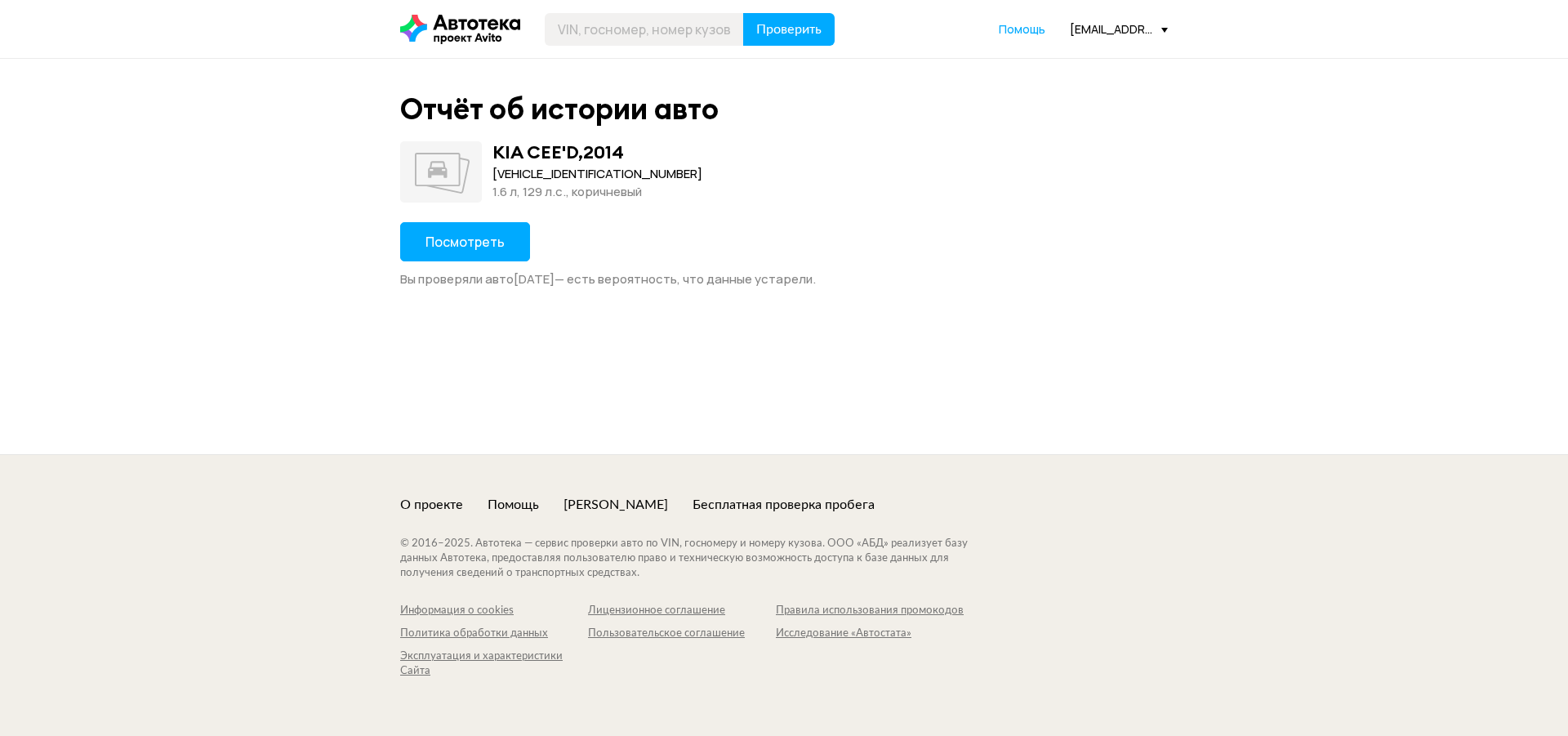
click at [474, 242] on span "Посмотреть" at bounding box center [465, 242] width 80 height 18
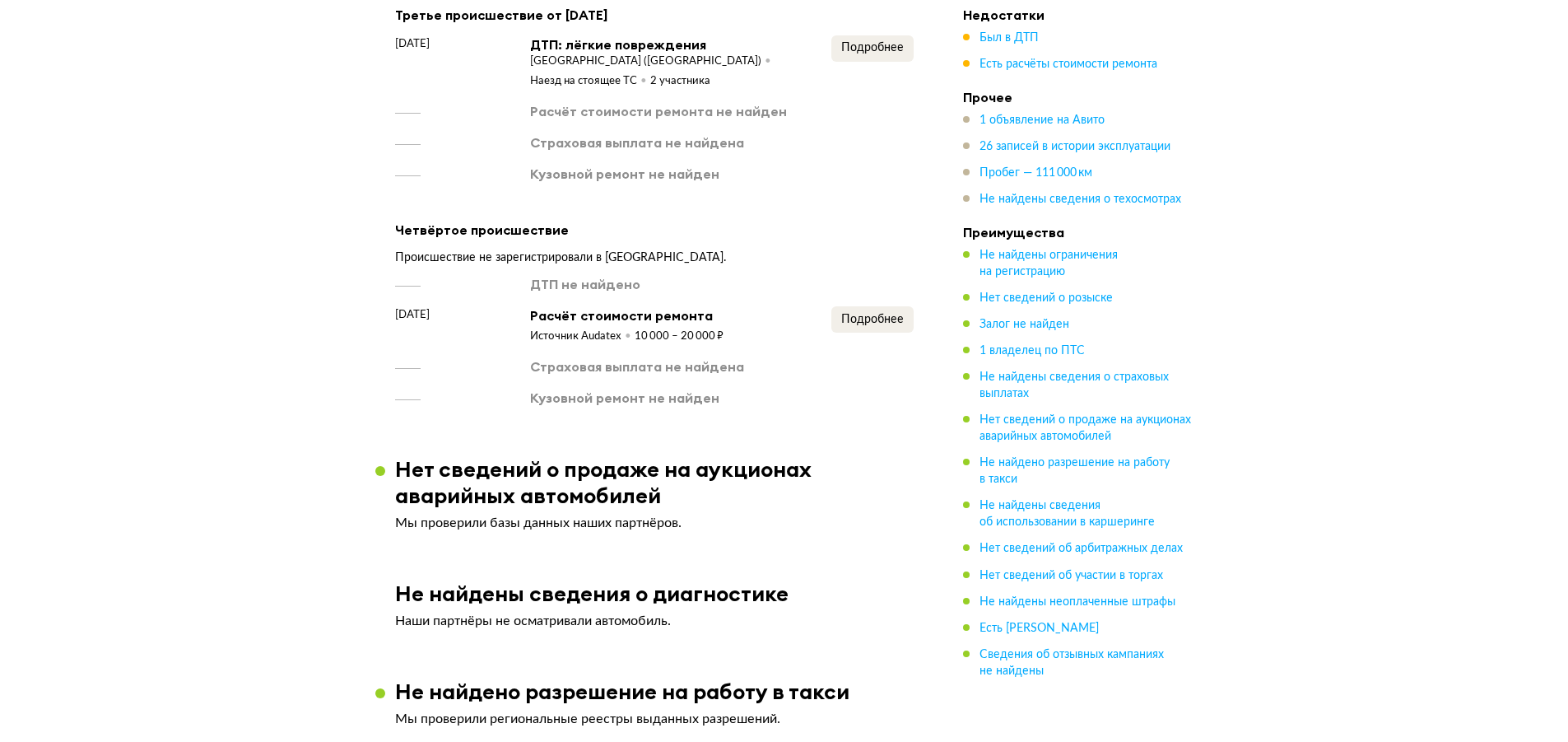
scroll to position [2141, 0]
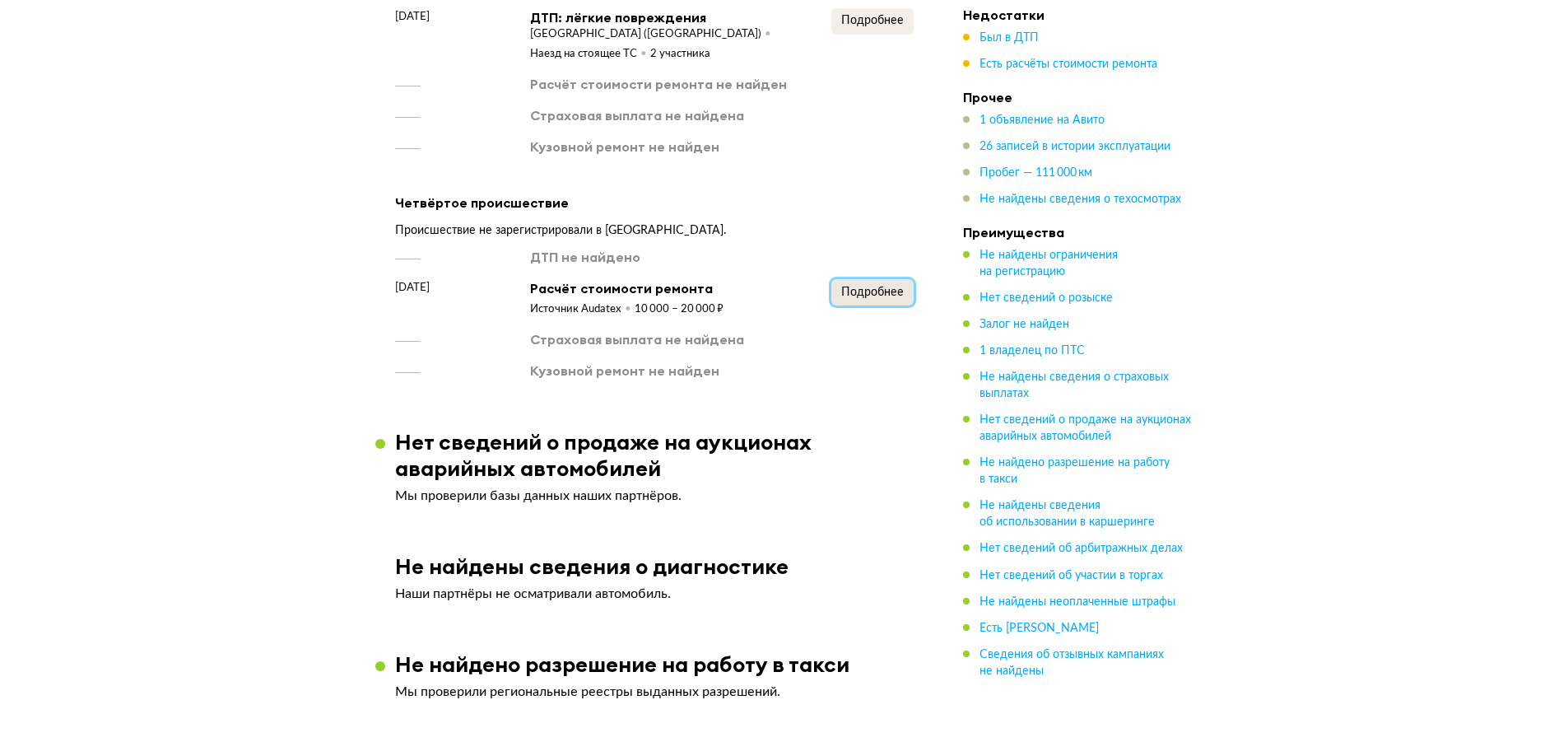
click at [876, 306] on button "Подробнее" at bounding box center [873, 293] width 82 height 27
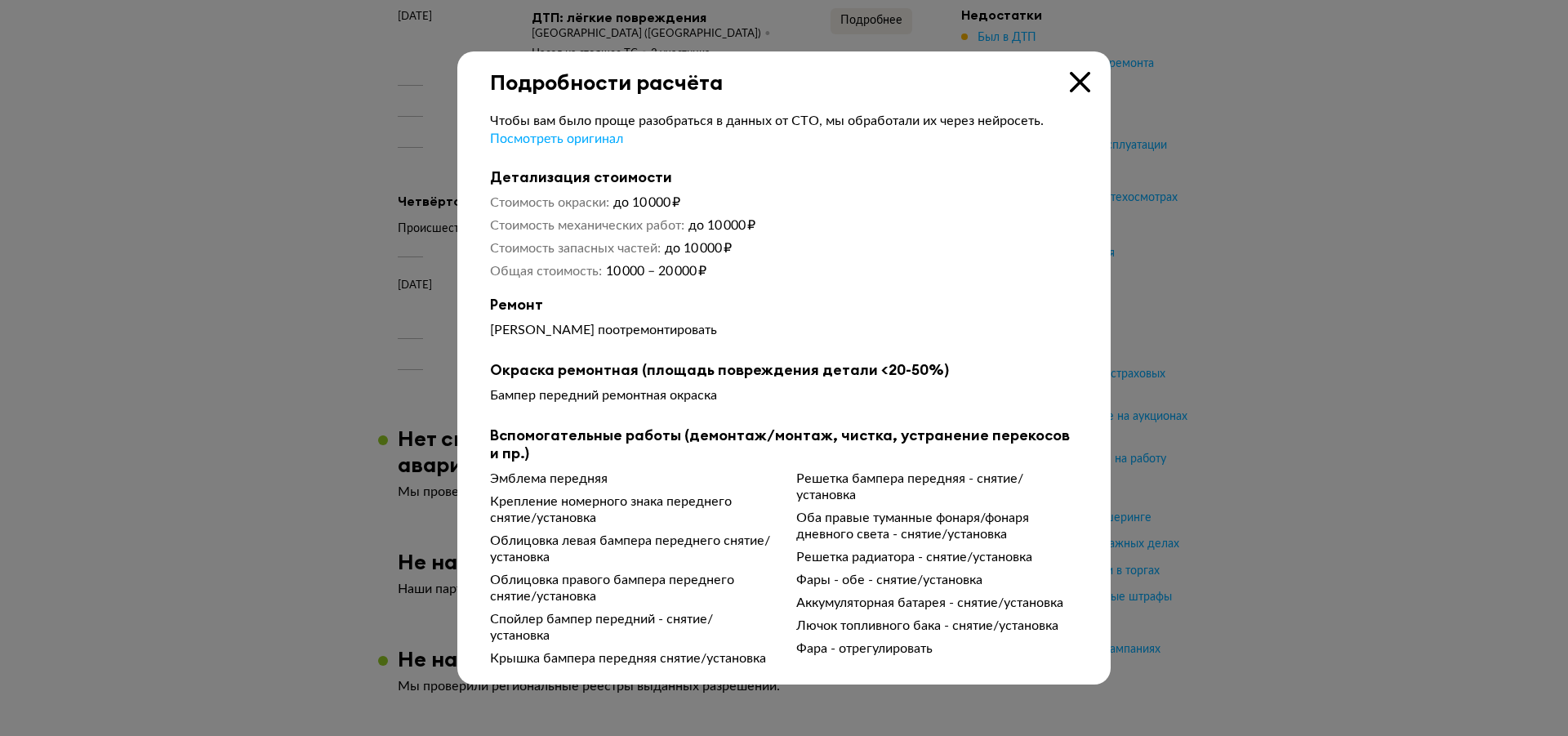
click at [1082, 86] on icon at bounding box center [1080, 81] width 20 height 20
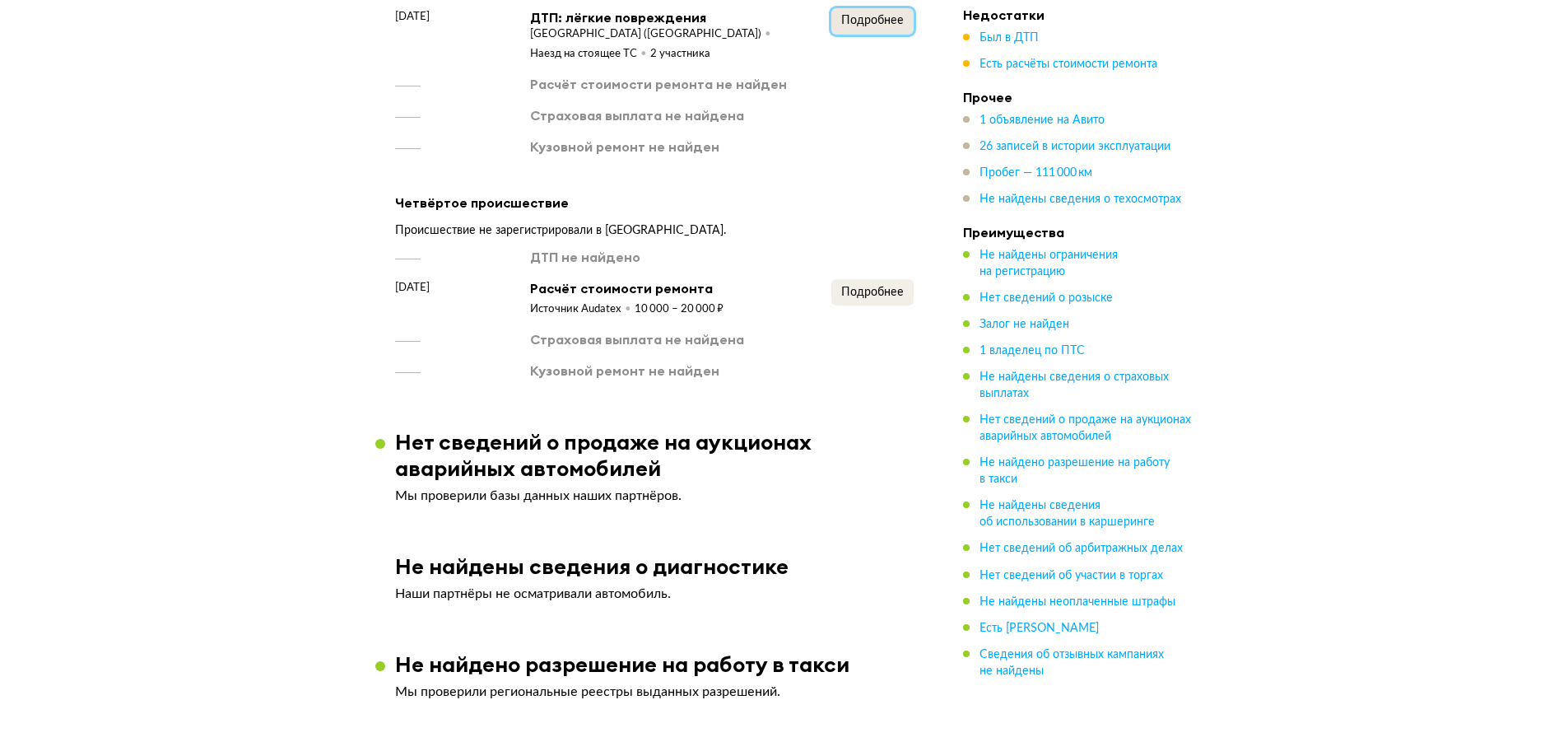
click at [888, 27] on span "Подробнее" at bounding box center [873, 21] width 62 height 12
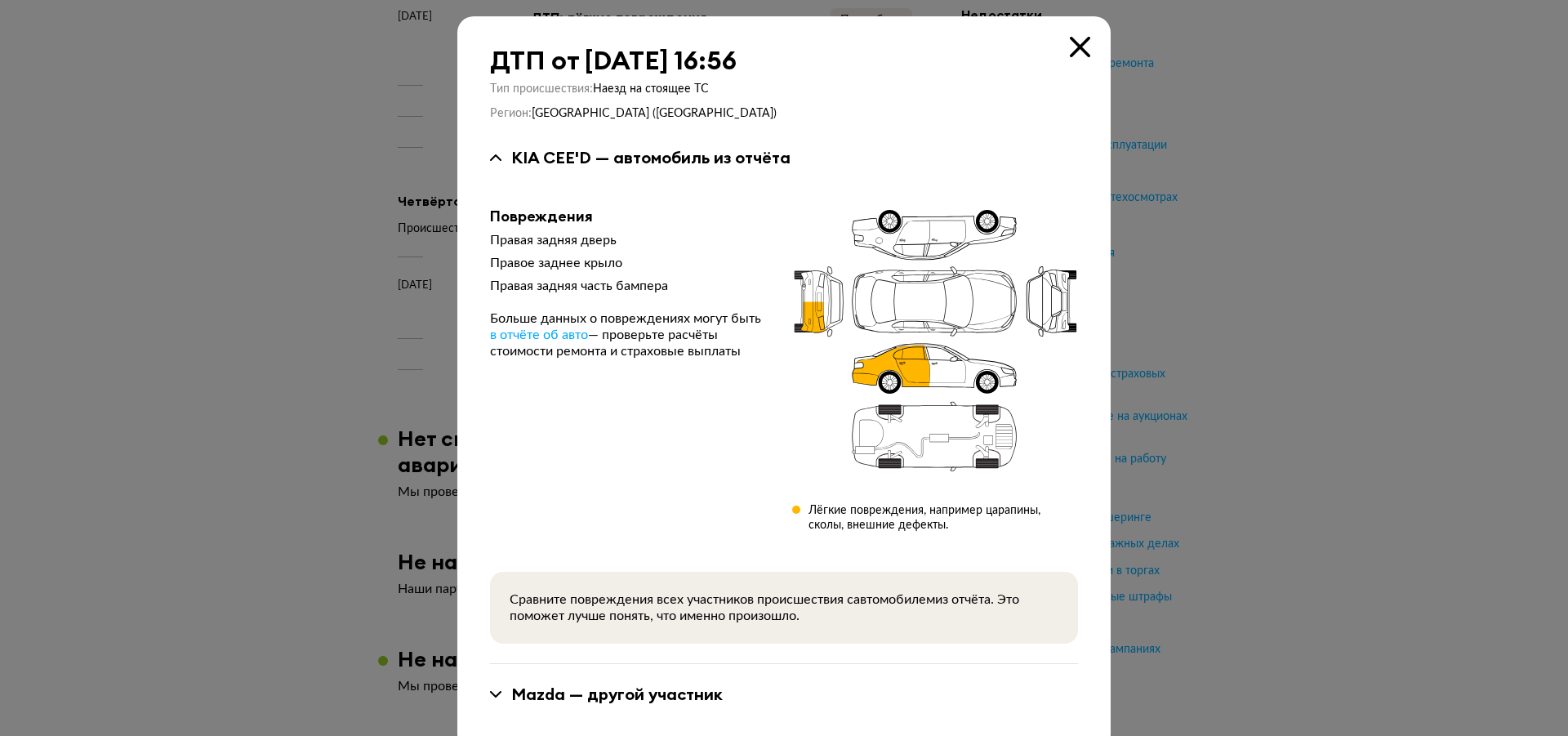
click at [1073, 40] on icon at bounding box center [1080, 47] width 20 height 20
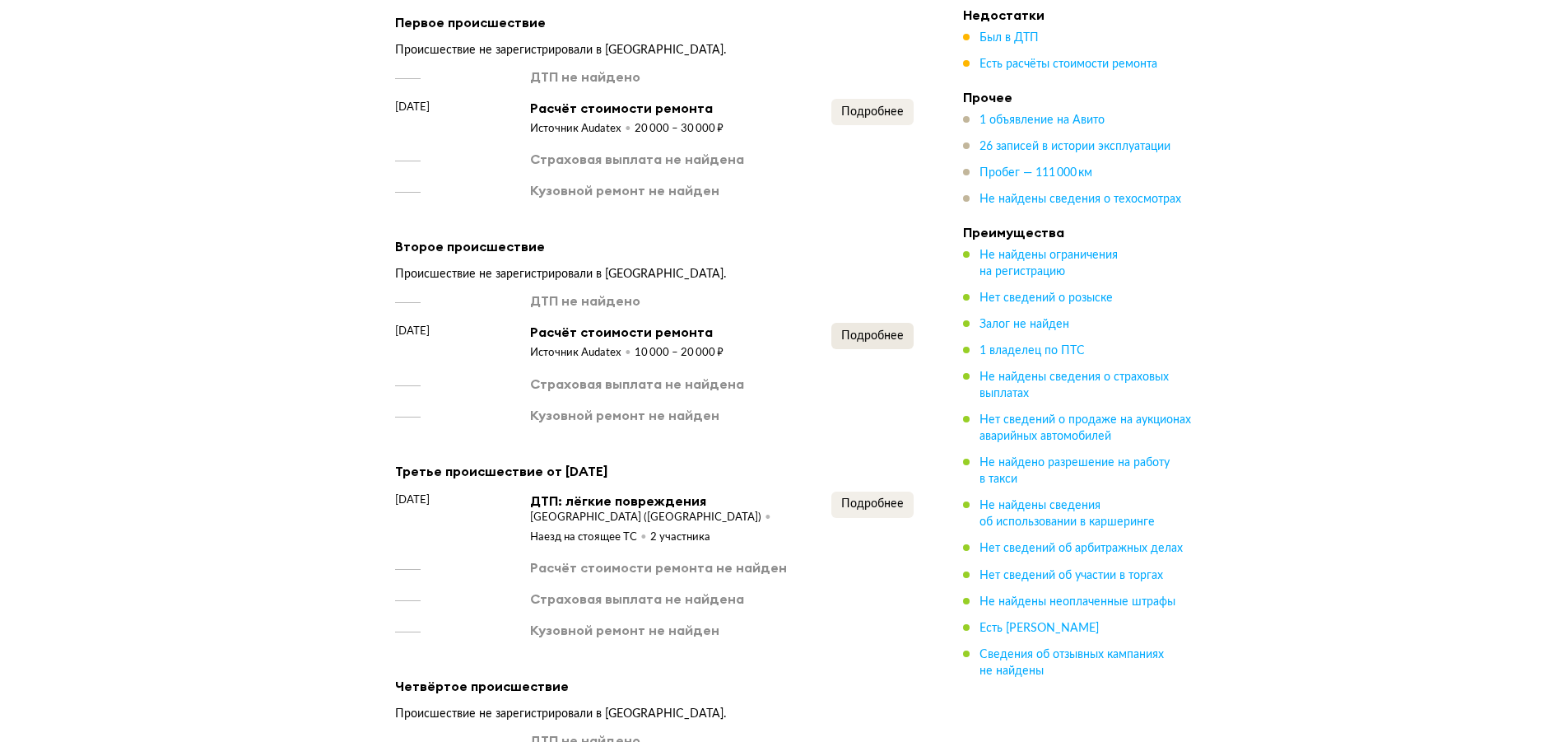
scroll to position [1647, 0]
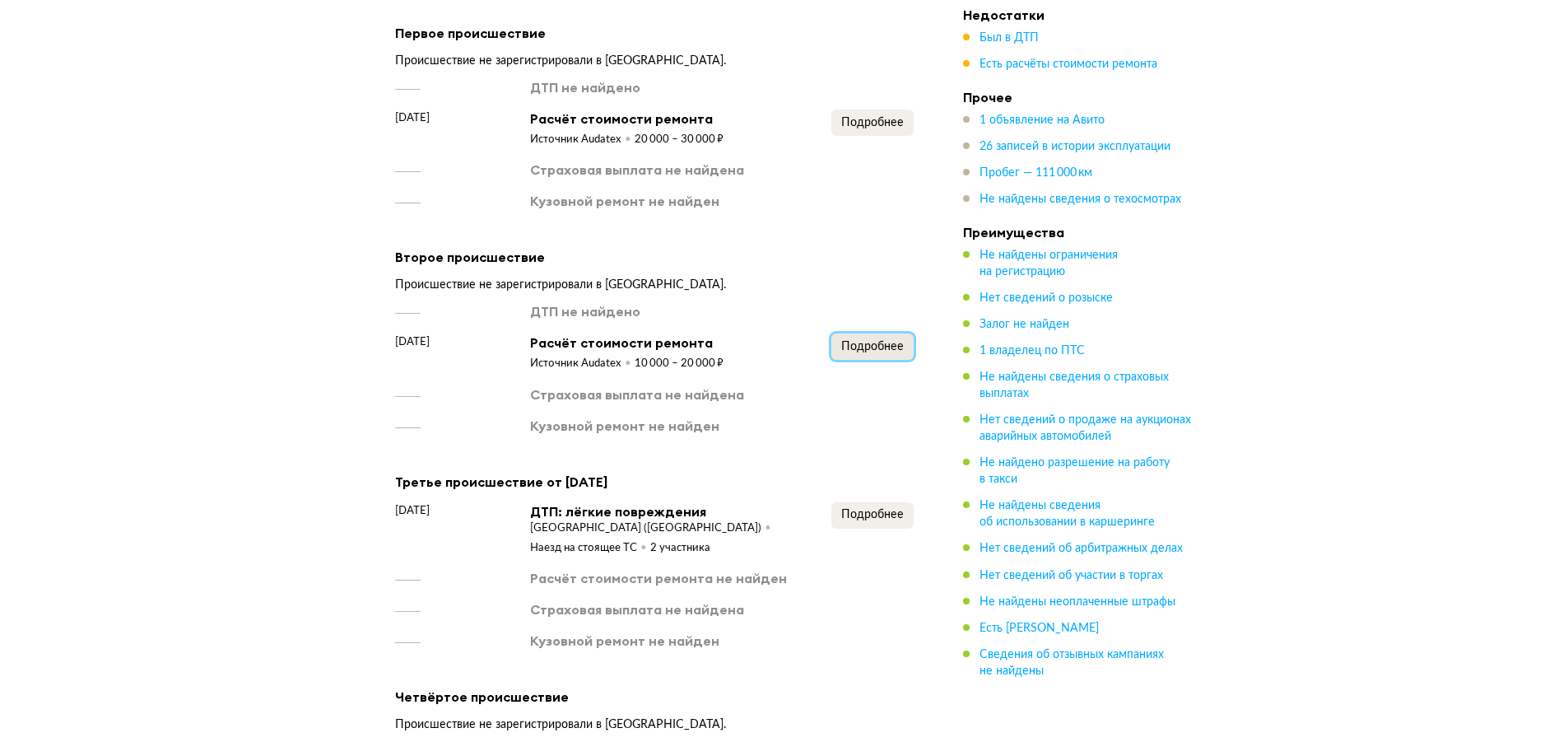
click at [874, 360] on button "Подробнее" at bounding box center [873, 347] width 82 height 27
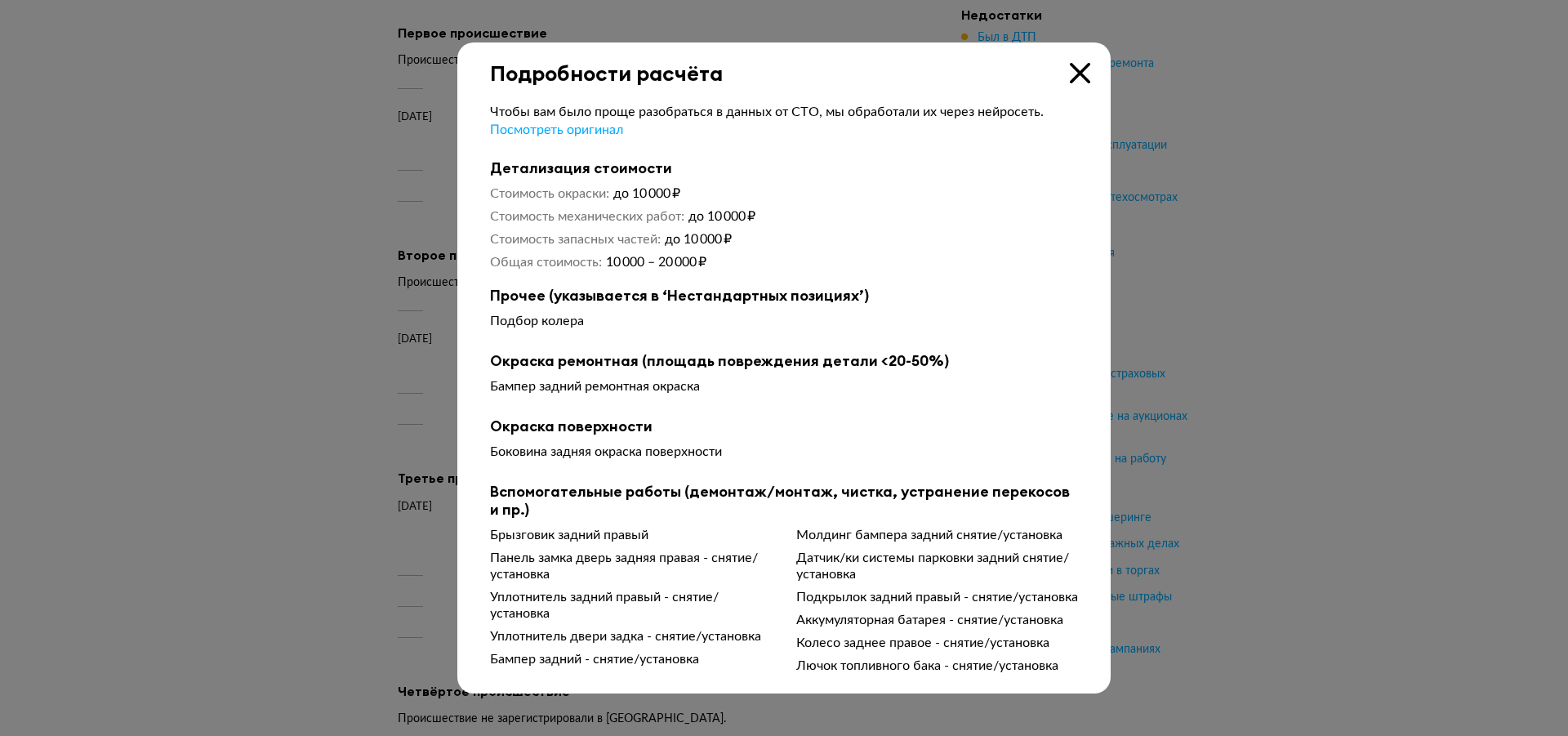
click at [1077, 63] on icon at bounding box center [1080, 73] width 20 height 20
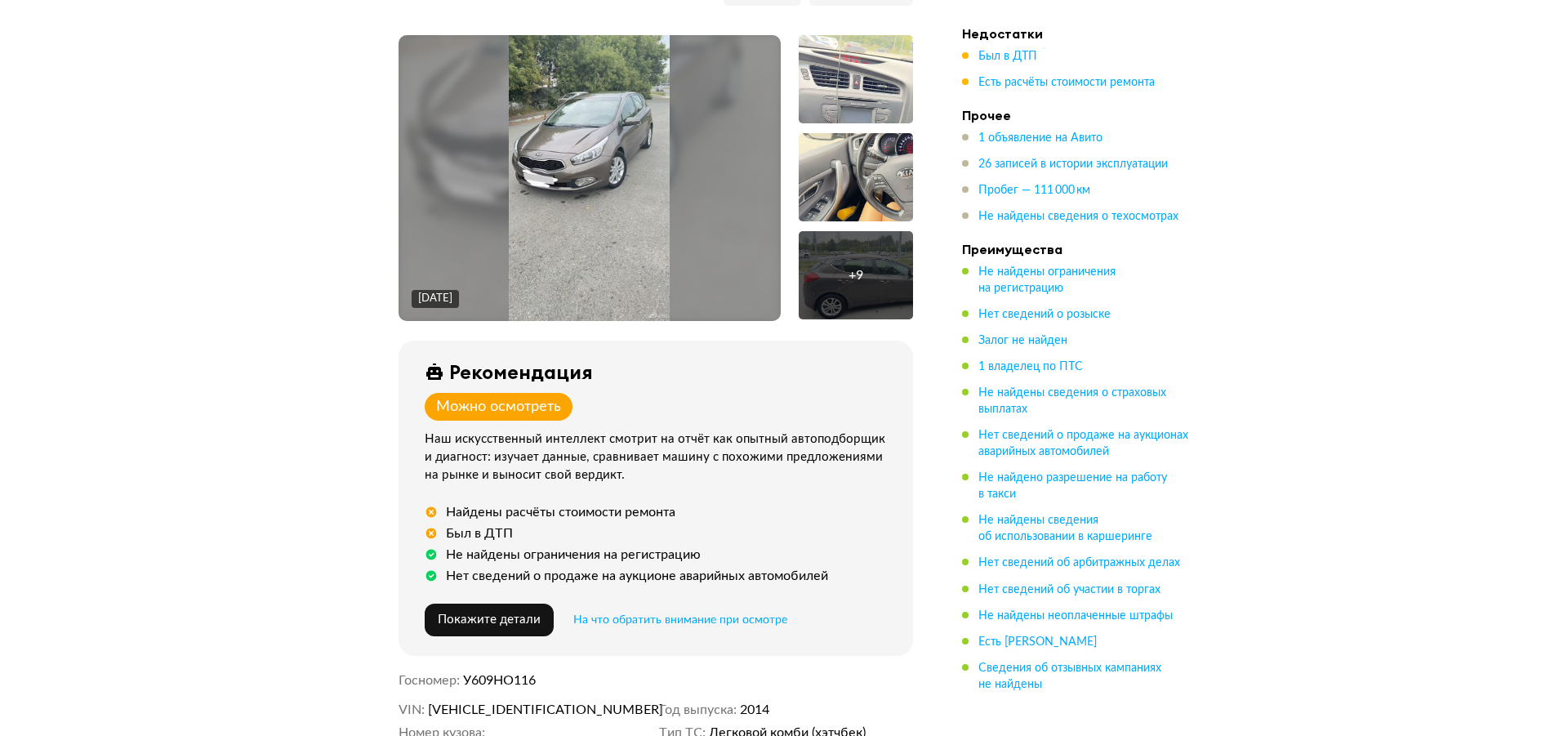
scroll to position [81, 0]
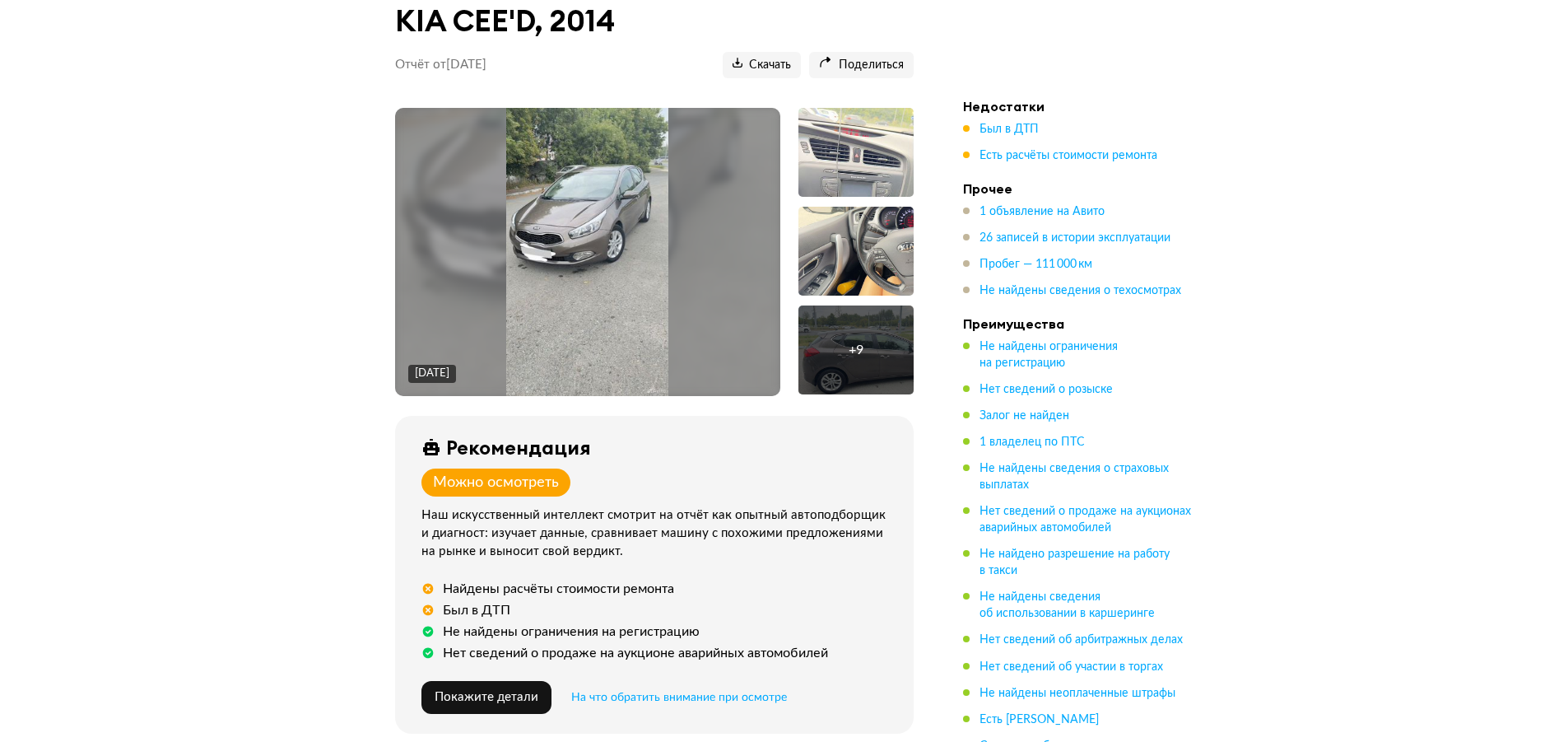
click at [585, 251] on img at bounding box center [587, 251] width 162 height 288
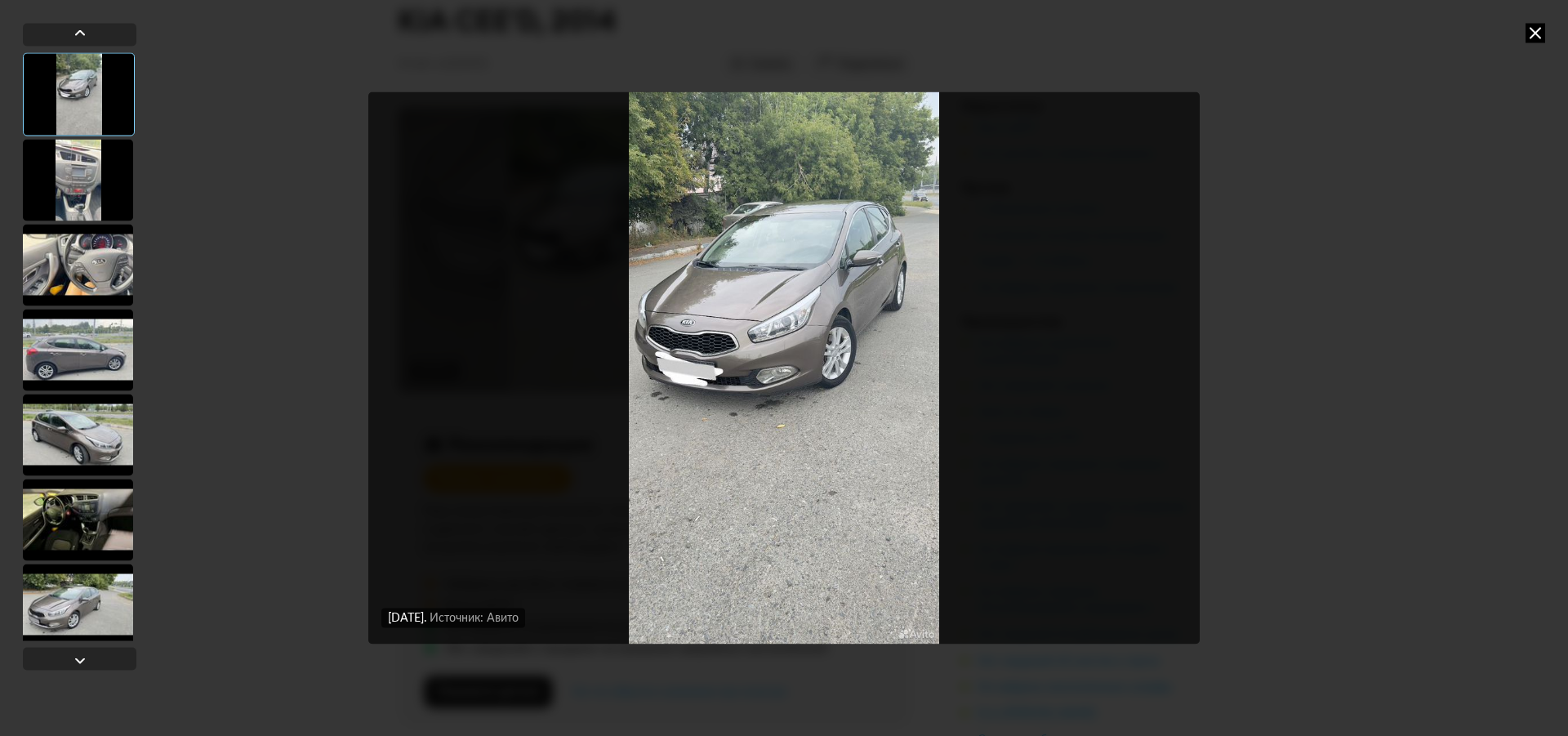
click at [102, 176] on div at bounding box center [78, 180] width 111 height 81
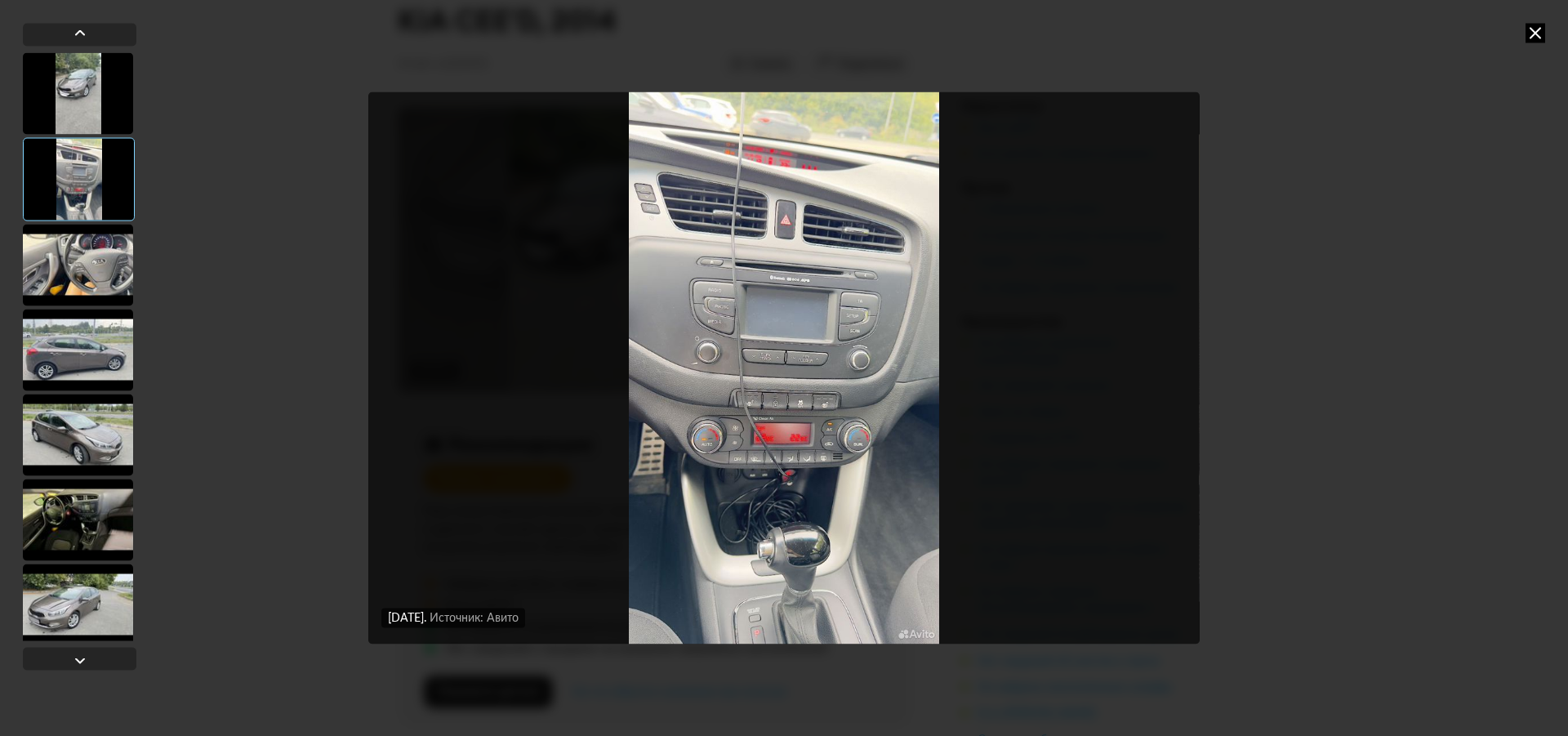
click at [65, 273] on div at bounding box center [78, 264] width 111 height 81
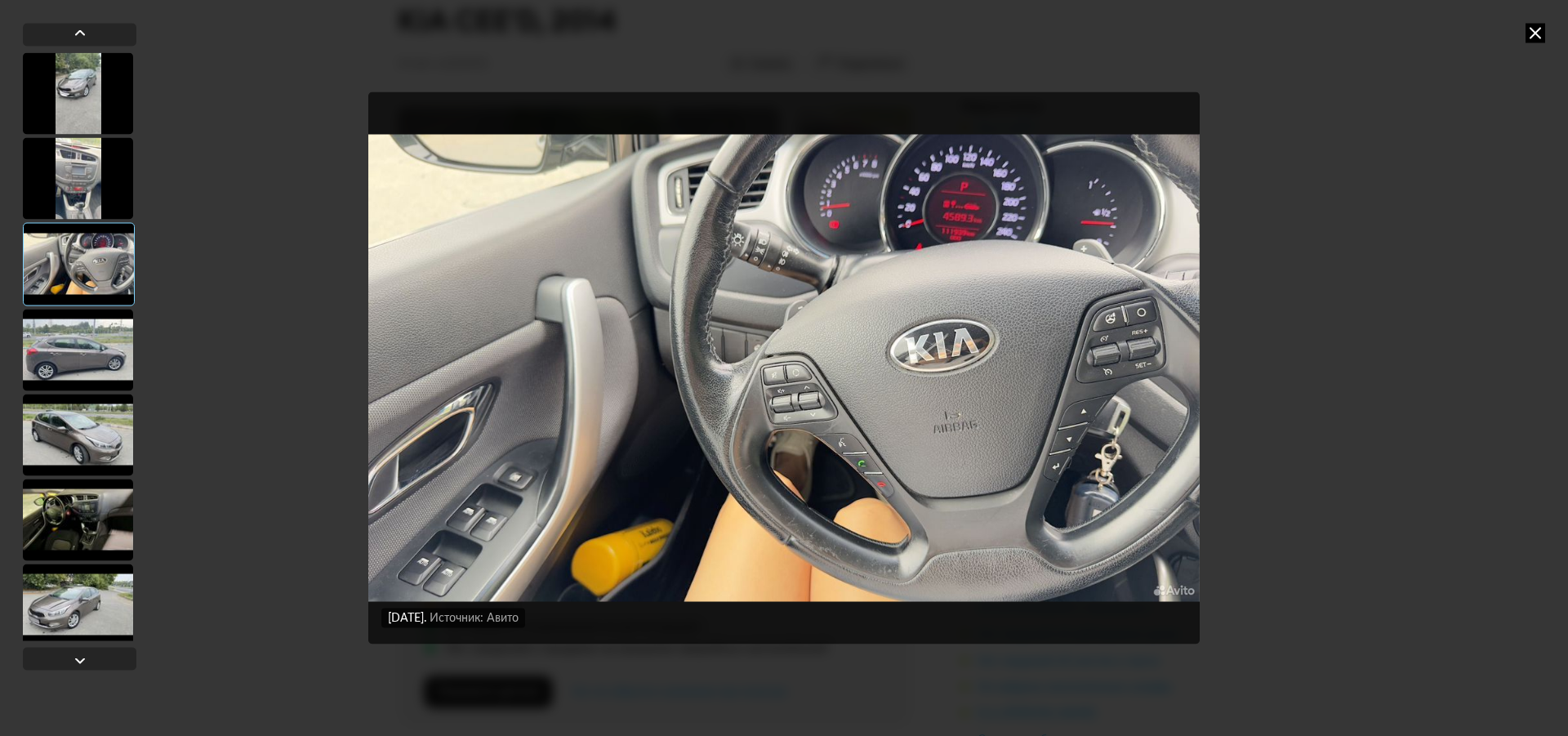
click at [100, 342] on div at bounding box center [78, 349] width 111 height 81
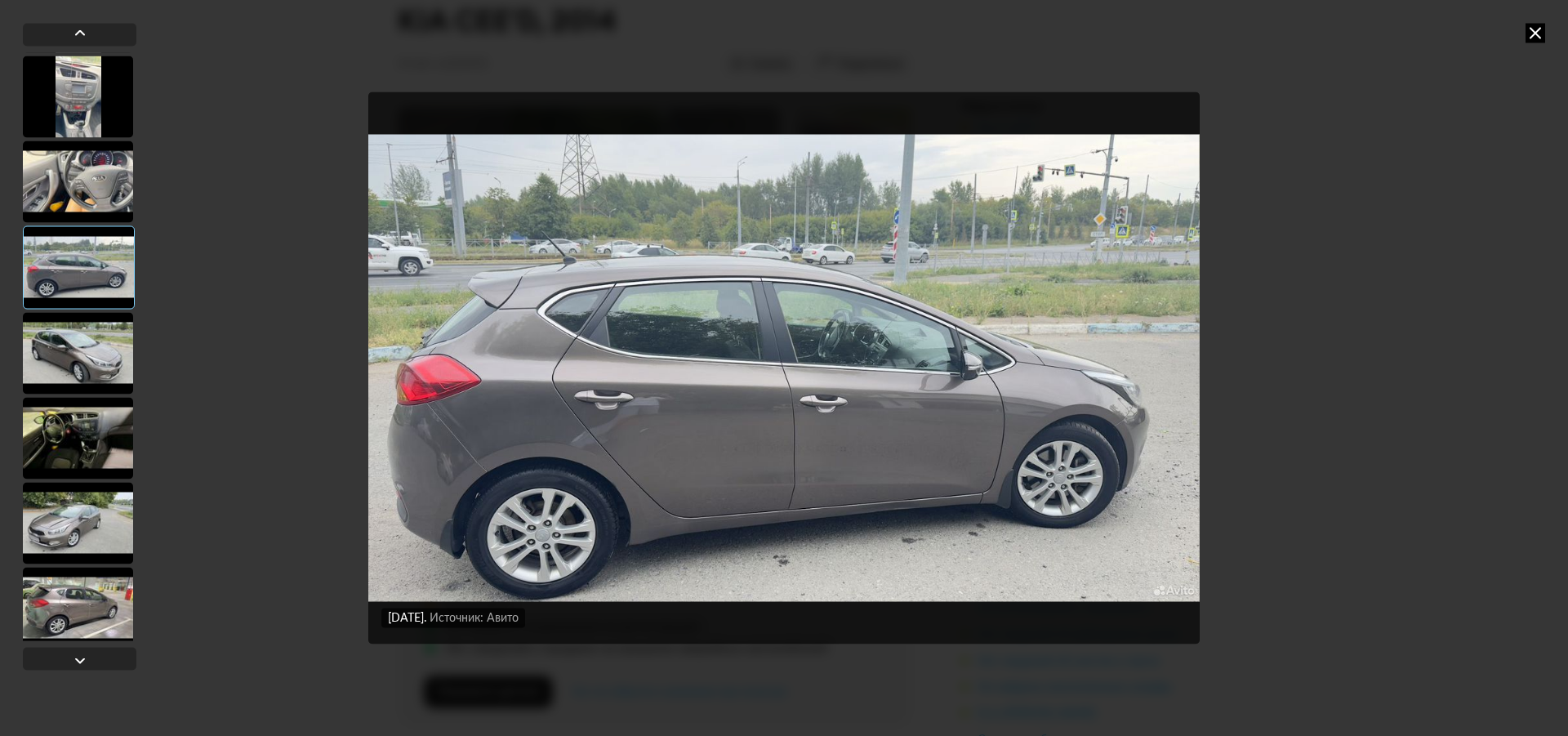
click at [94, 327] on div at bounding box center [78, 353] width 111 height 81
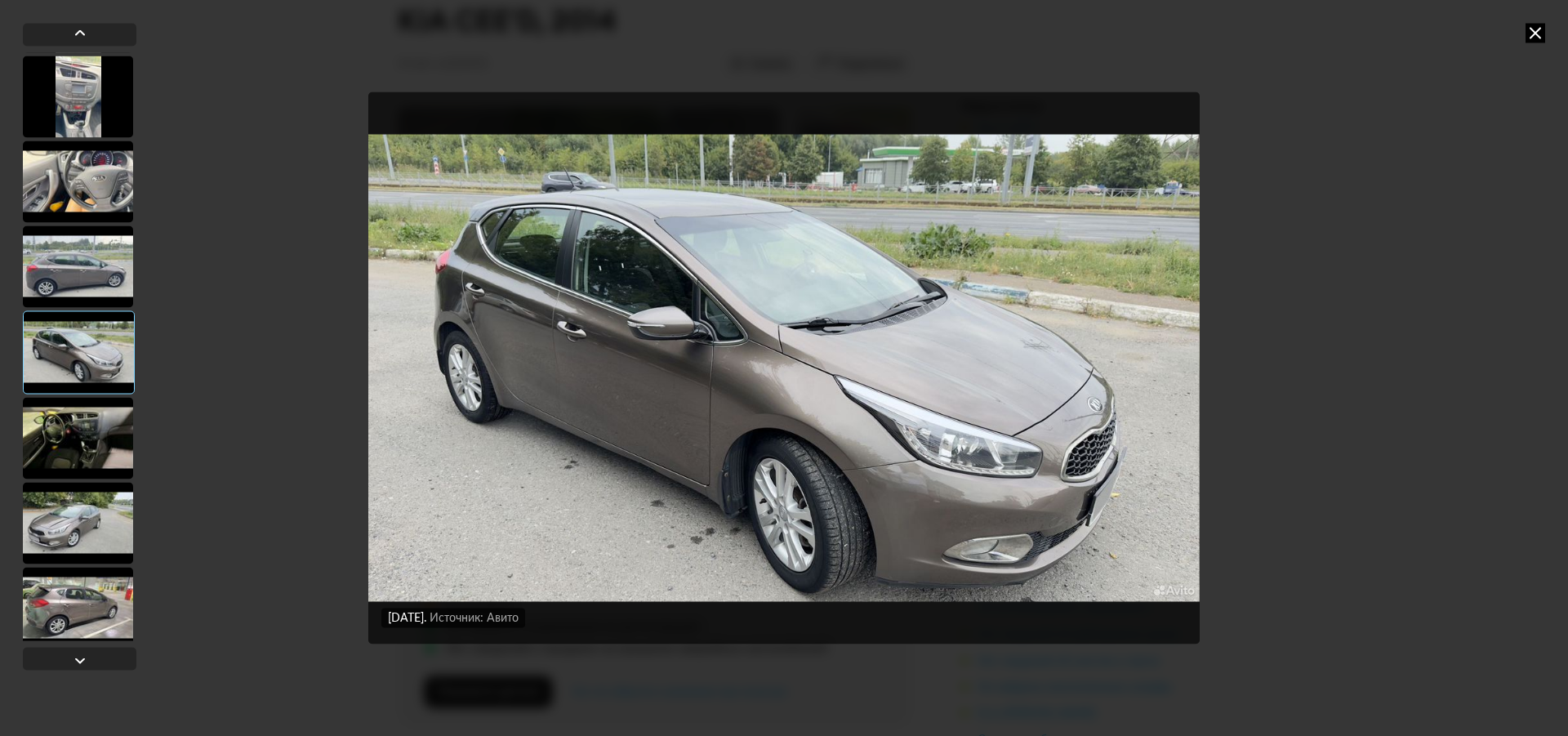
click at [90, 419] on div at bounding box center [78, 438] width 111 height 81
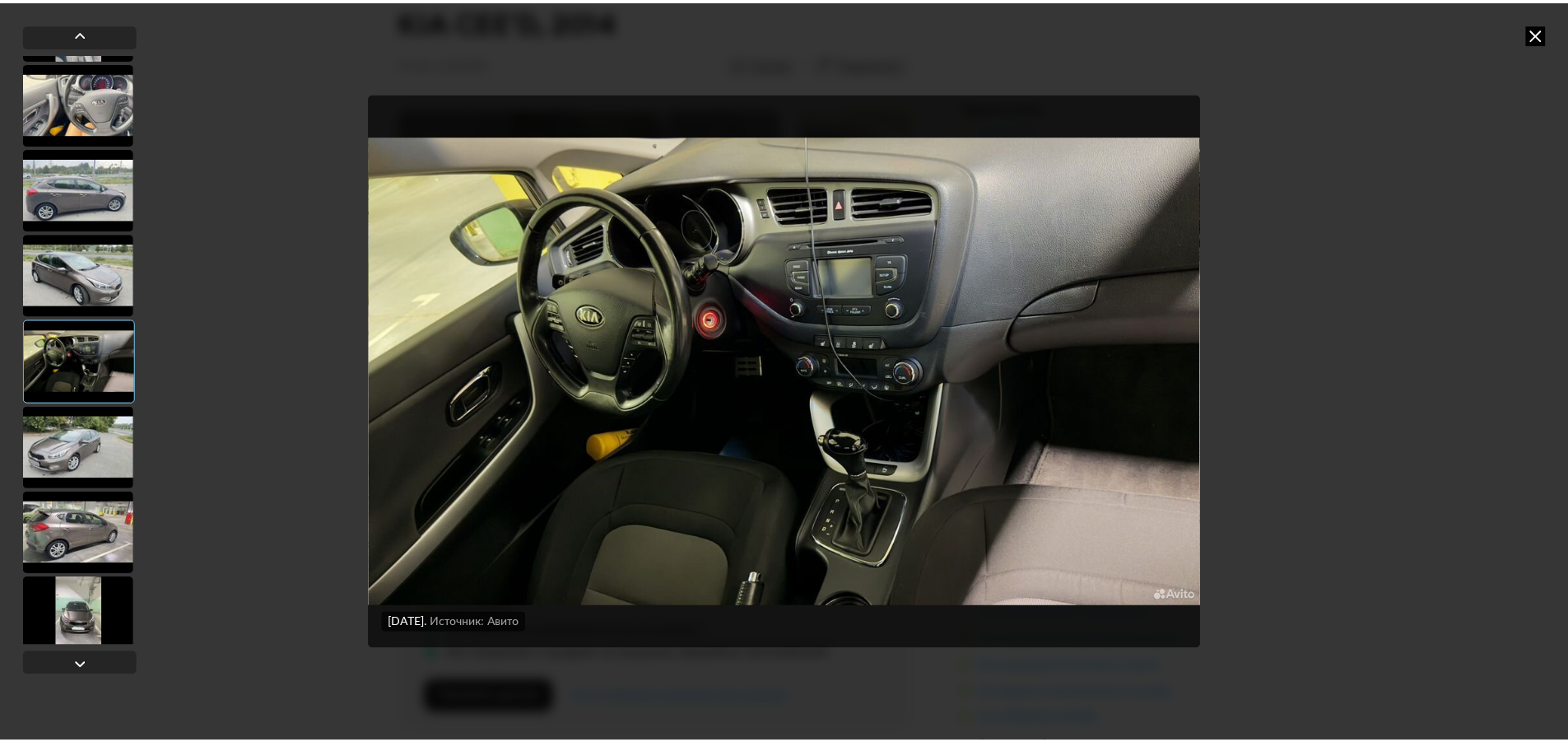
scroll to position [165, 0]
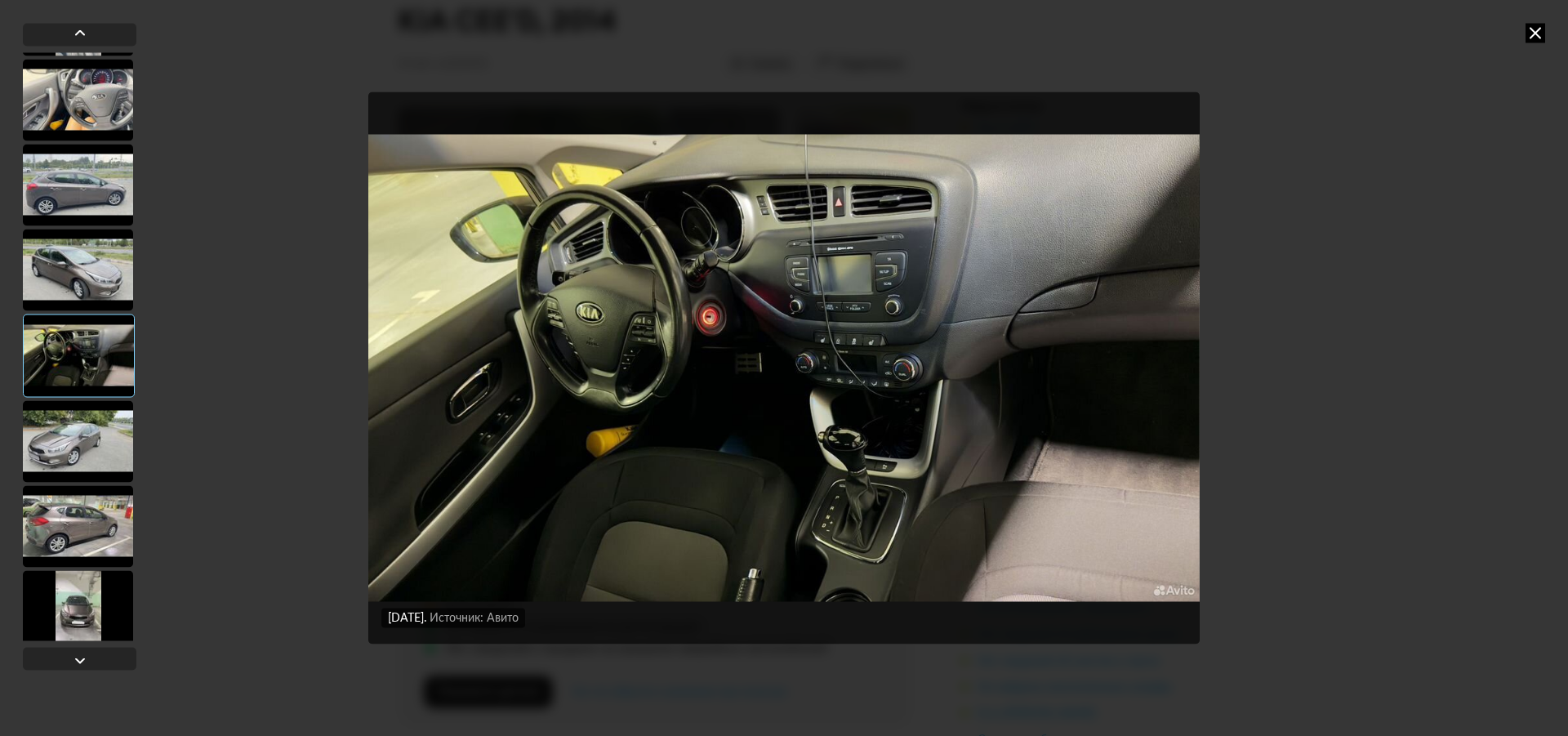
click at [1536, 29] on icon at bounding box center [1535, 33] width 19 height 19
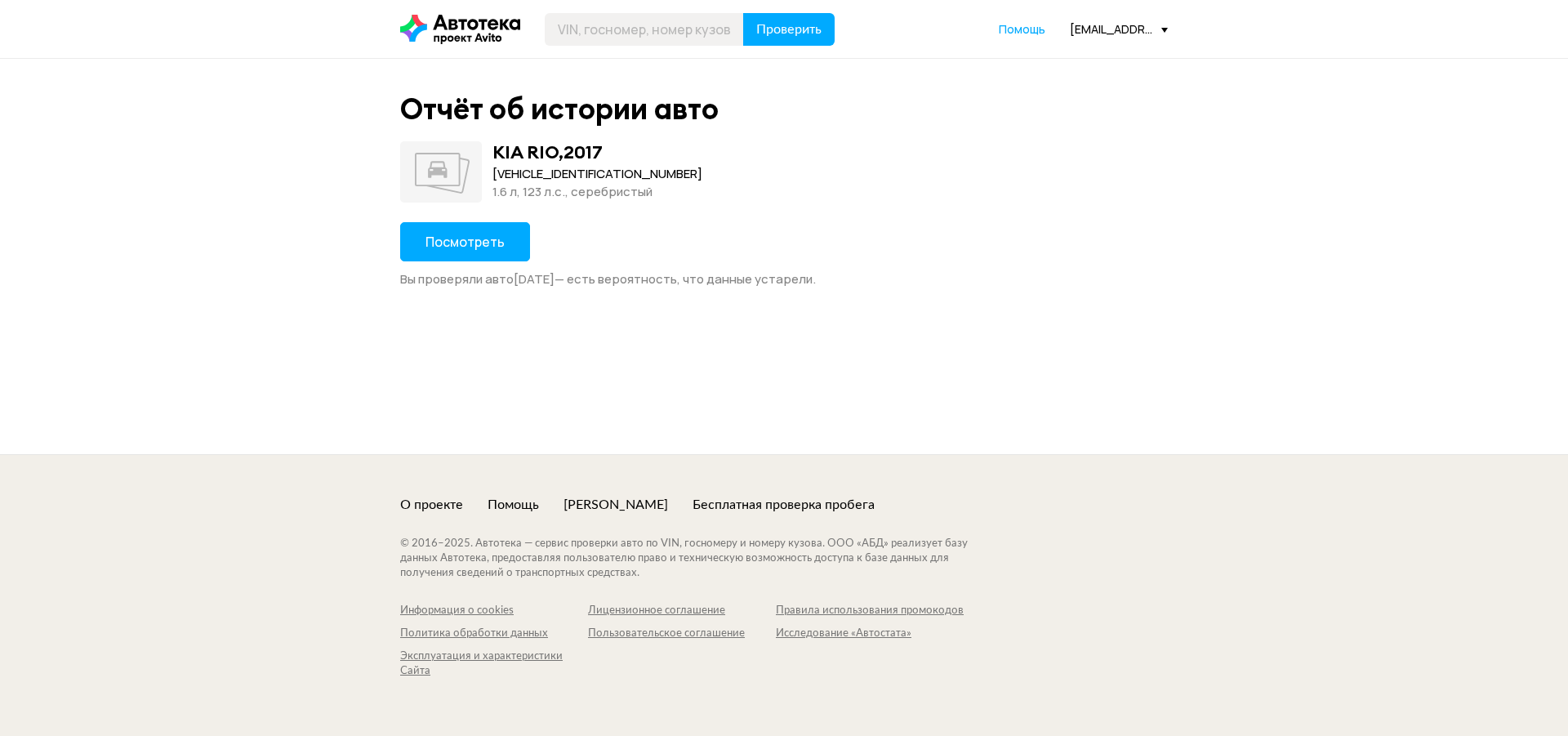
click at [463, 258] on button "Посмотреть" at bounding box center [464, 242] width 130 height 39
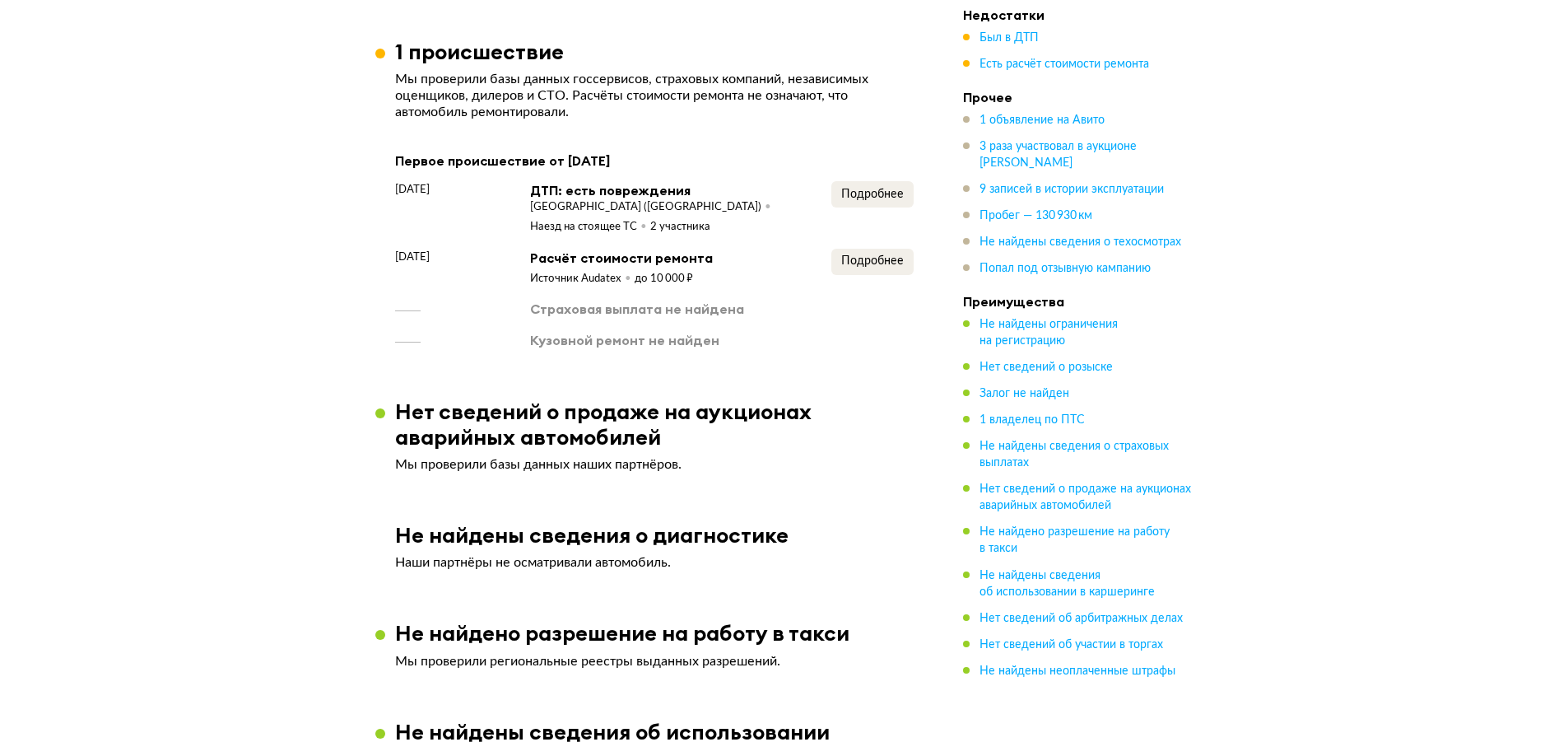
scroll to position [1564, 0]
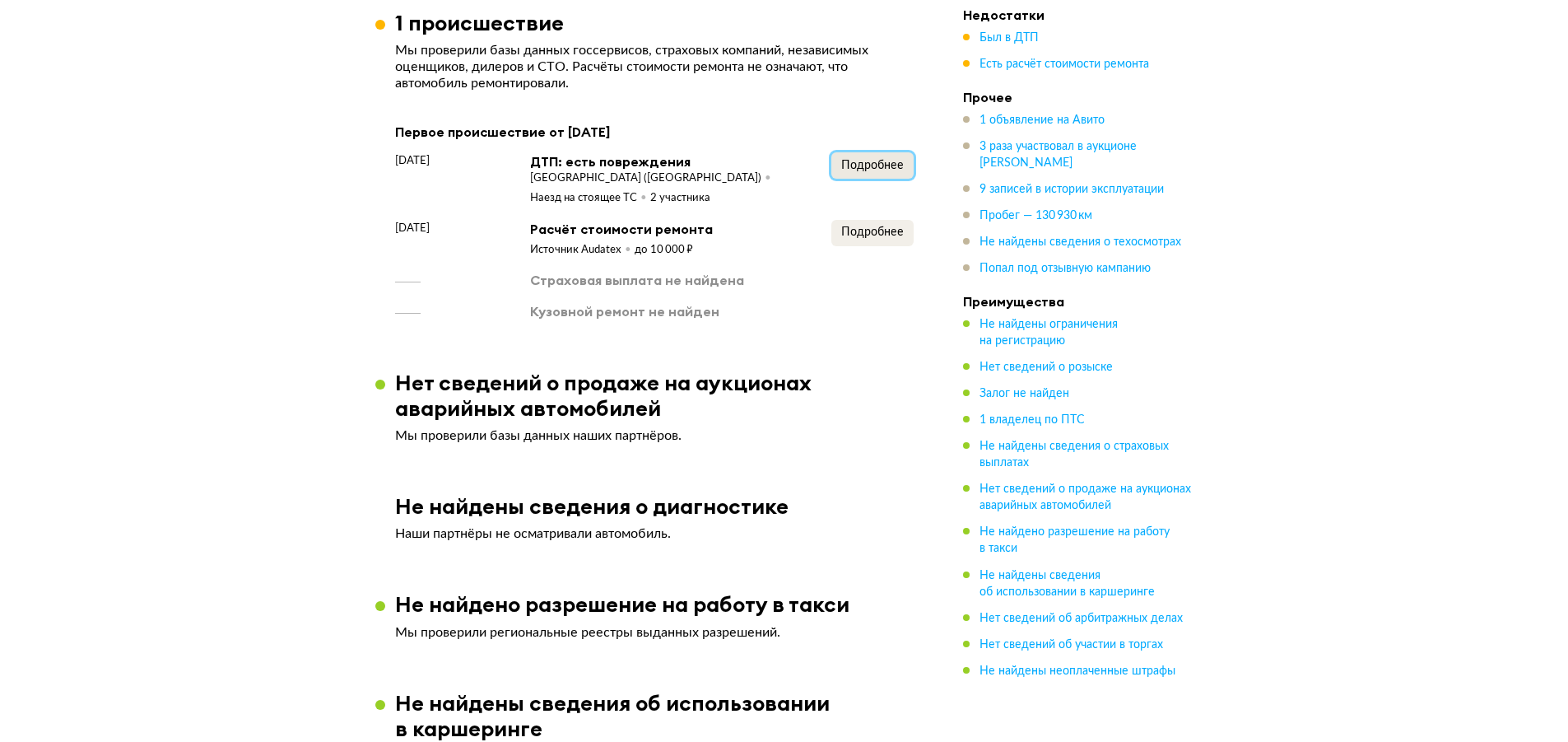
click at [852, 171] on span "Подробнее" at bounding box center [873, 165] width 62 height 12
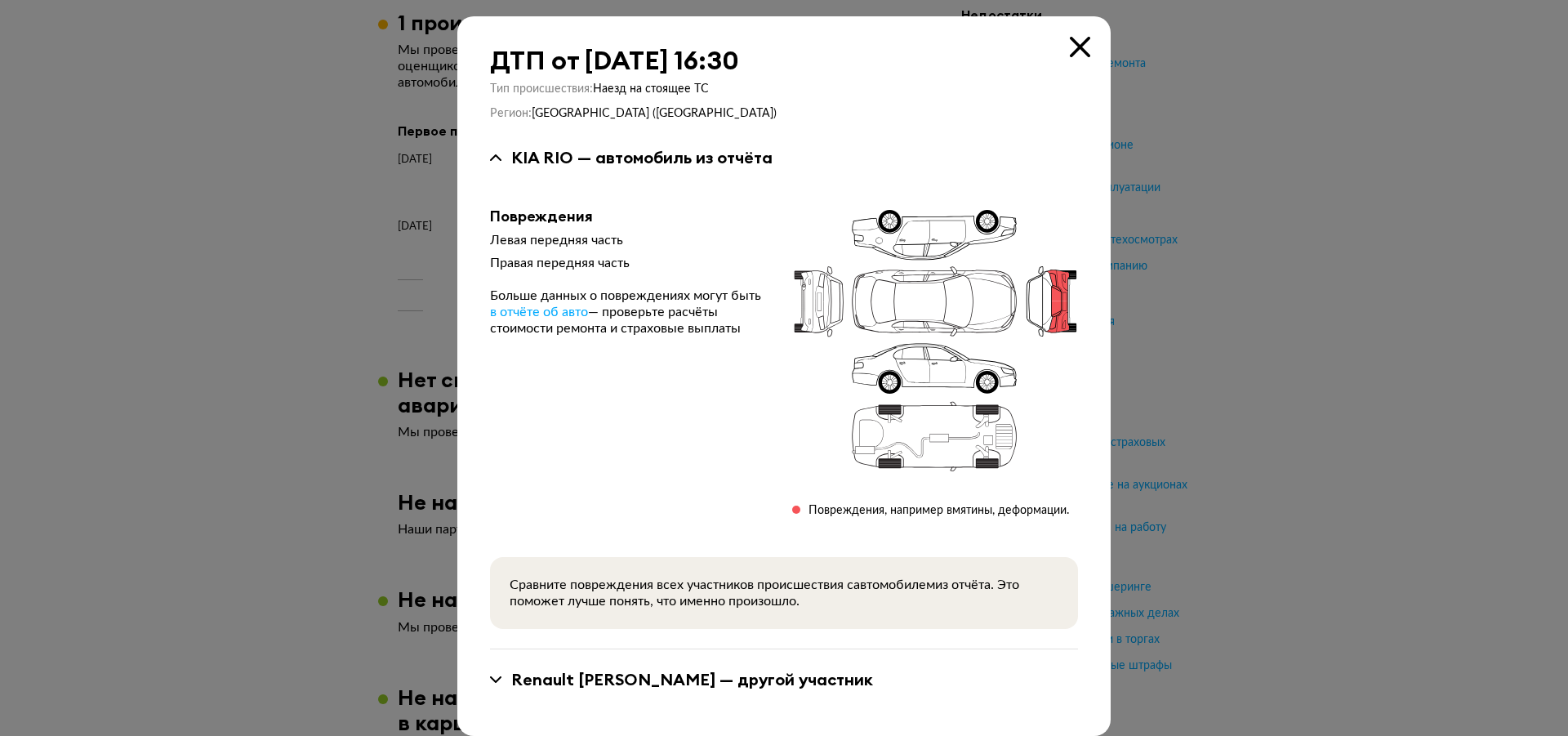
click at [1070, 54] on icon at bounding box center [1080, 47] width 20 height 20
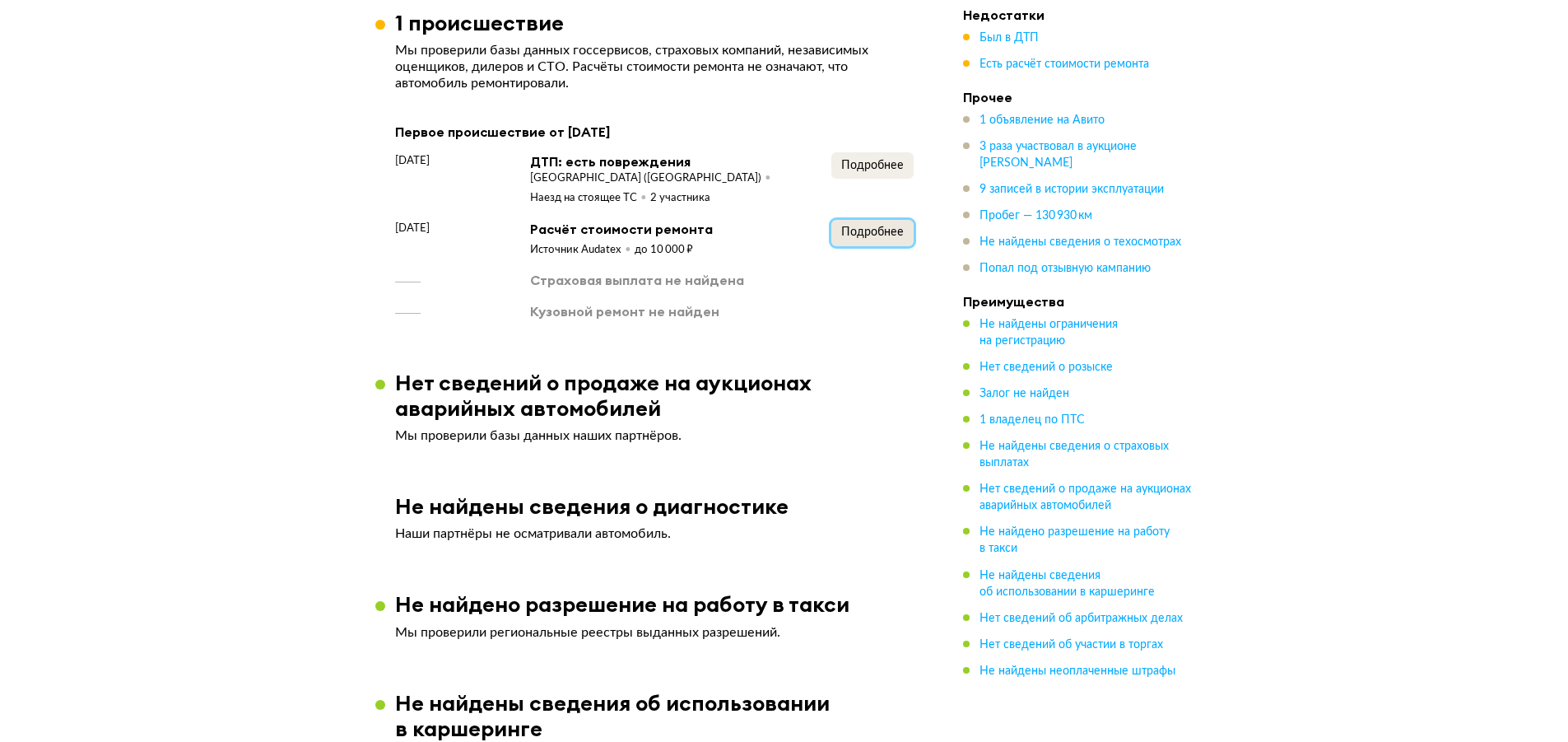
click at [861, 246] on button "Подробнее" at bounding box center [873, 234] width 82 height 27
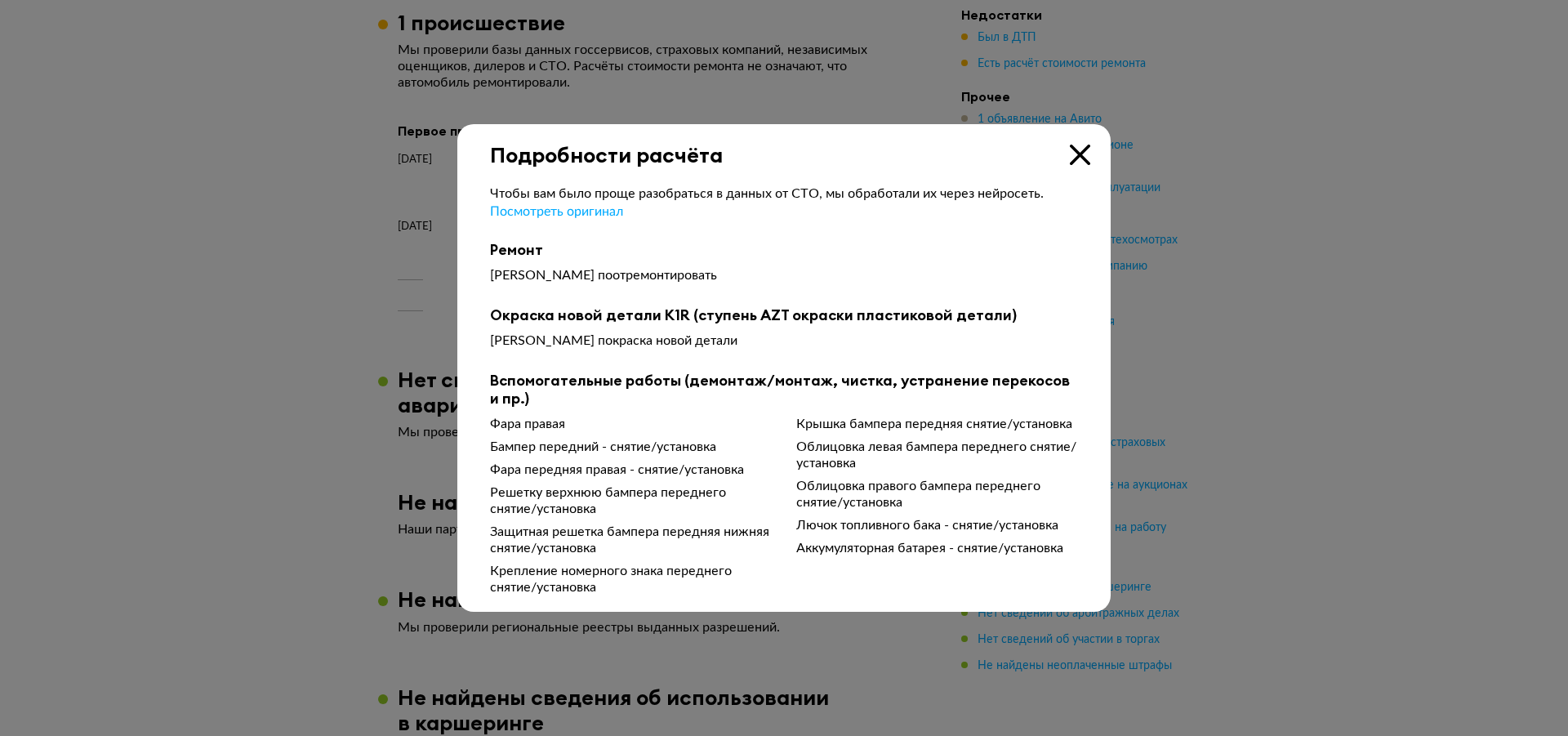
click at [1075, 145] on icon at bounding box center [1080, 154] width 20 height 20
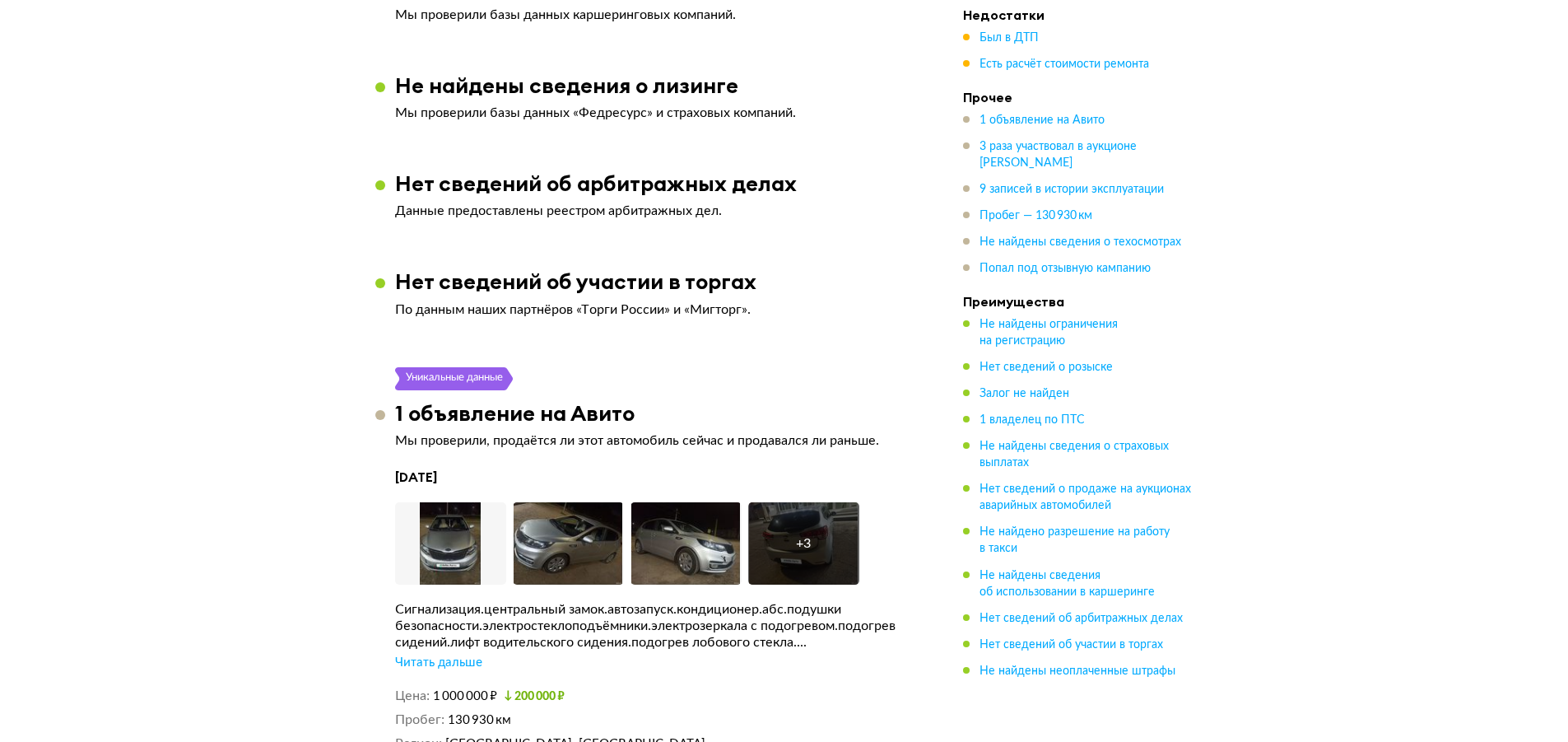
scroll to position [2552, 0]
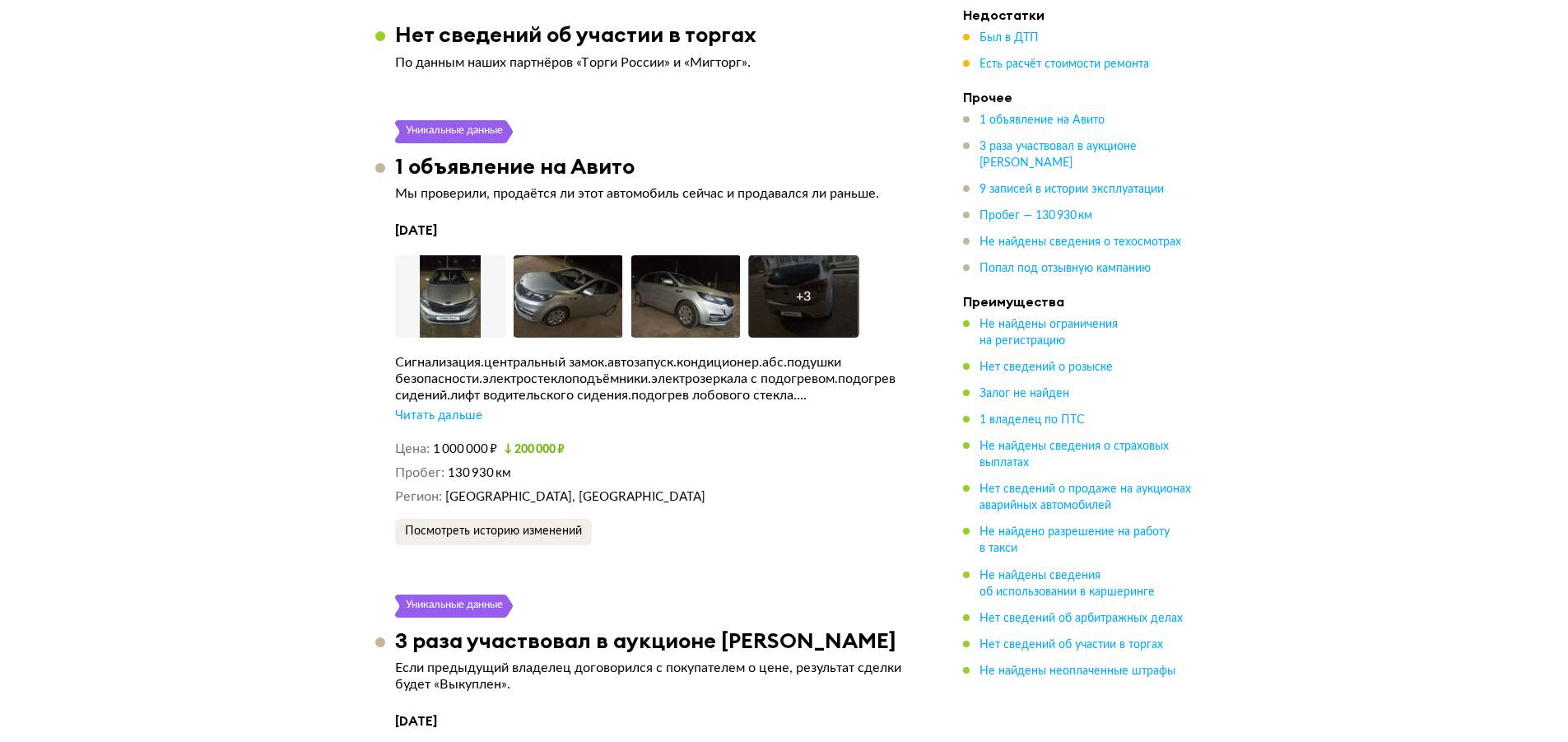
click at [457, 425] on div "Читать дальше" at bounding box center [439, 416] width 87 height 16
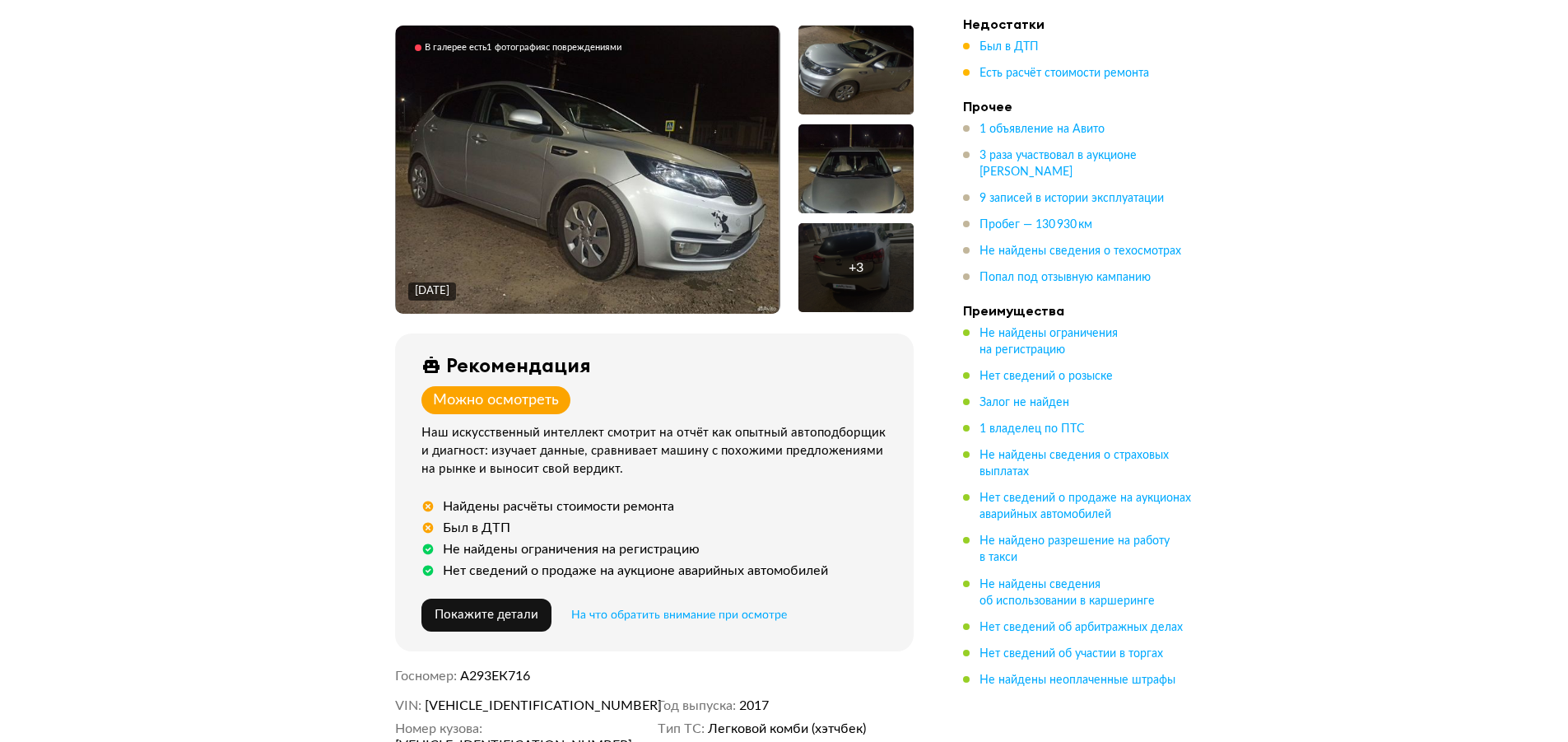
scroll to position [0, 0]
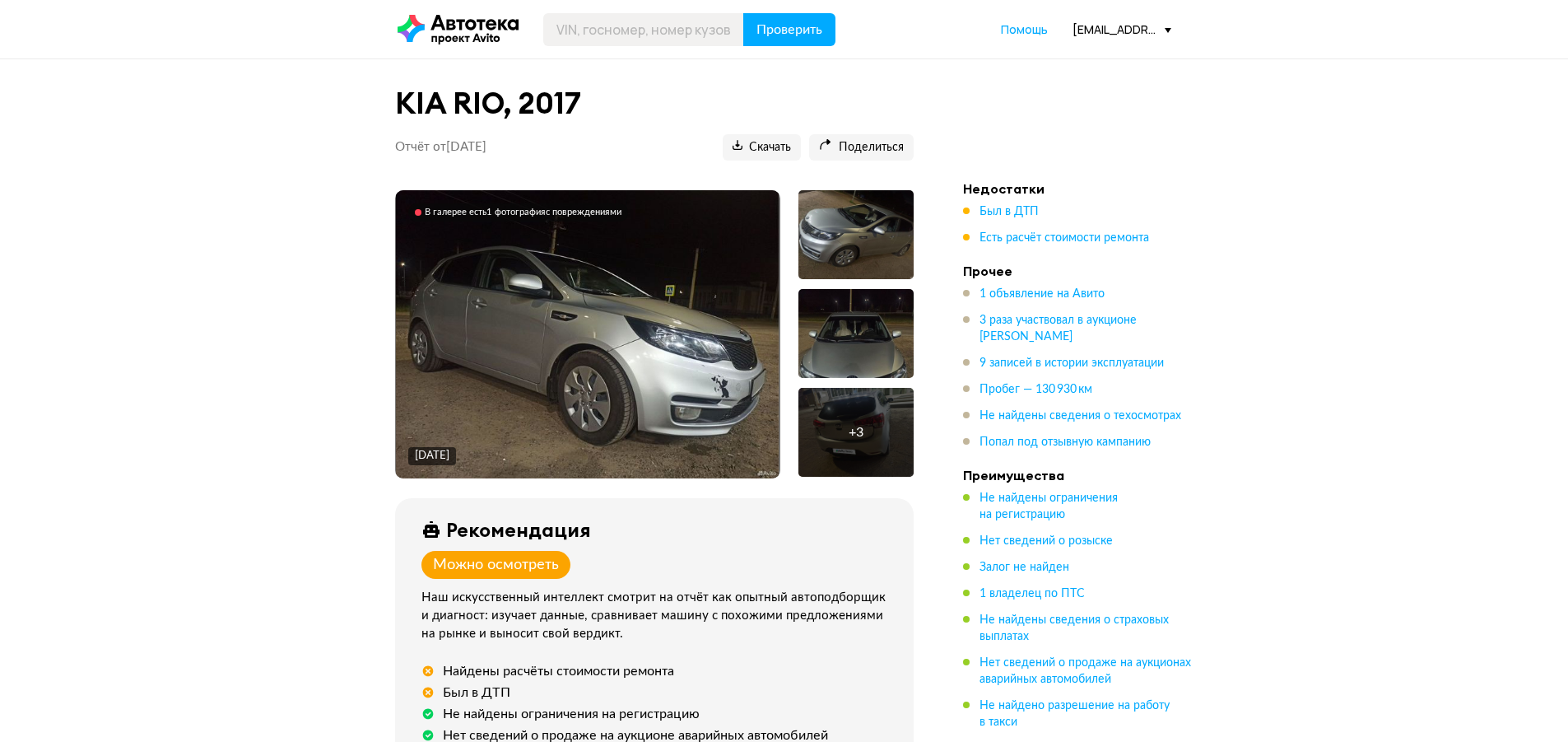
click at [603, 402] on img at bounding box center [587, 334] width 383 height 288
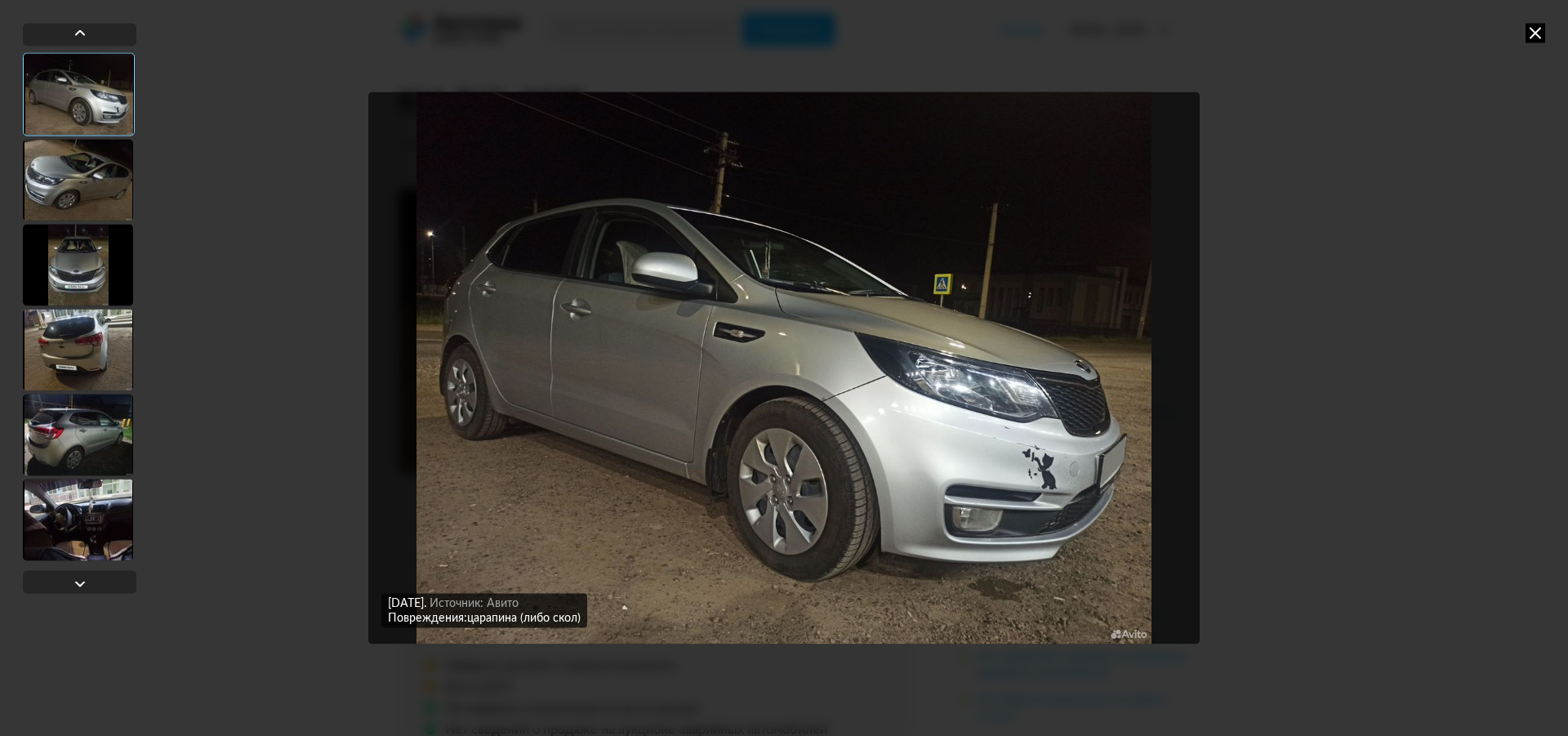
click at [1529, 30] on icon at bounding box center [1535, 33] width 19 height 19
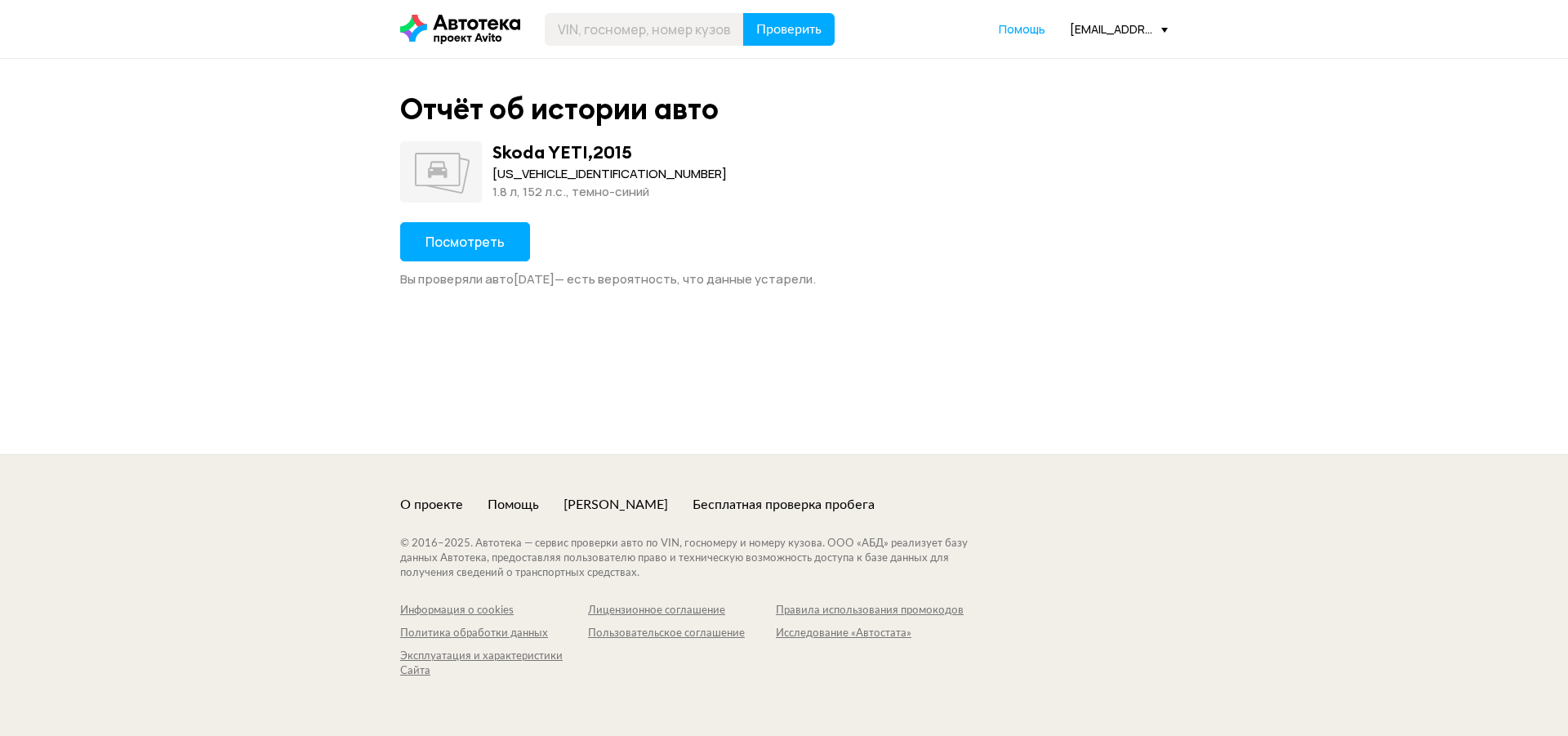
click at [472, 235] on span "Посмотреть" at bounding box center [465, 242] width 80 height 18
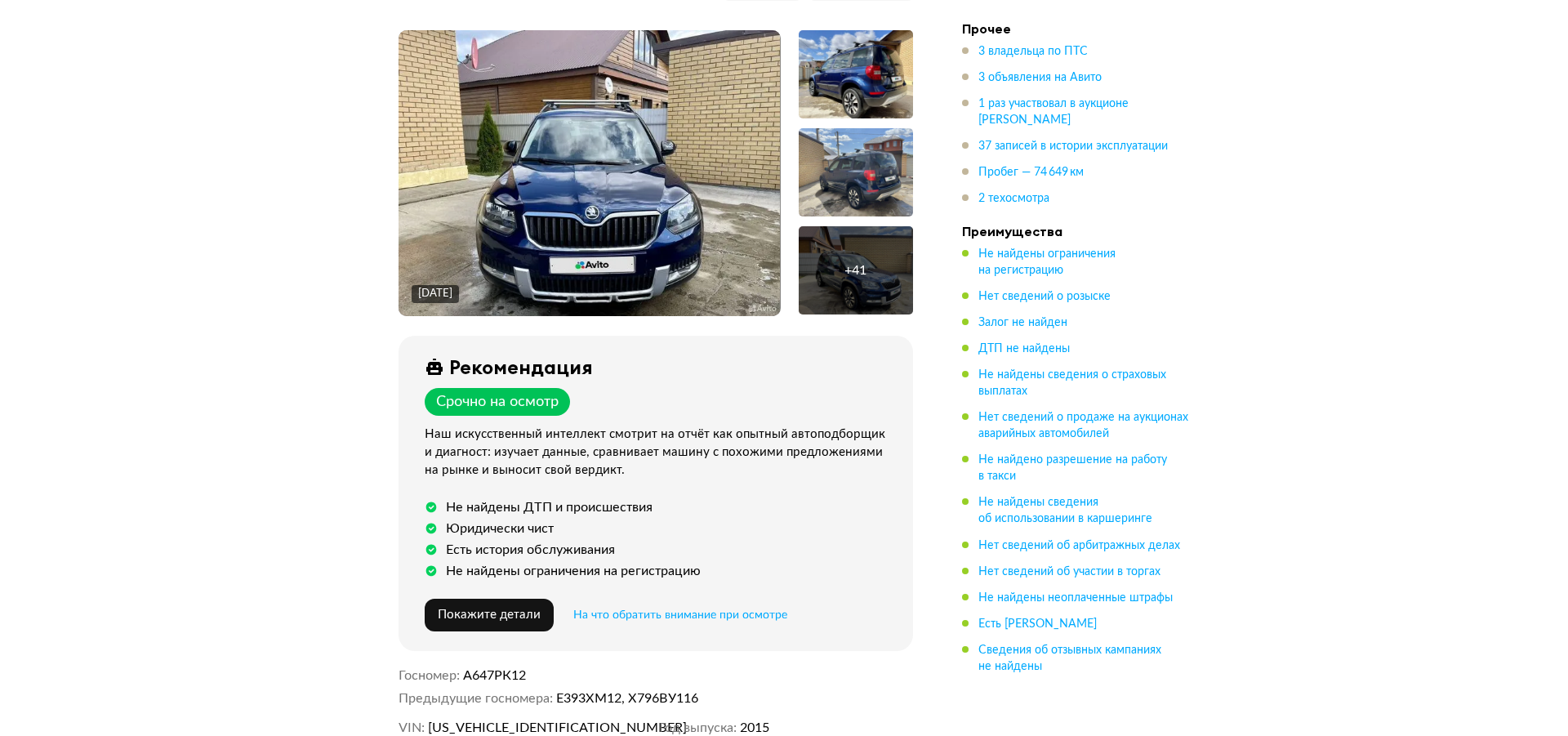
scroll to position [164, 0]
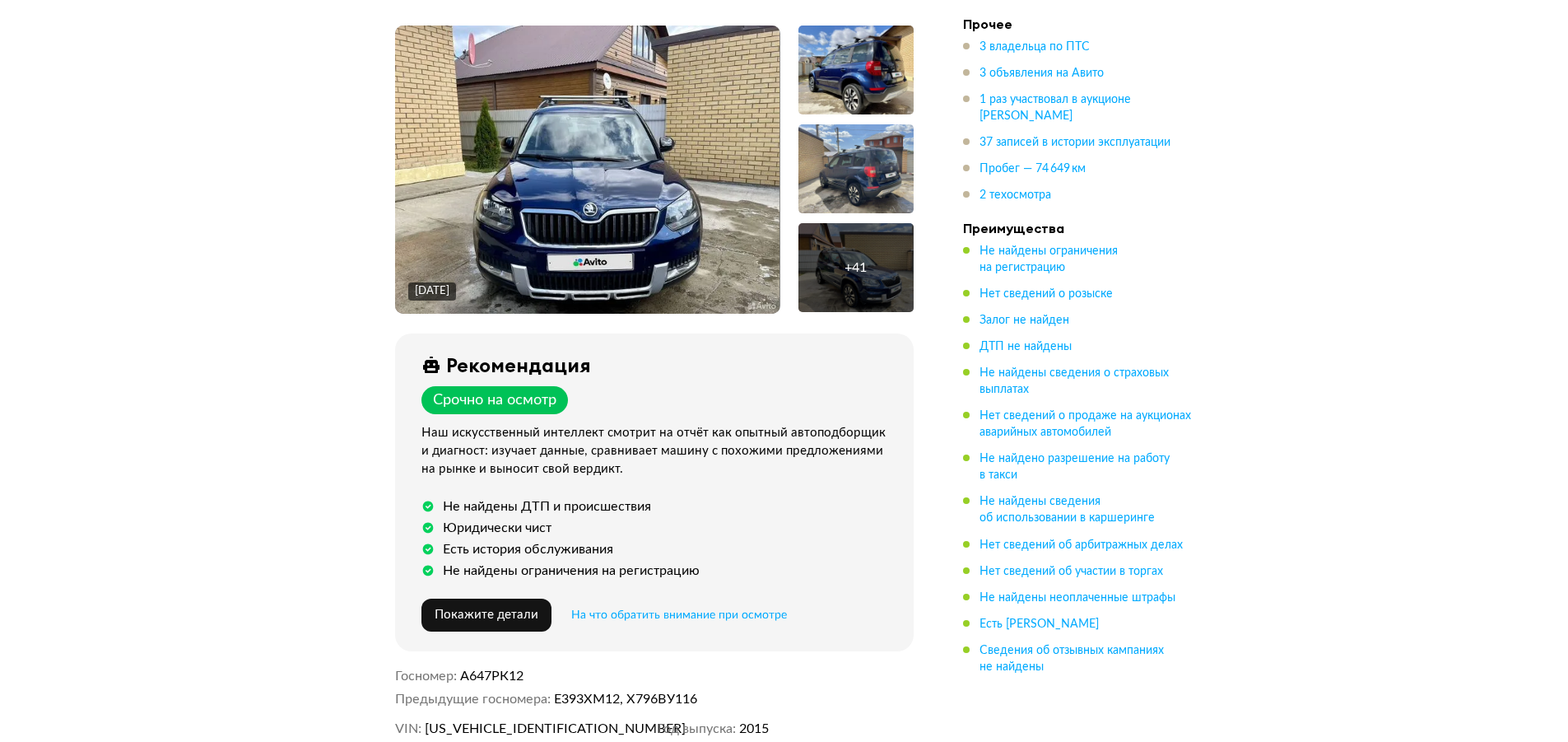
click at [654, 169] on img at bounding box center [587, 169] width 384 height 288
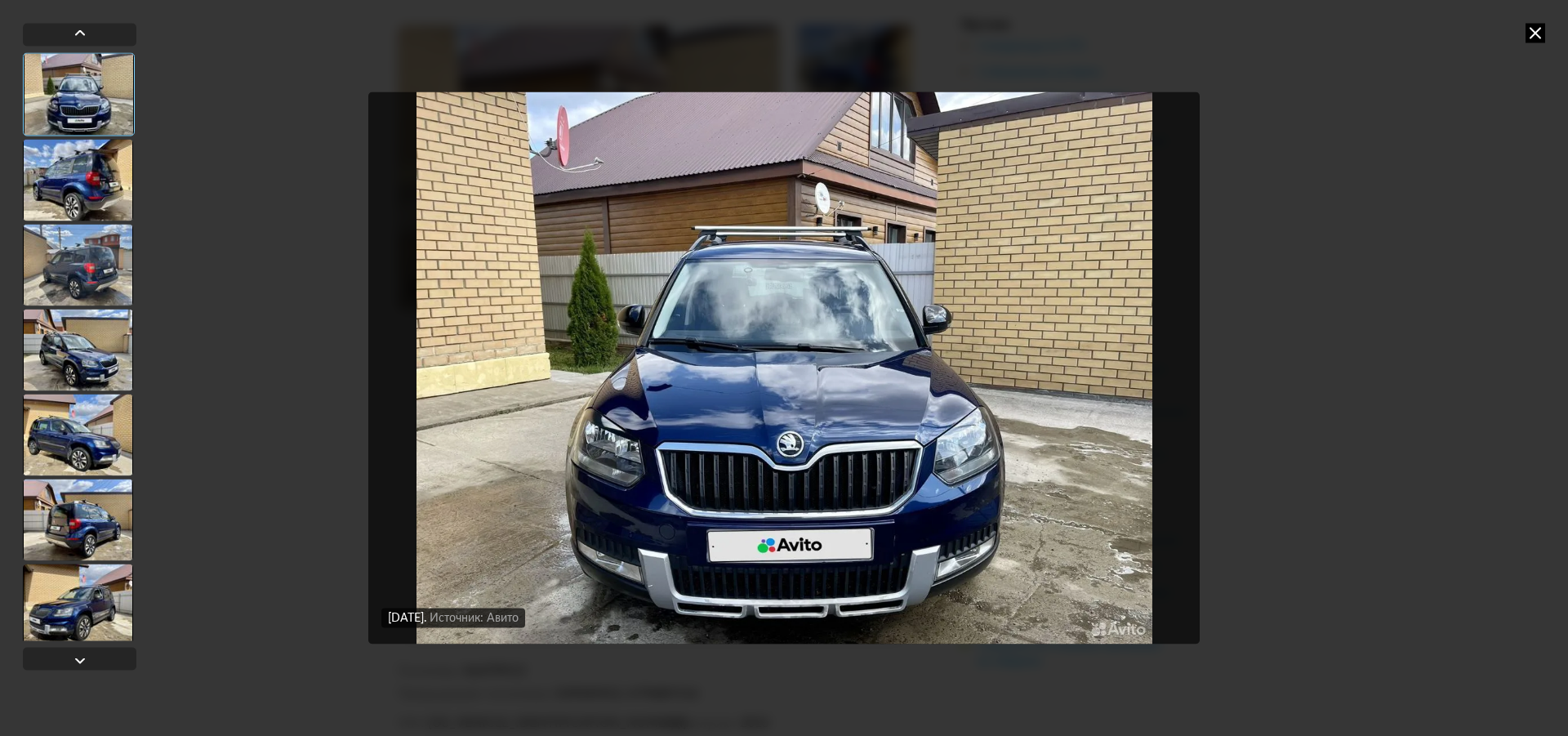
click at [72, 188] on div at bounding box center [78, 180] width 111 height 81
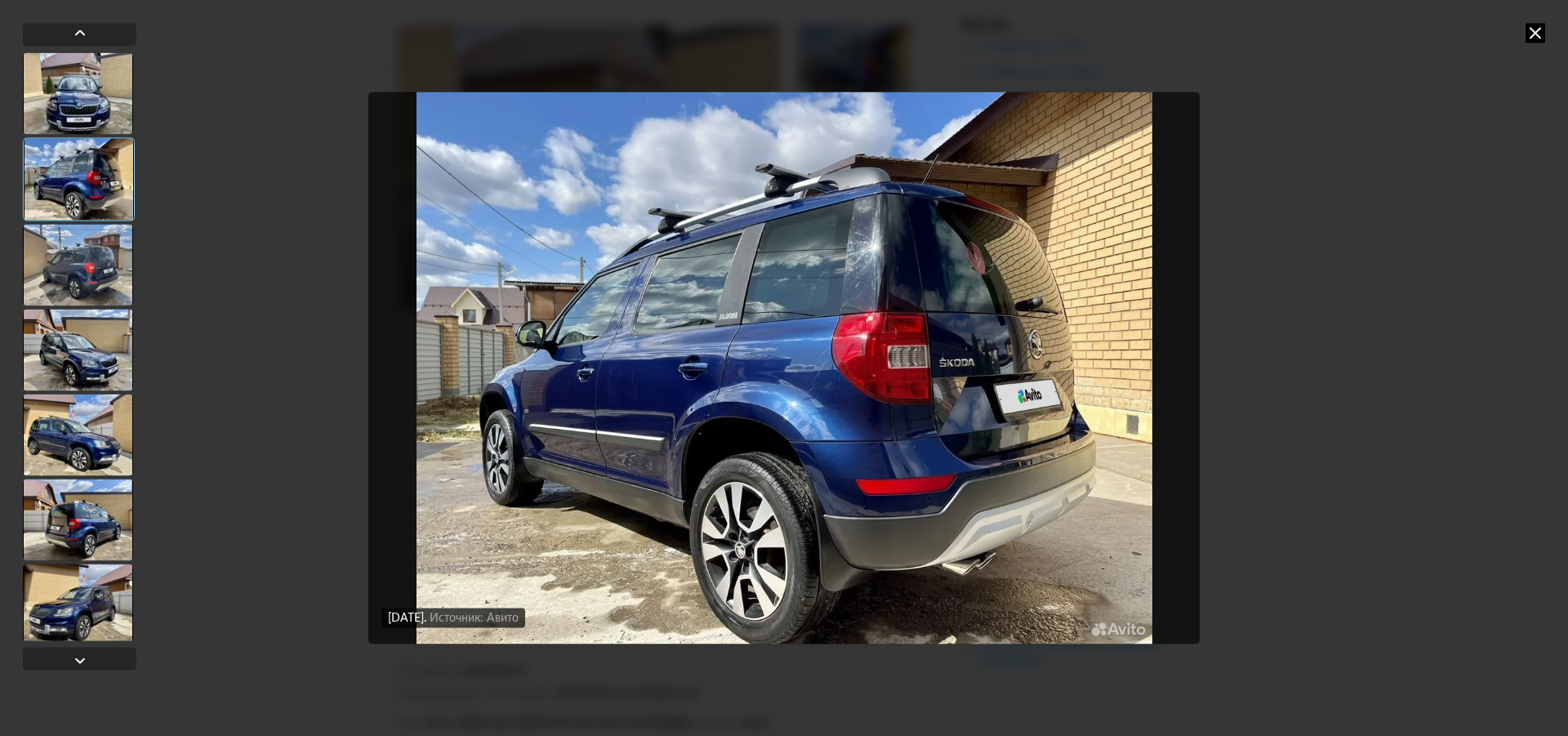
click at [69, 266] on div at bounding box center [78, 264] width 111 height 81
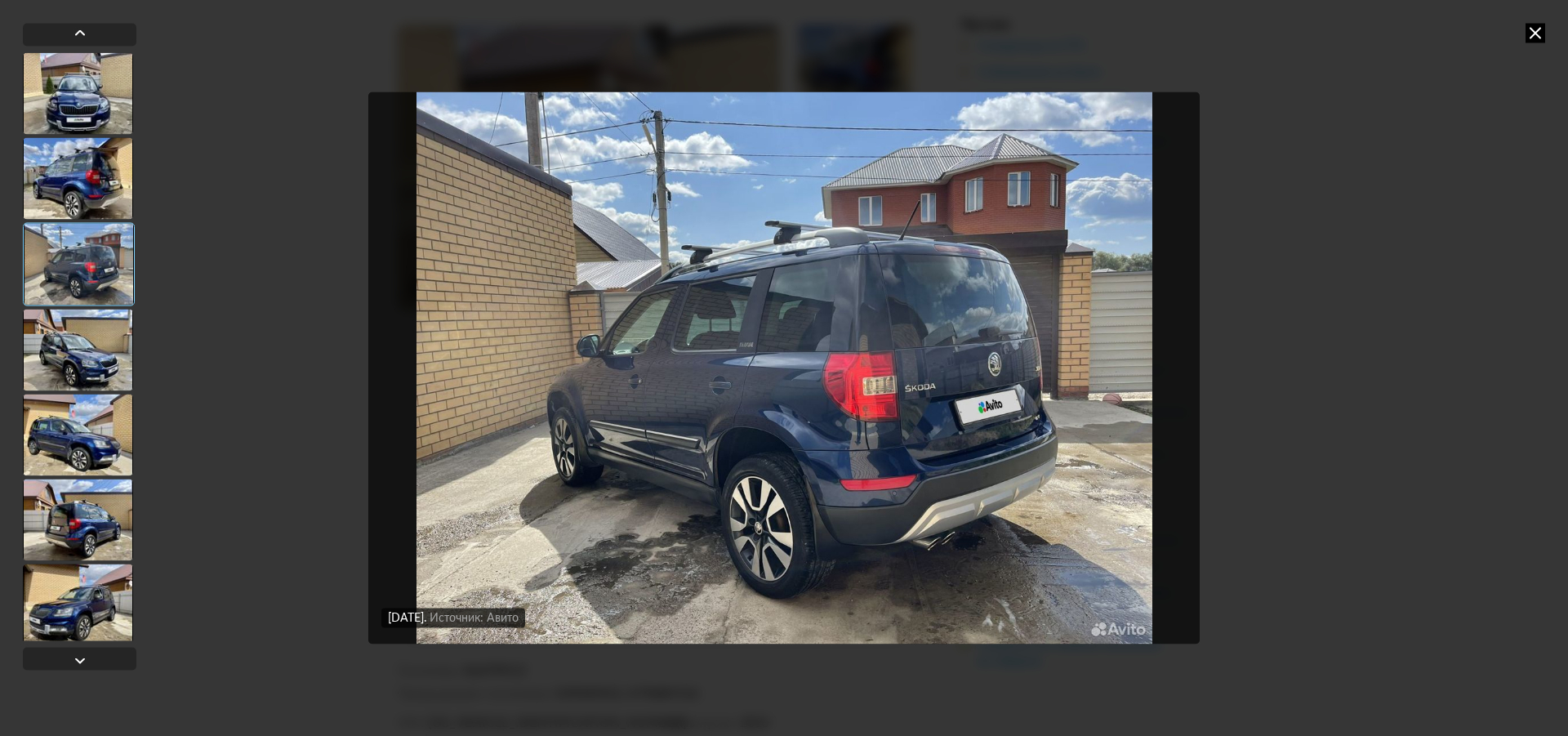
click at [57, 354] on div at bounding box center [78, 349] width 111 height 81
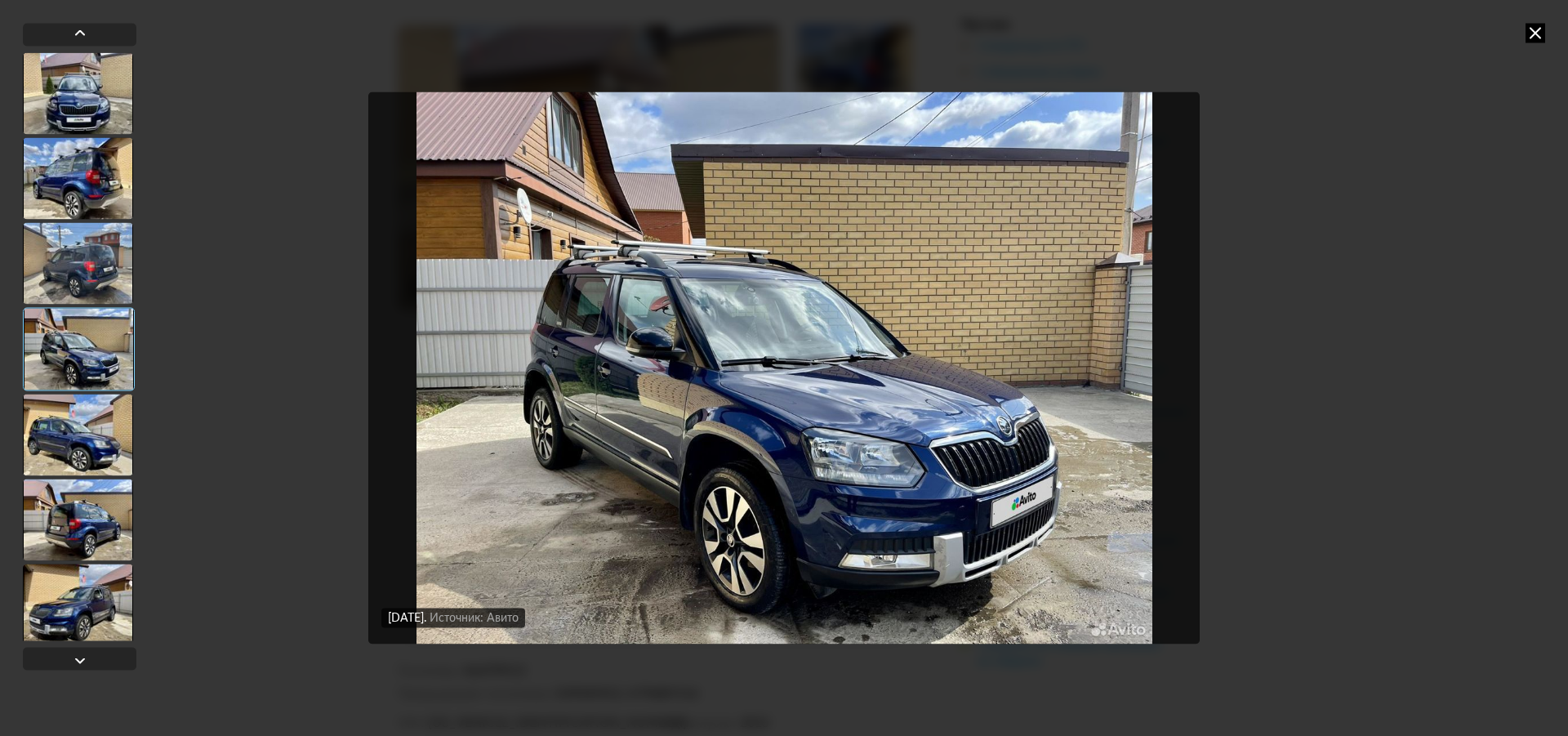
click at [67, 430] on div at bounding box center [78, 434] width 111 height 81
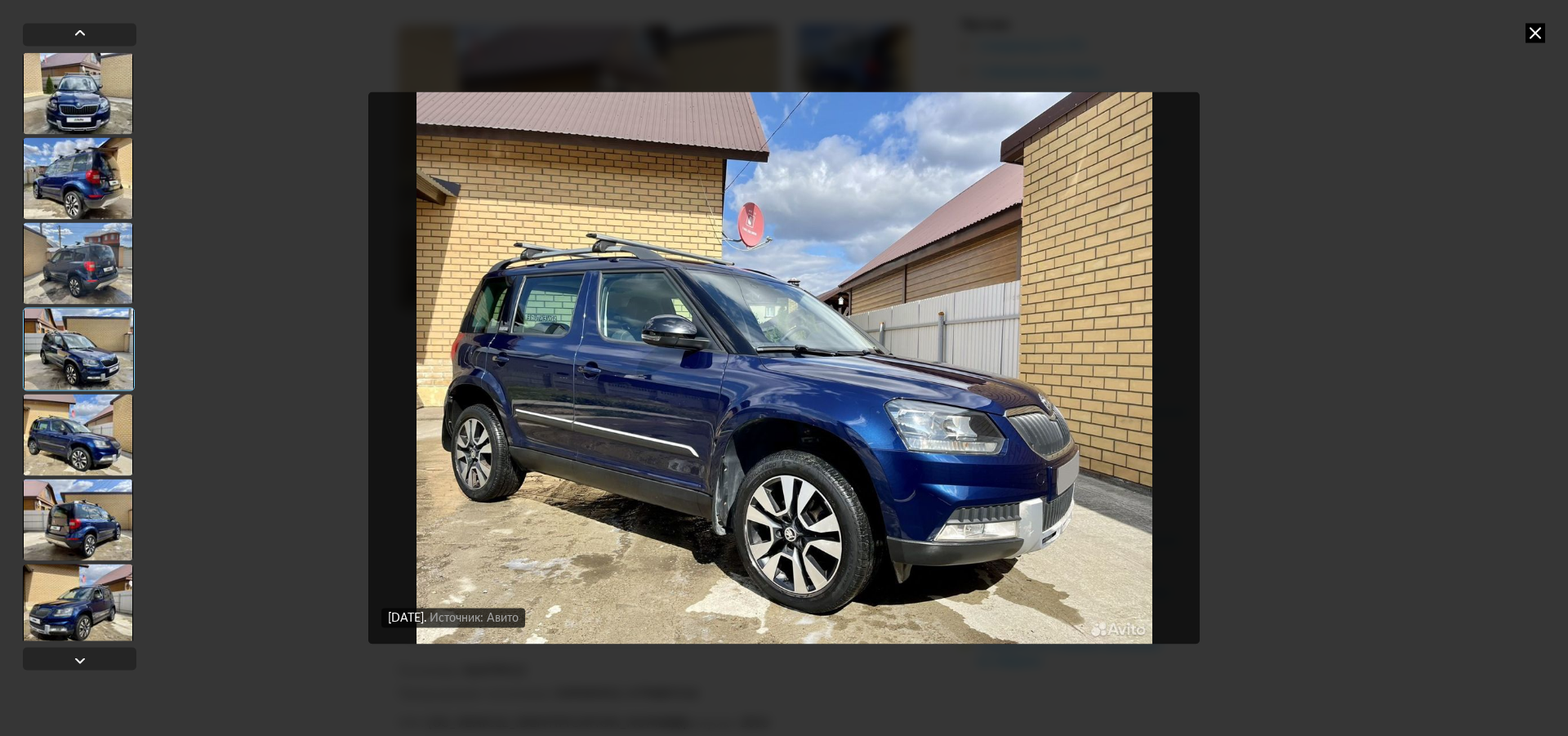
scroll to position [81, 0]
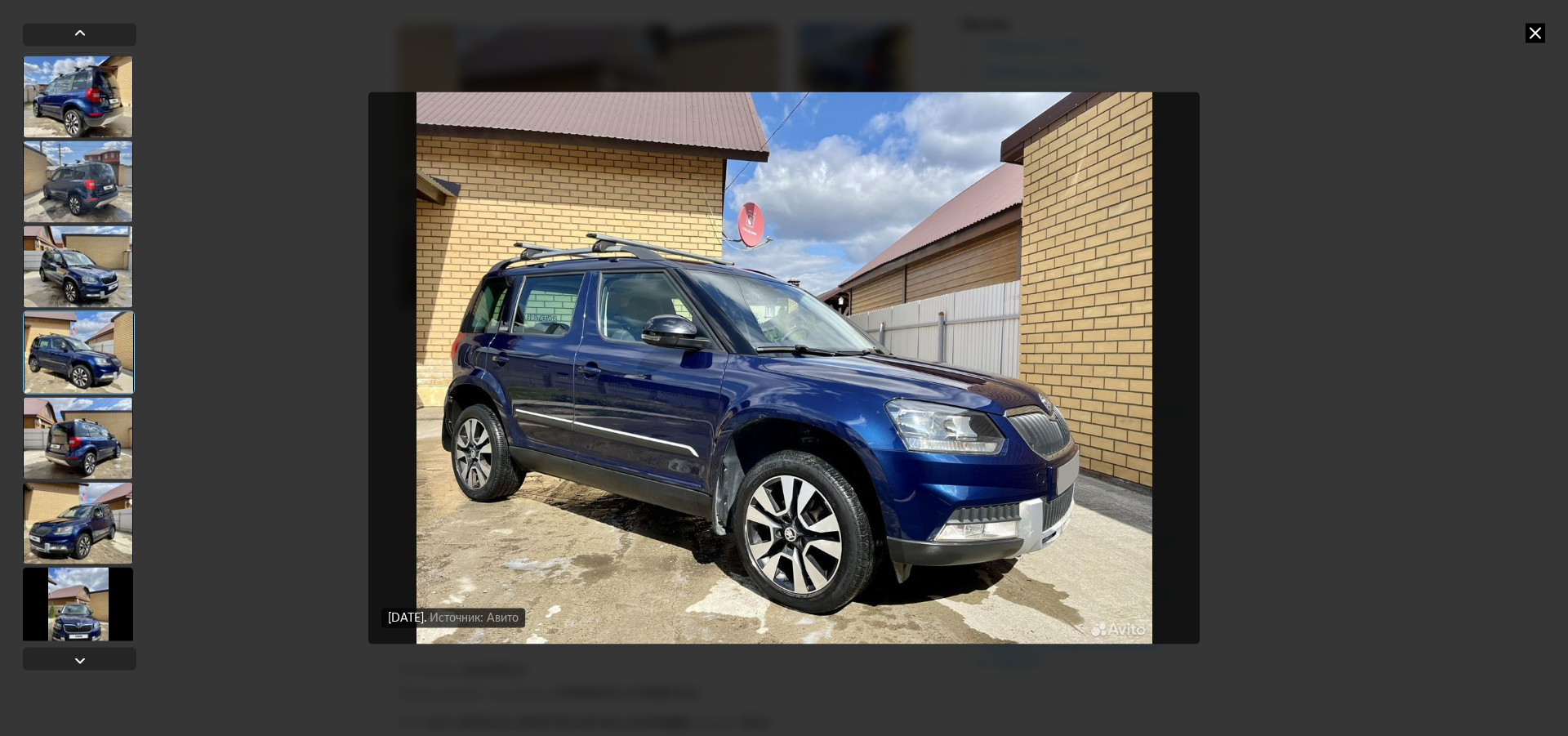
click at [80, 420] on div at bounding box center [78, 438] width 111 height 81
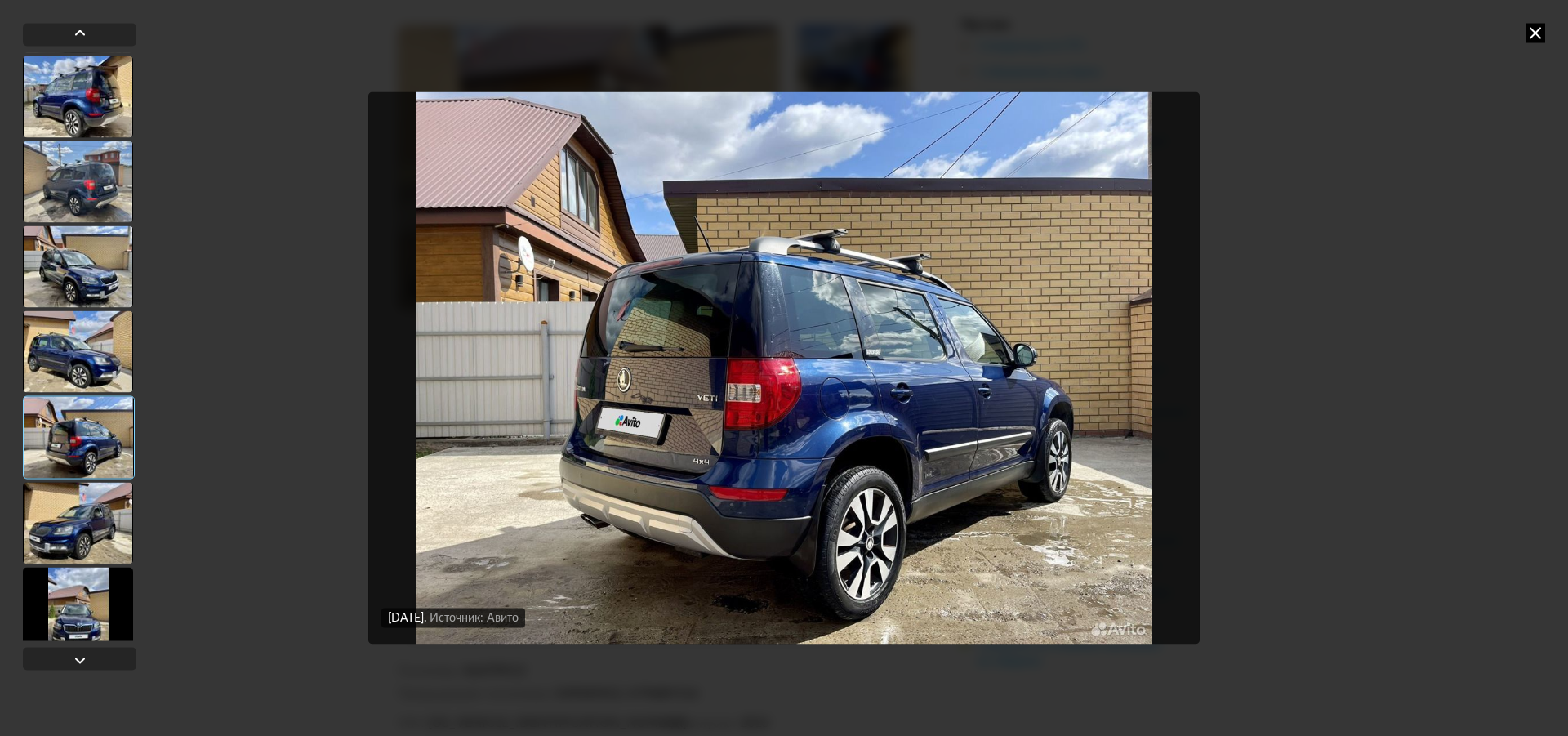
click at [90, 498] on div at bounding box center [78, 523] width 111 height 81
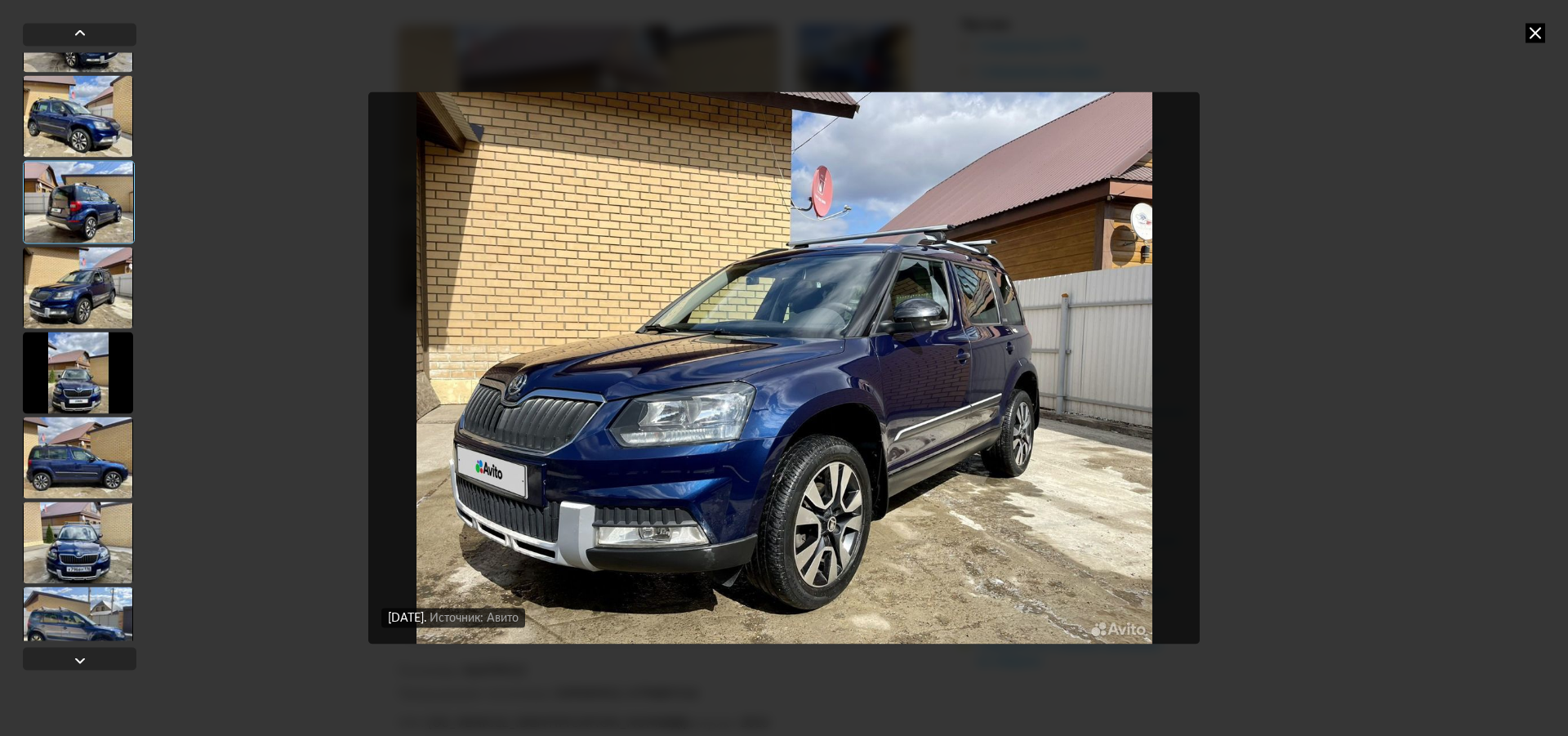
scroll to position [326, 0]
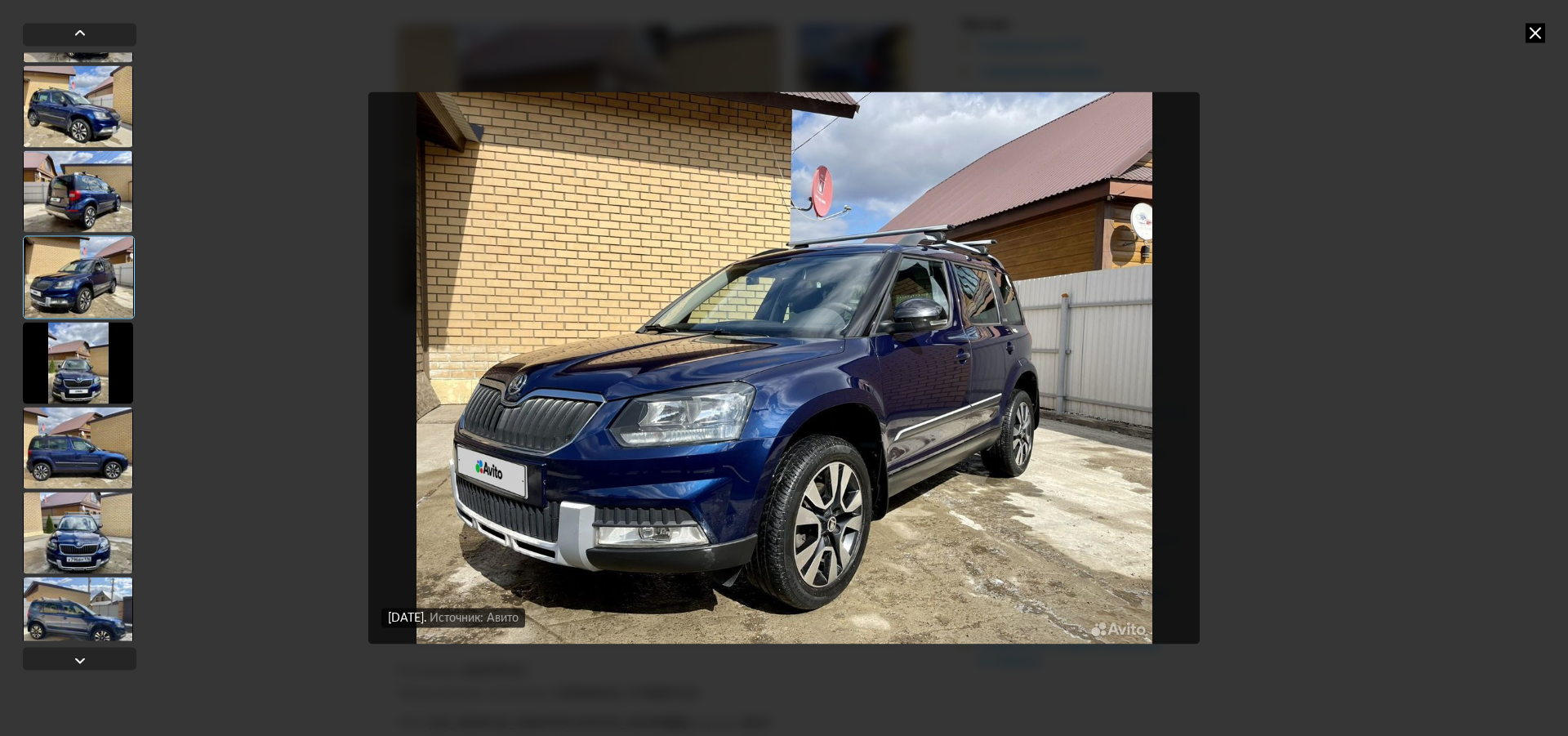
click at [95, 372] on div at bounding box center [78, 363] width 111 height 81
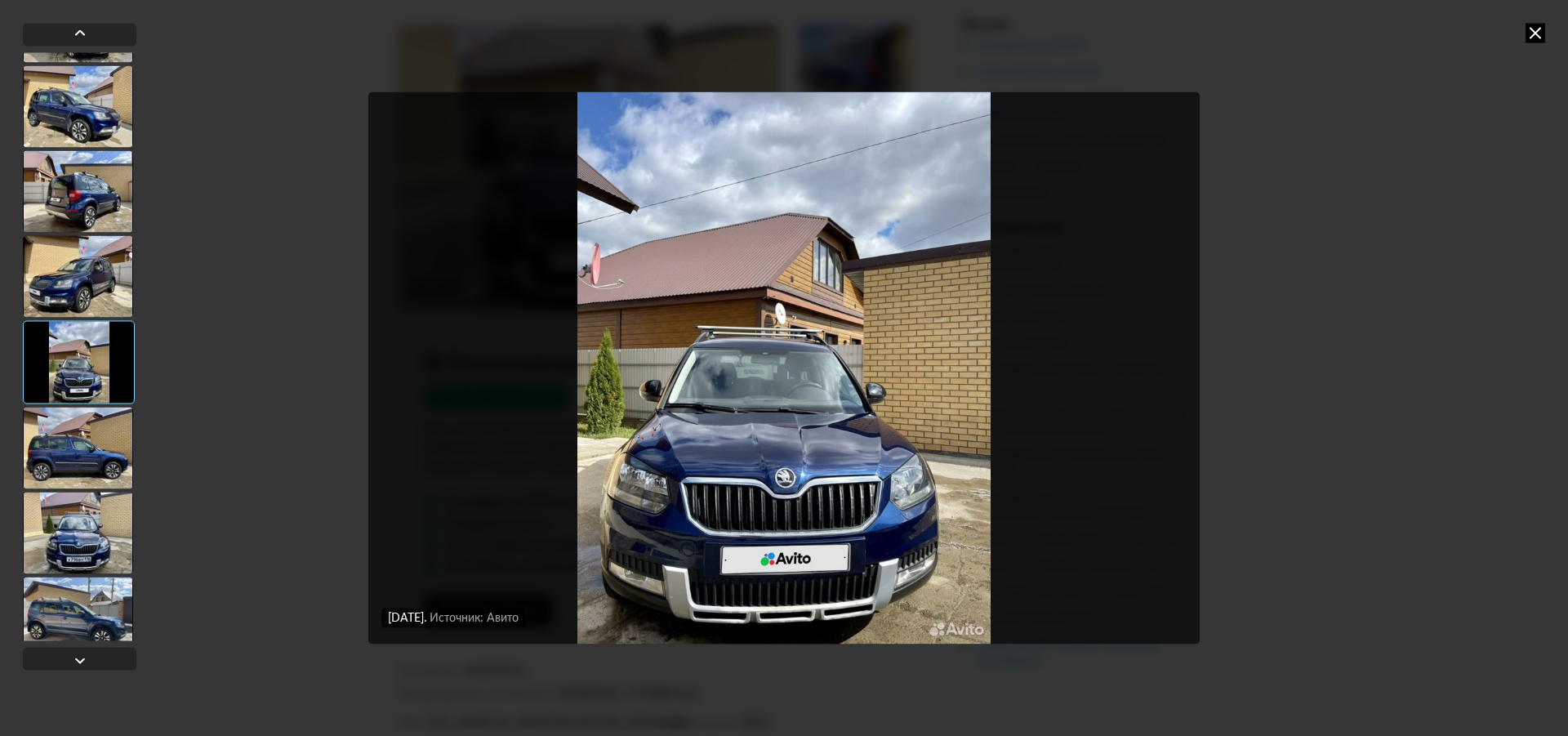
click at [81, 443] on div at bounding box center [78, 448] width 111 height 81
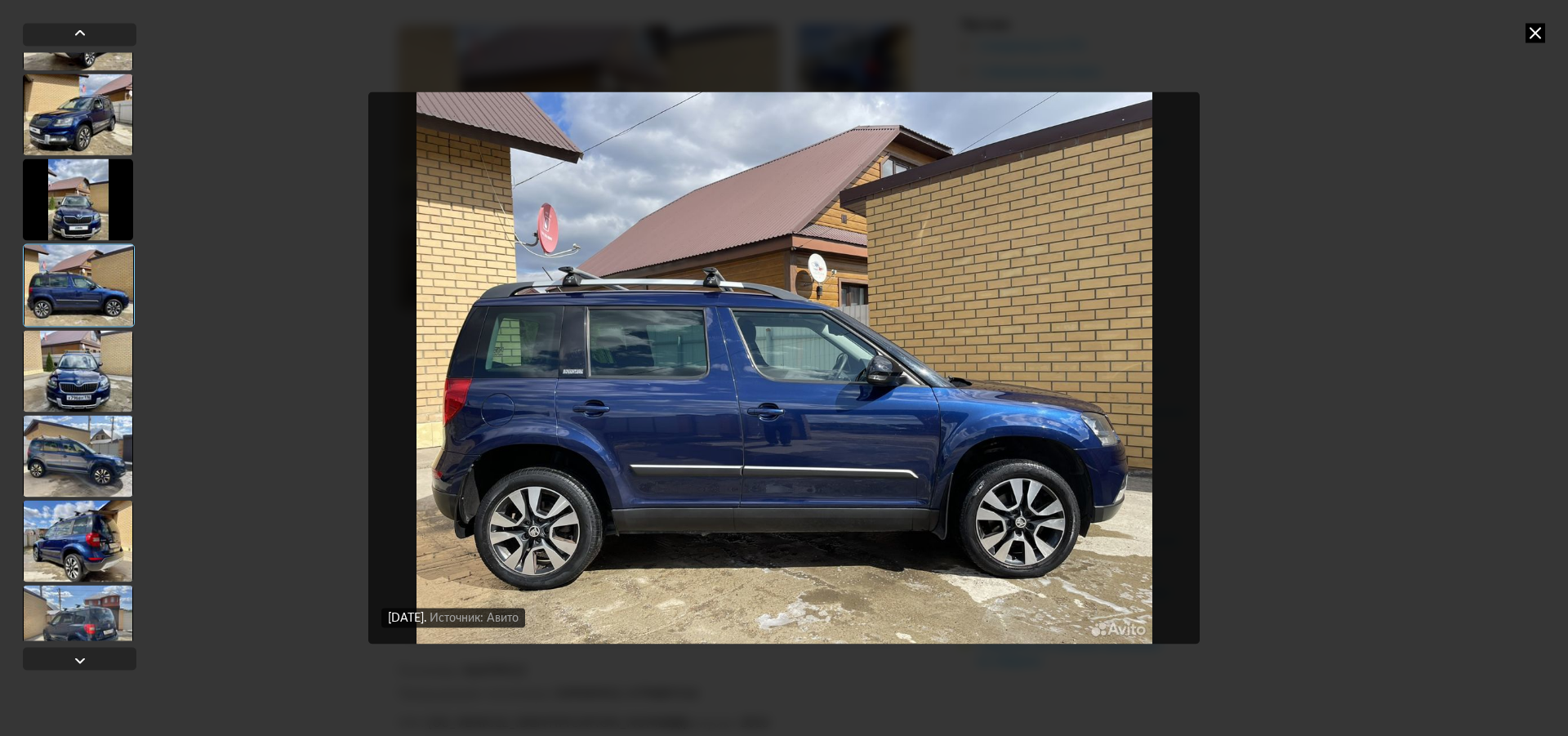
scroll to position [490, 0]
click at [90, 386] on div at bounding box center [78, 369] width 111 height 81
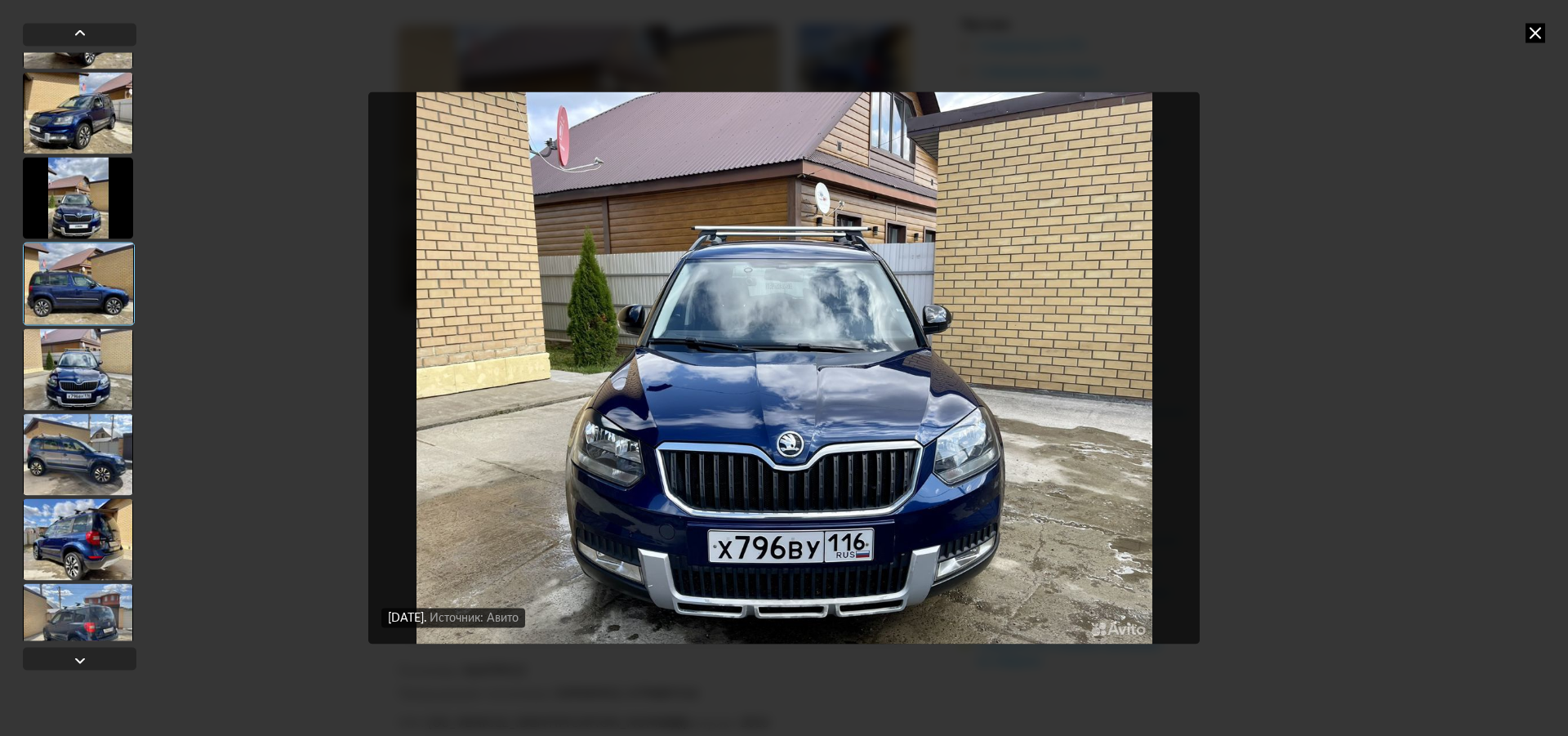
click at [97, 457] on div at bounding box center [78, 454] width 111 height 81
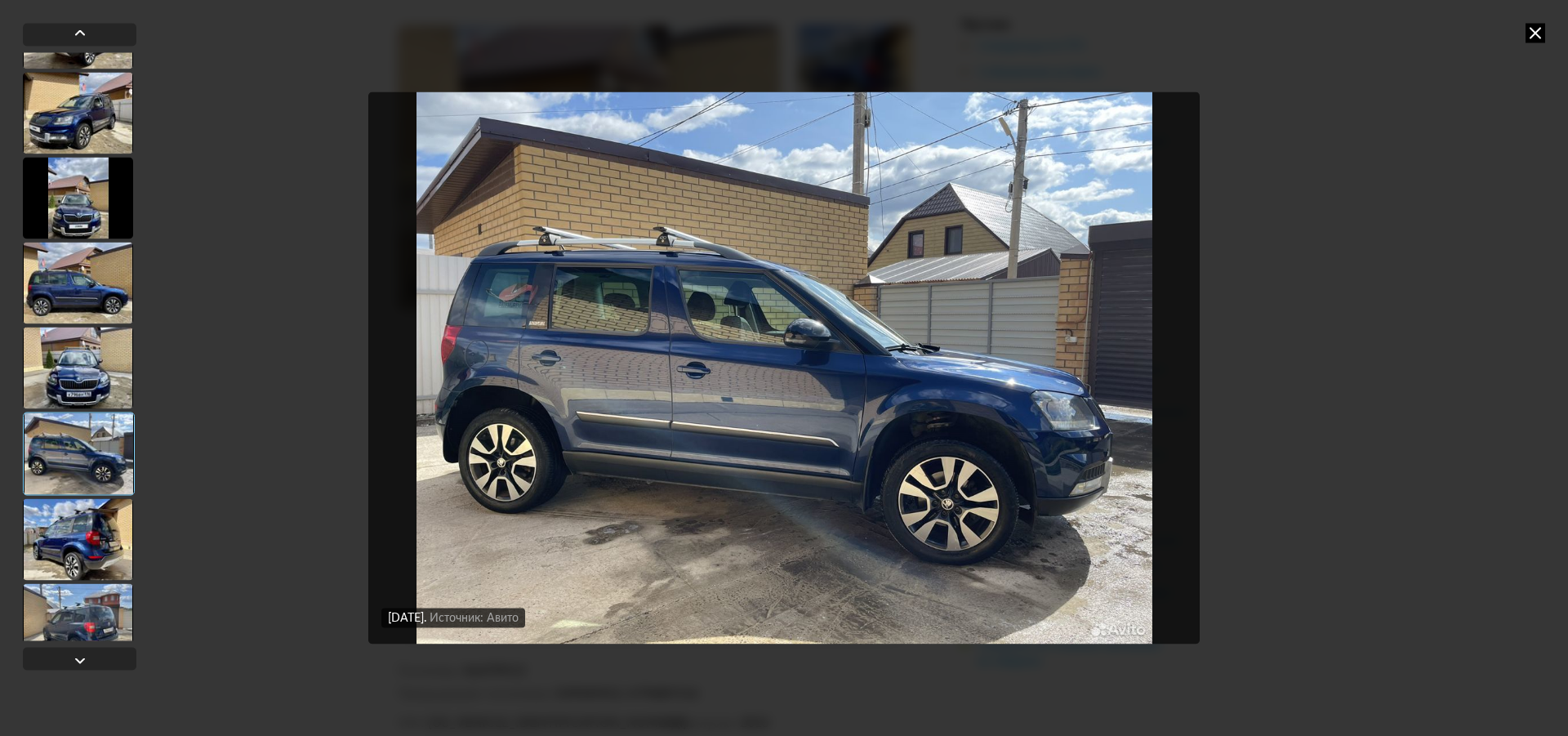
scroll to position [571, 0]
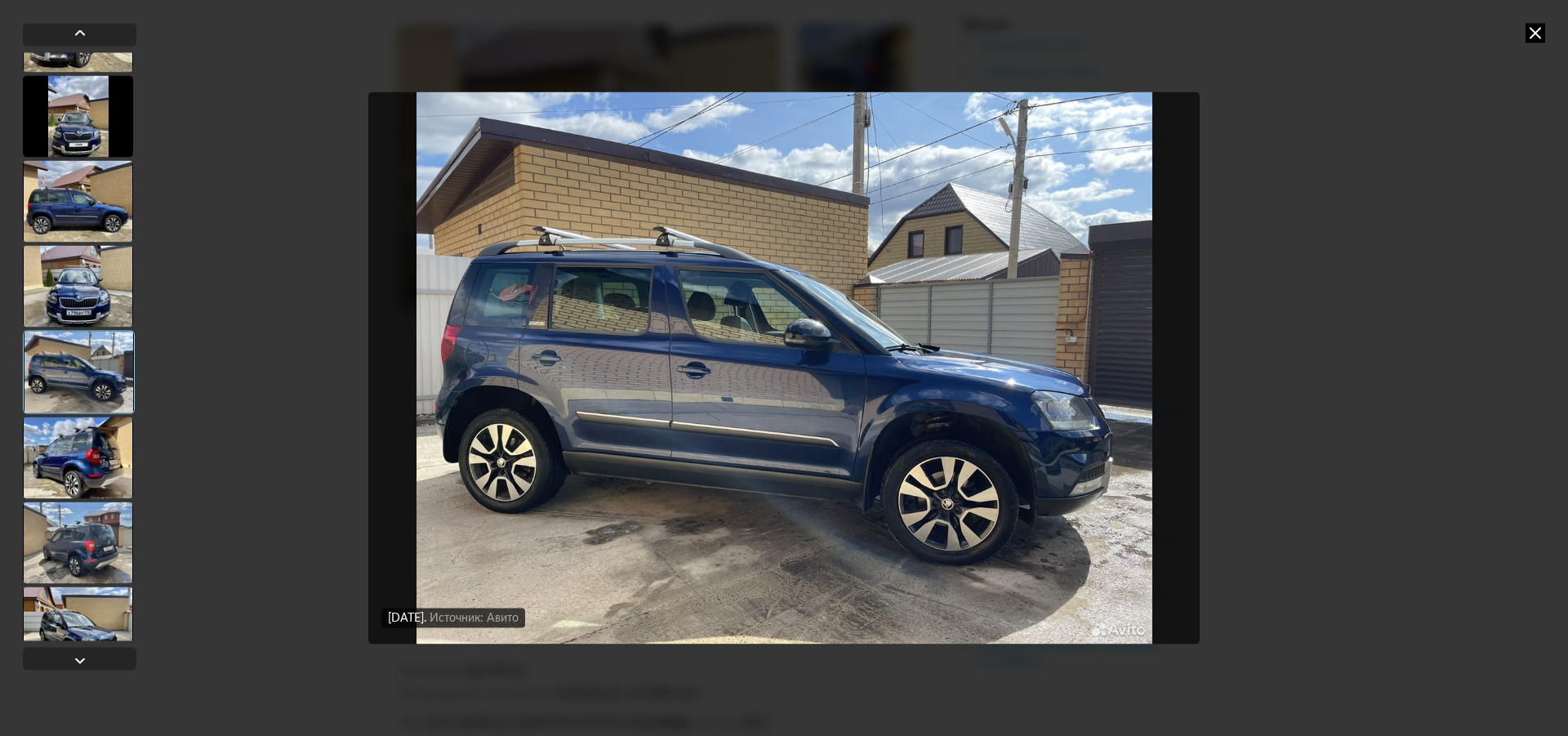
click at [101, 442] on div at bounding box center [78, 457] width 111 height 81
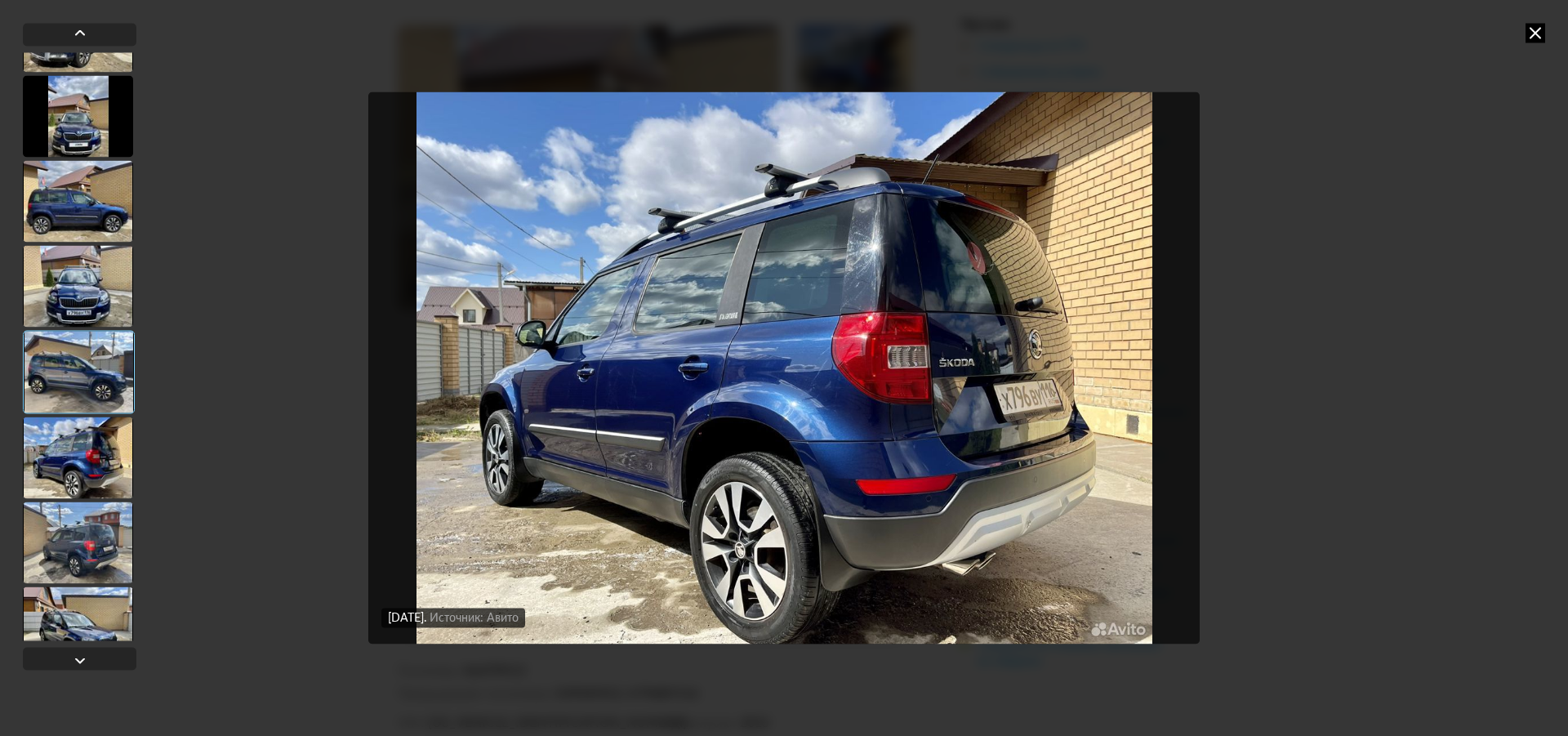
scroll to position [735, 0]
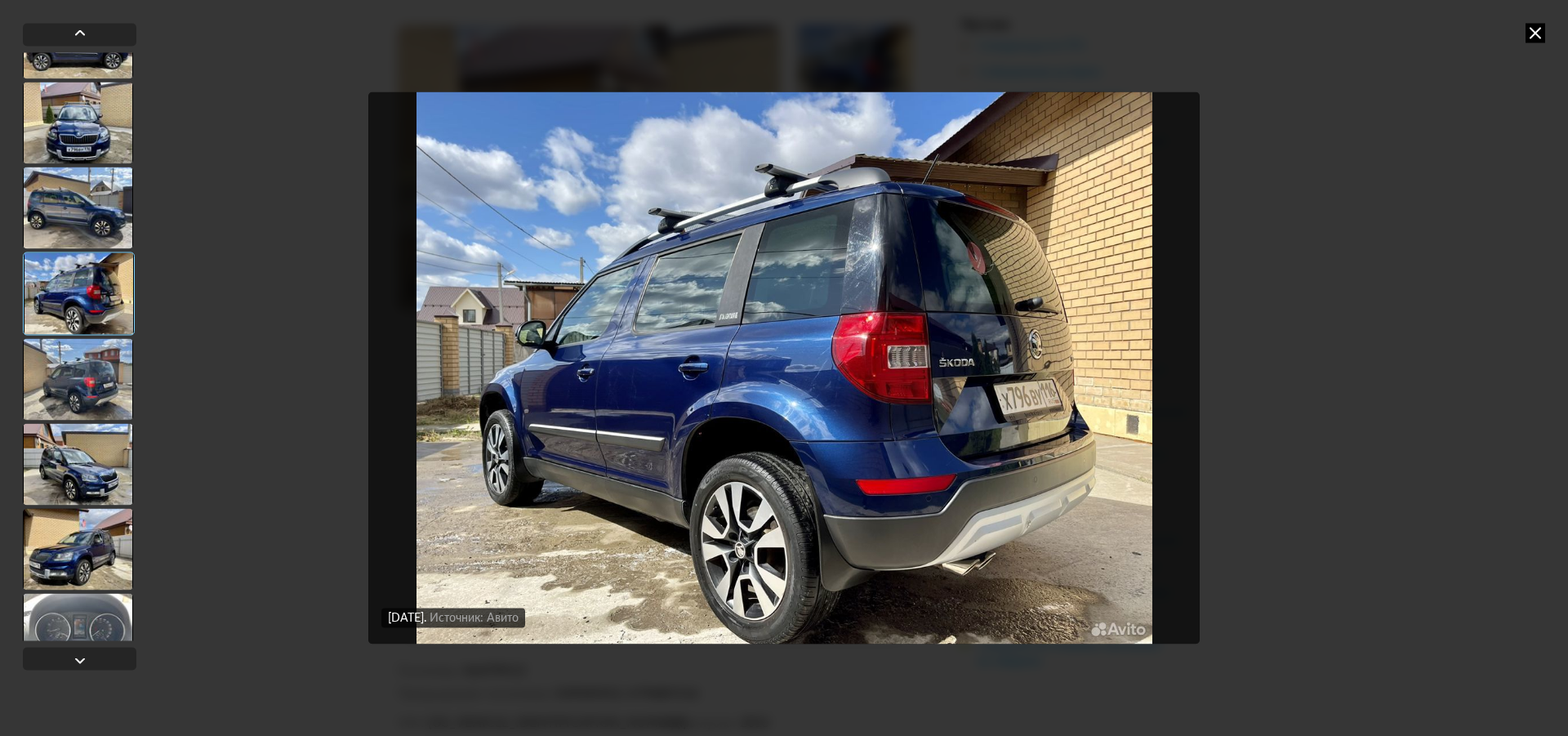
click at [89, 395] on div at bounding box center [78, 379] width 111 height 81
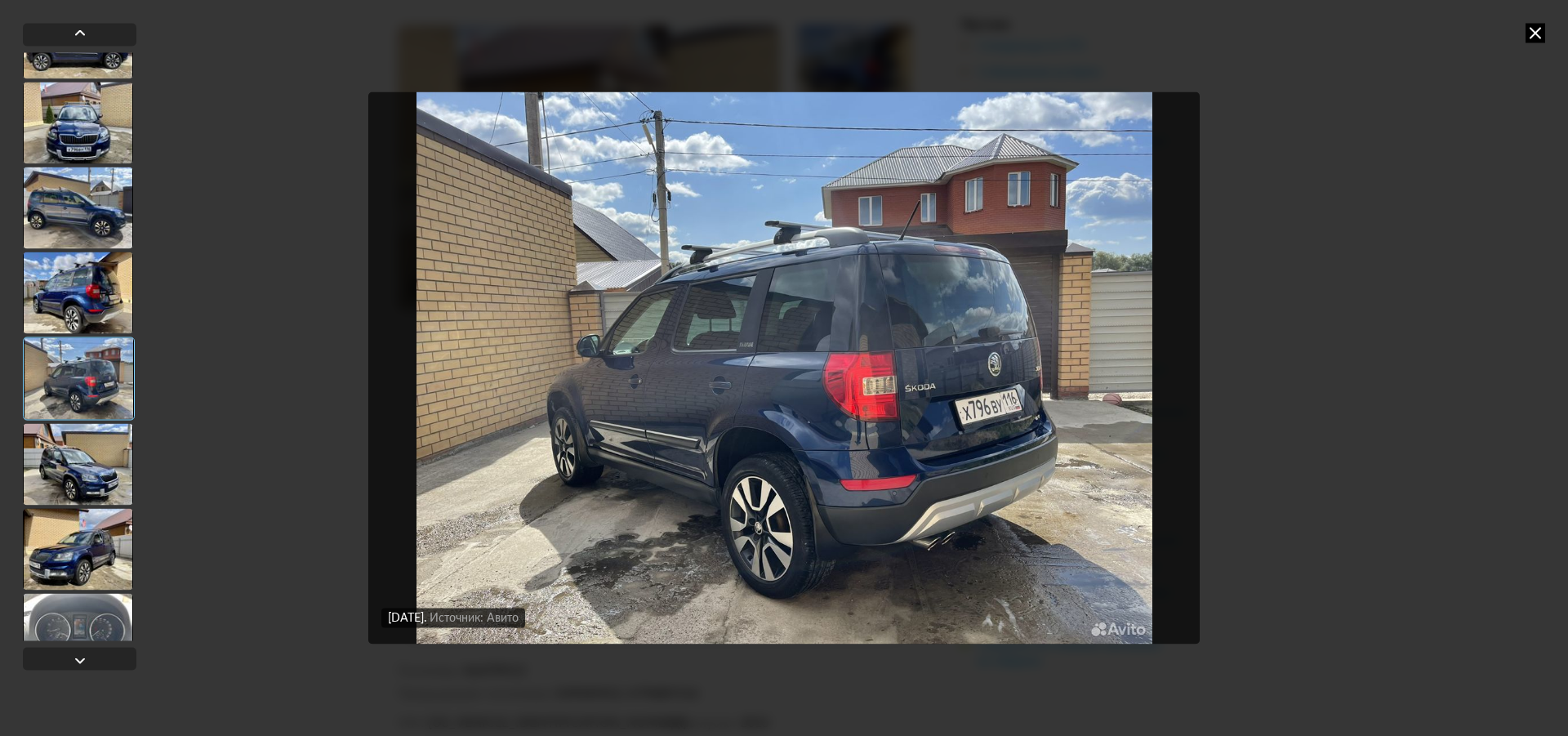
click at [84, 460] on div at bounding box center [78, 464] width 111 height 81
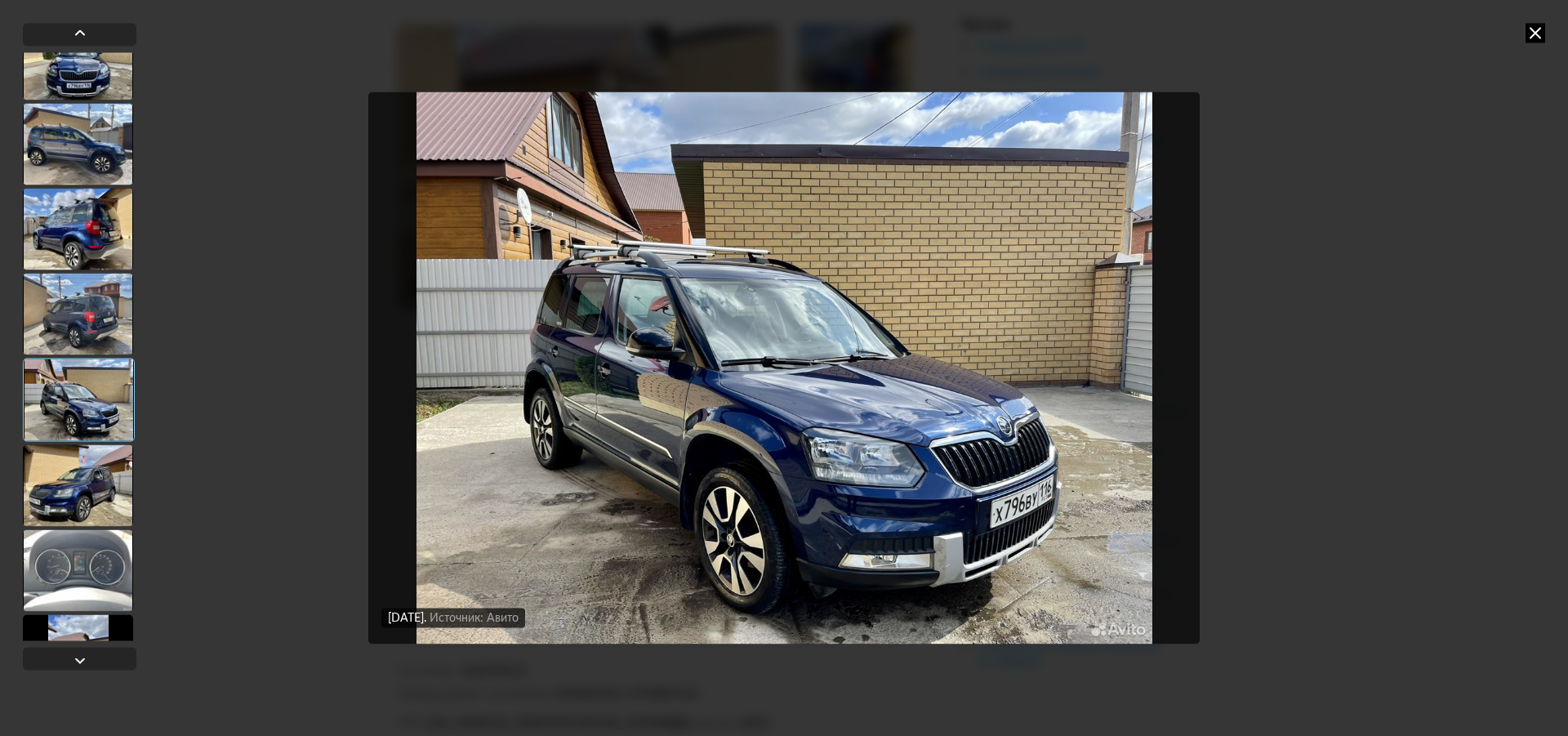
scroll to position [899, 0]
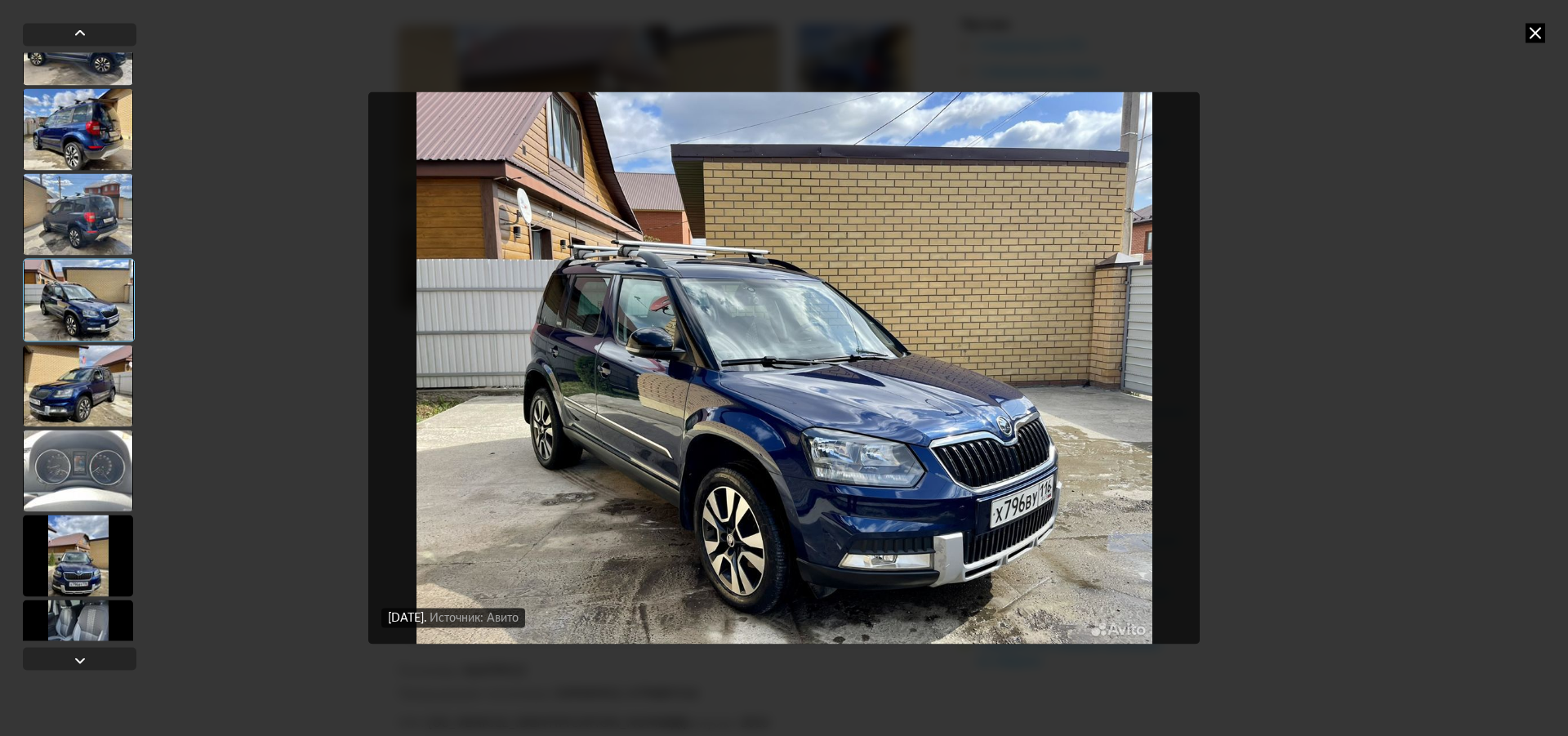
click at [86, 405] on div at bounding box center [78, 386] width 111 height 81
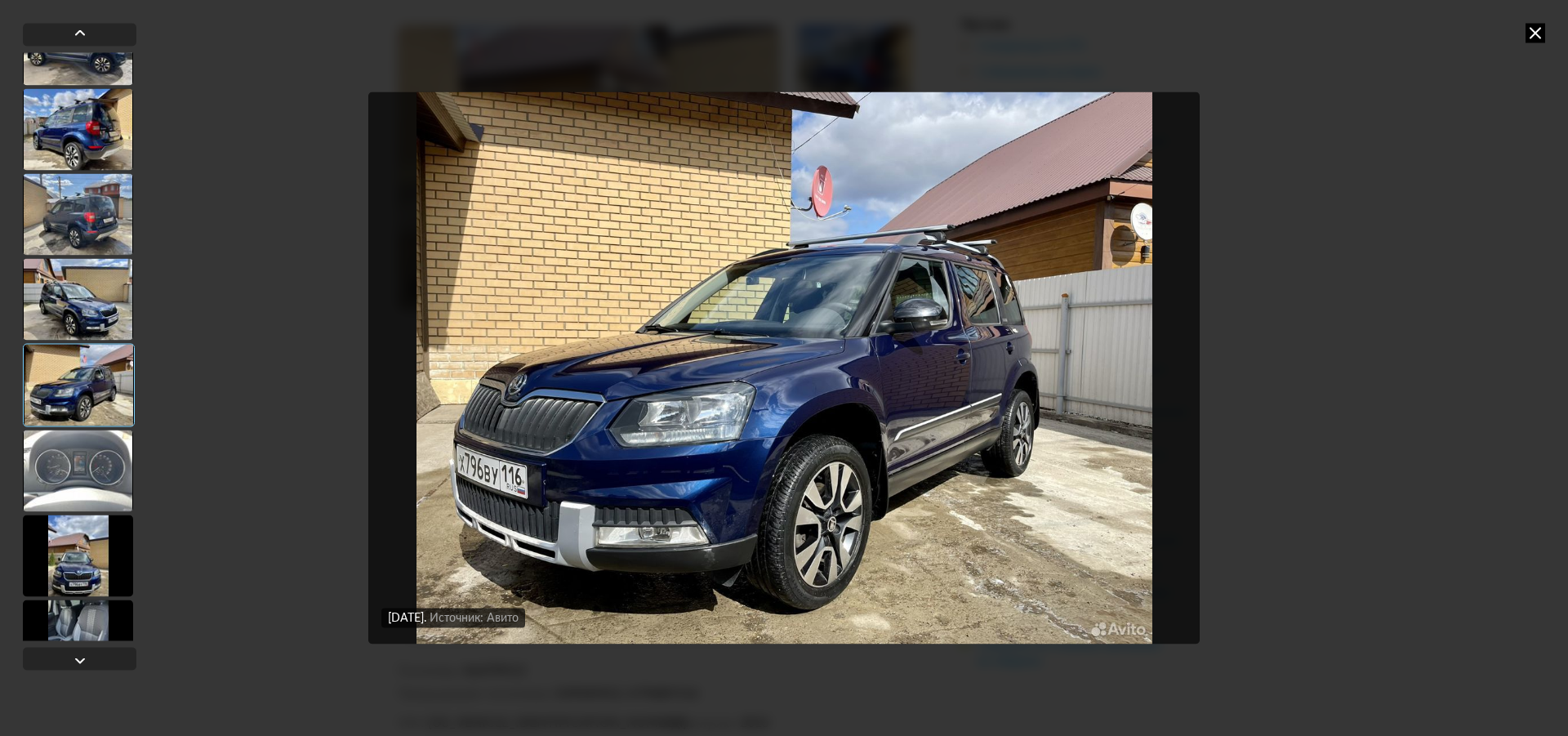
click at [81, 477] on div at bounding box center [78, 471] width 111 height 81
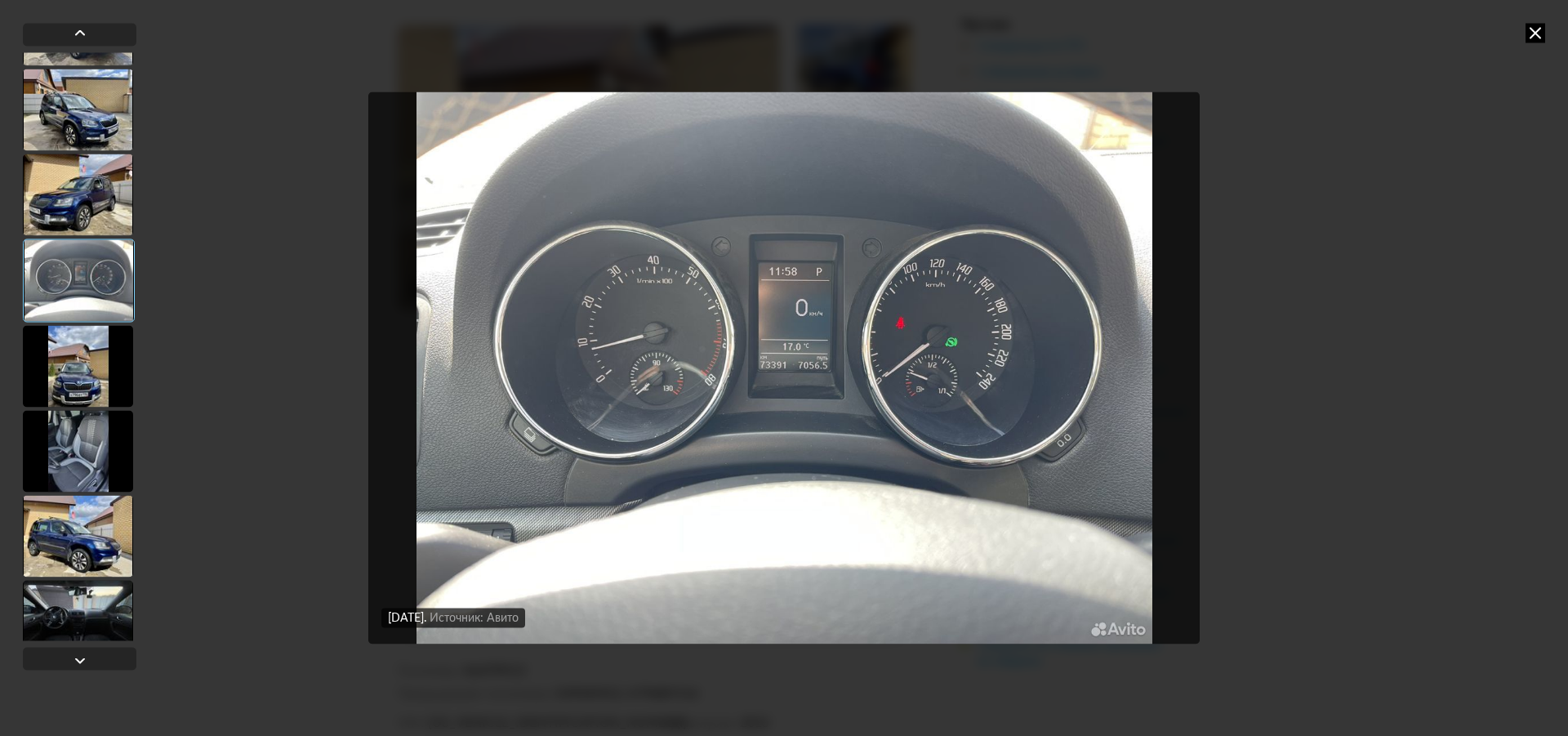
scroll to position [1144, 0]
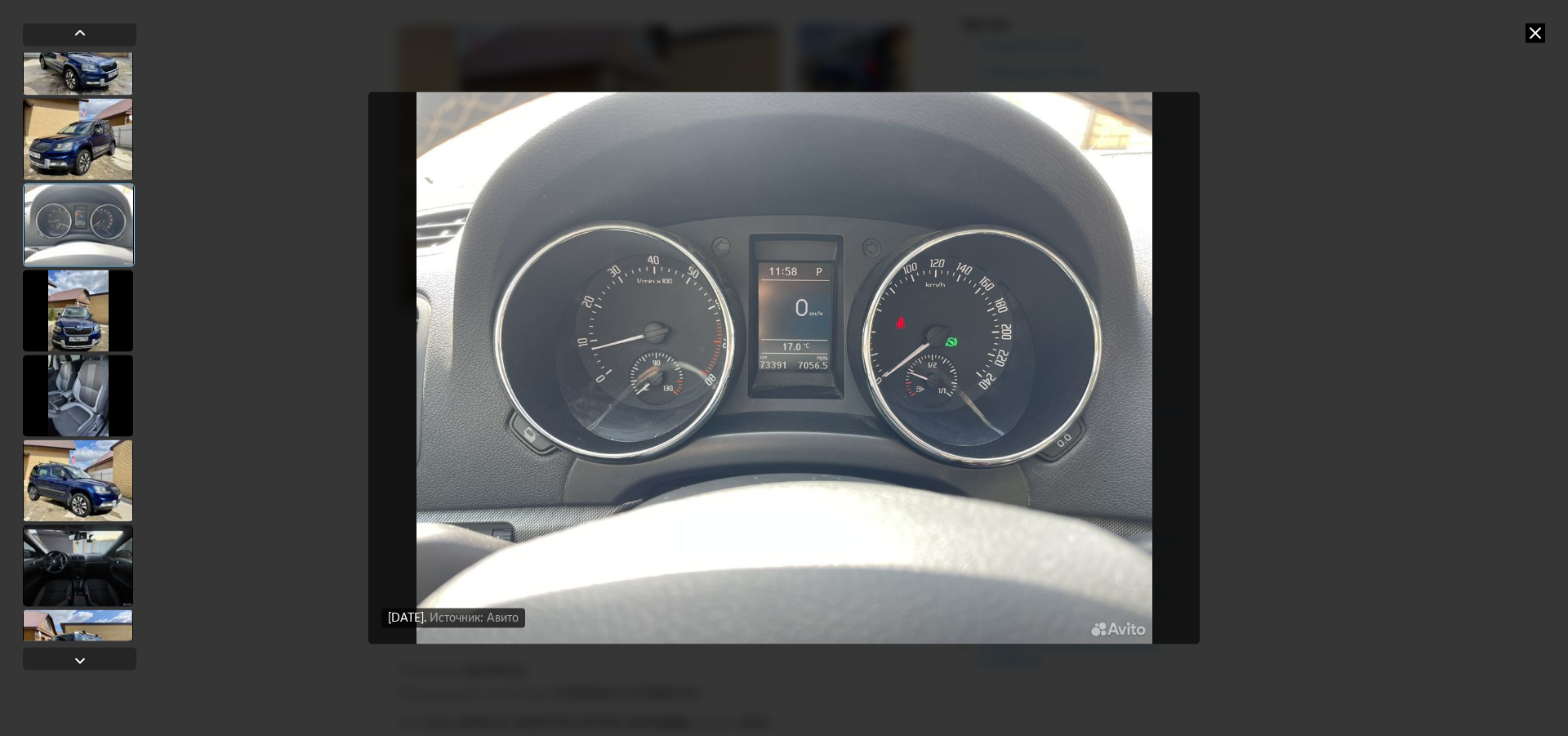
click at [81, 407] on div at bounding box center [78, 395] width 111 height 81
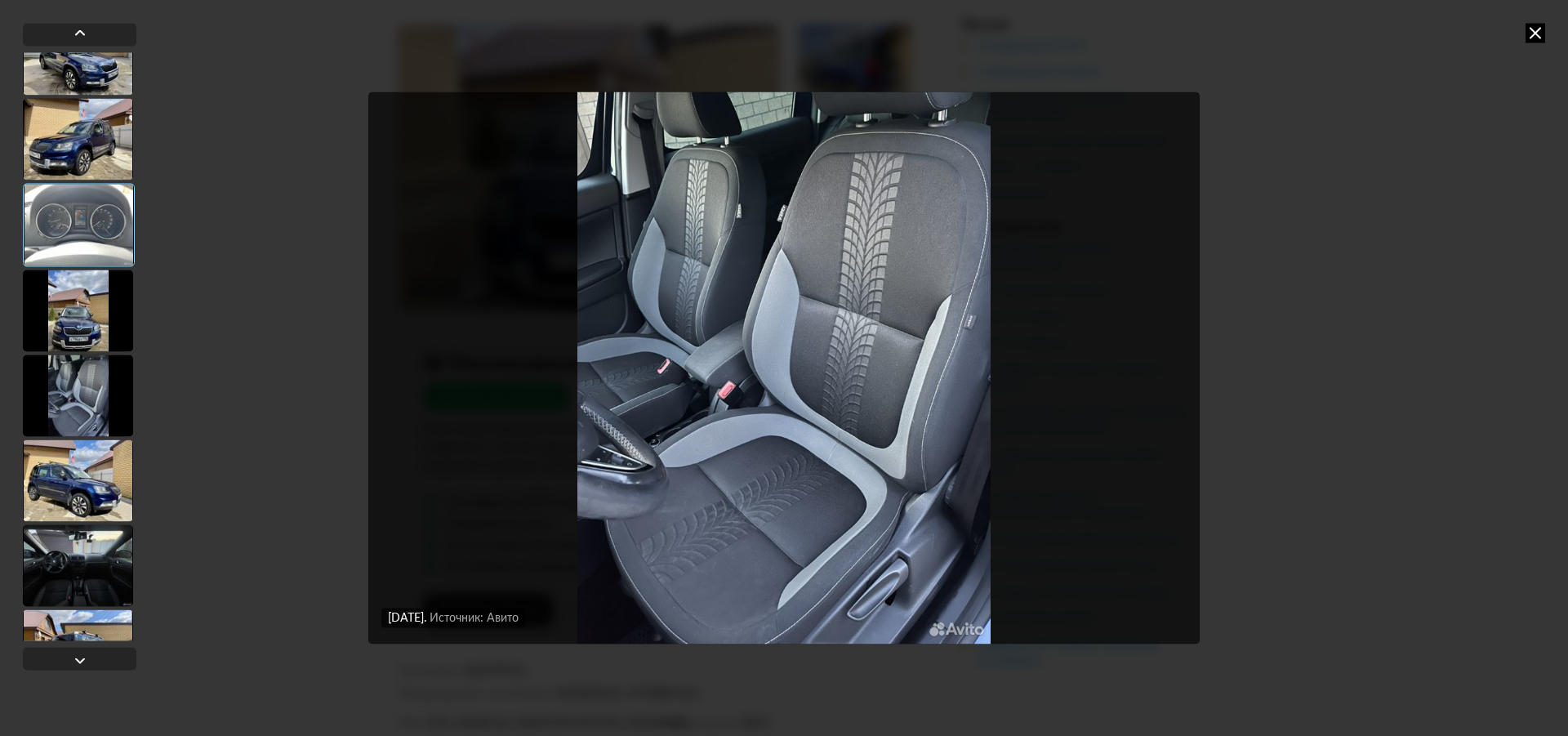
click at [77, 473] on div at bounding box center [78, 480] width 111 height 81
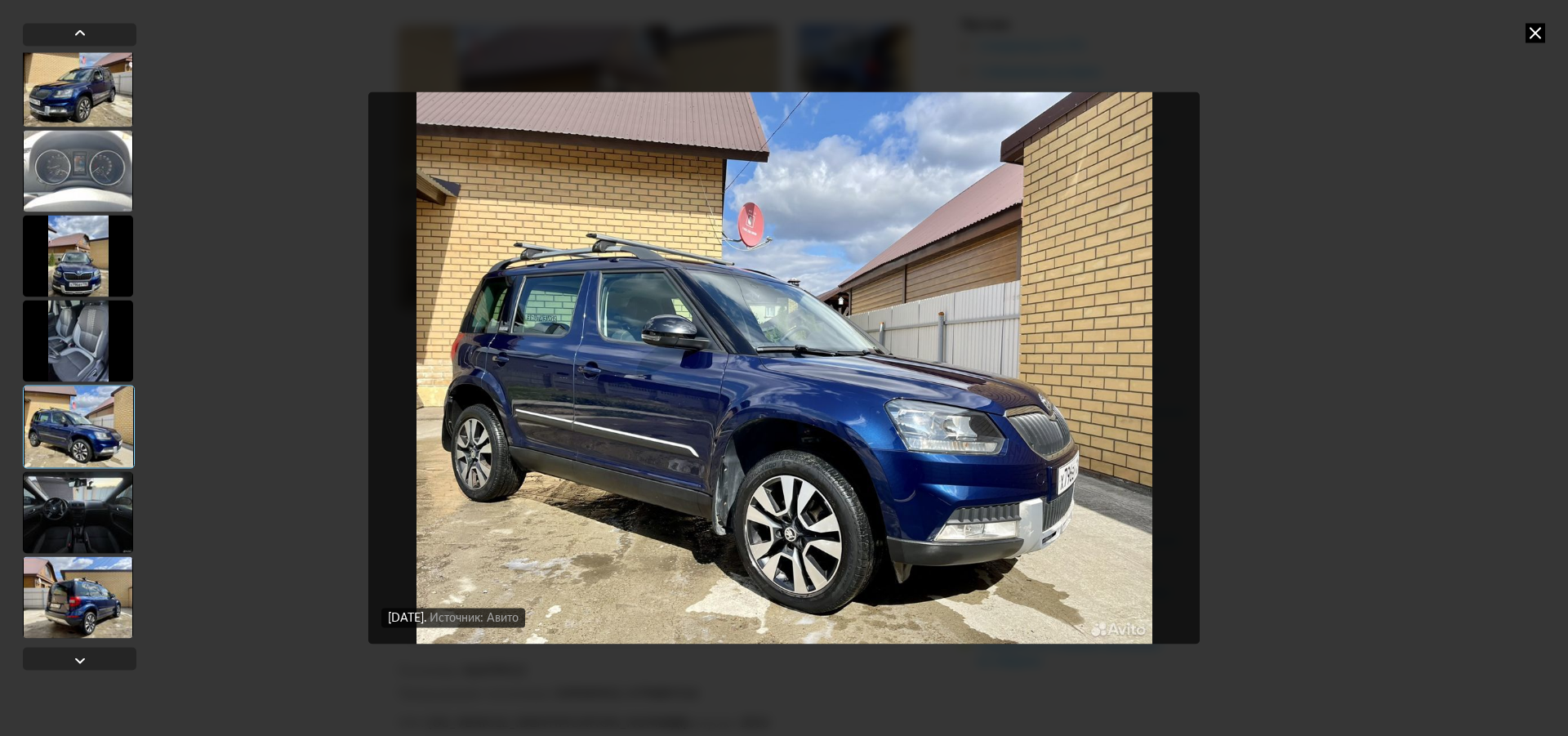
scroll to position [1225, 0]
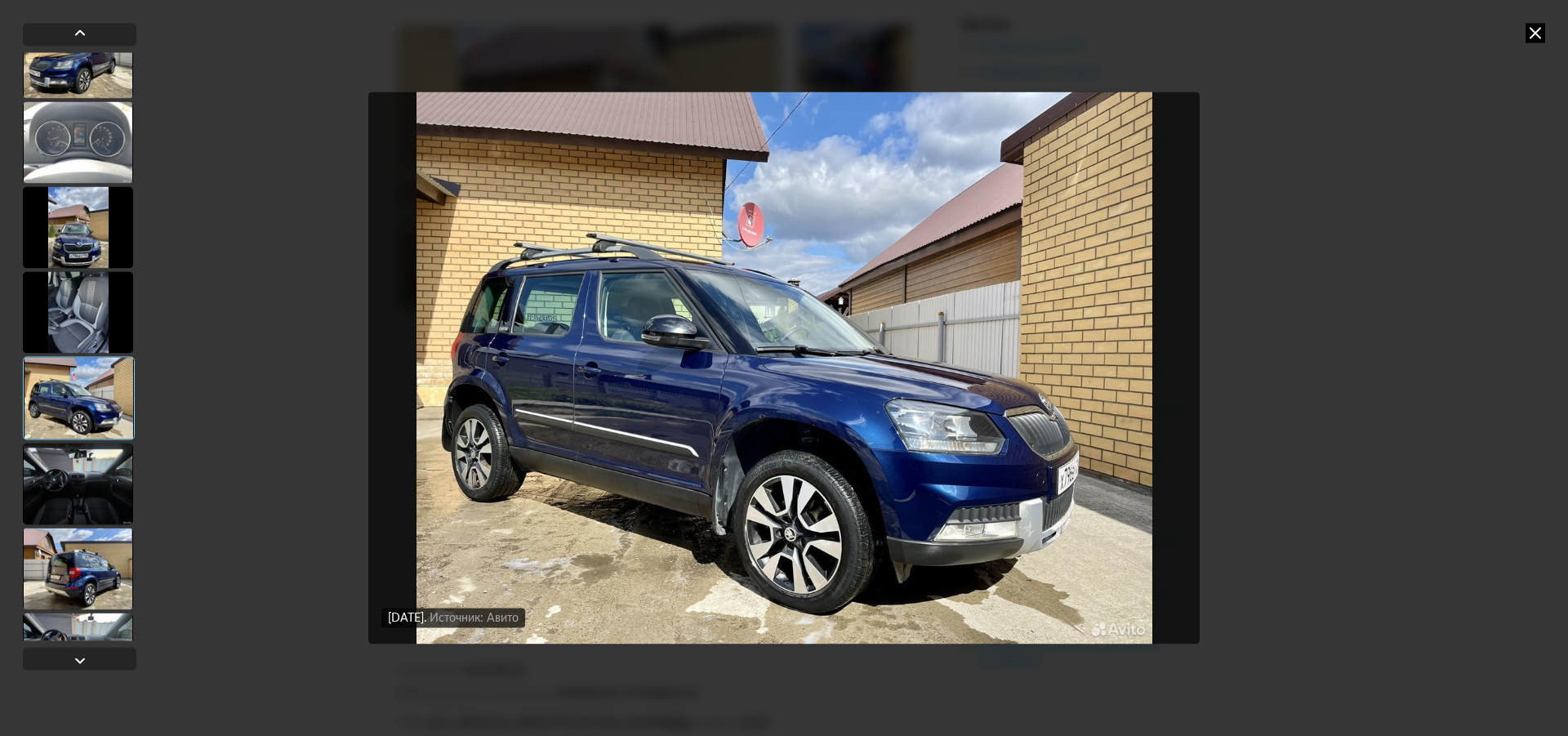
click at [81, 472] on div at bounding box center [78, 483] width 111 height 81
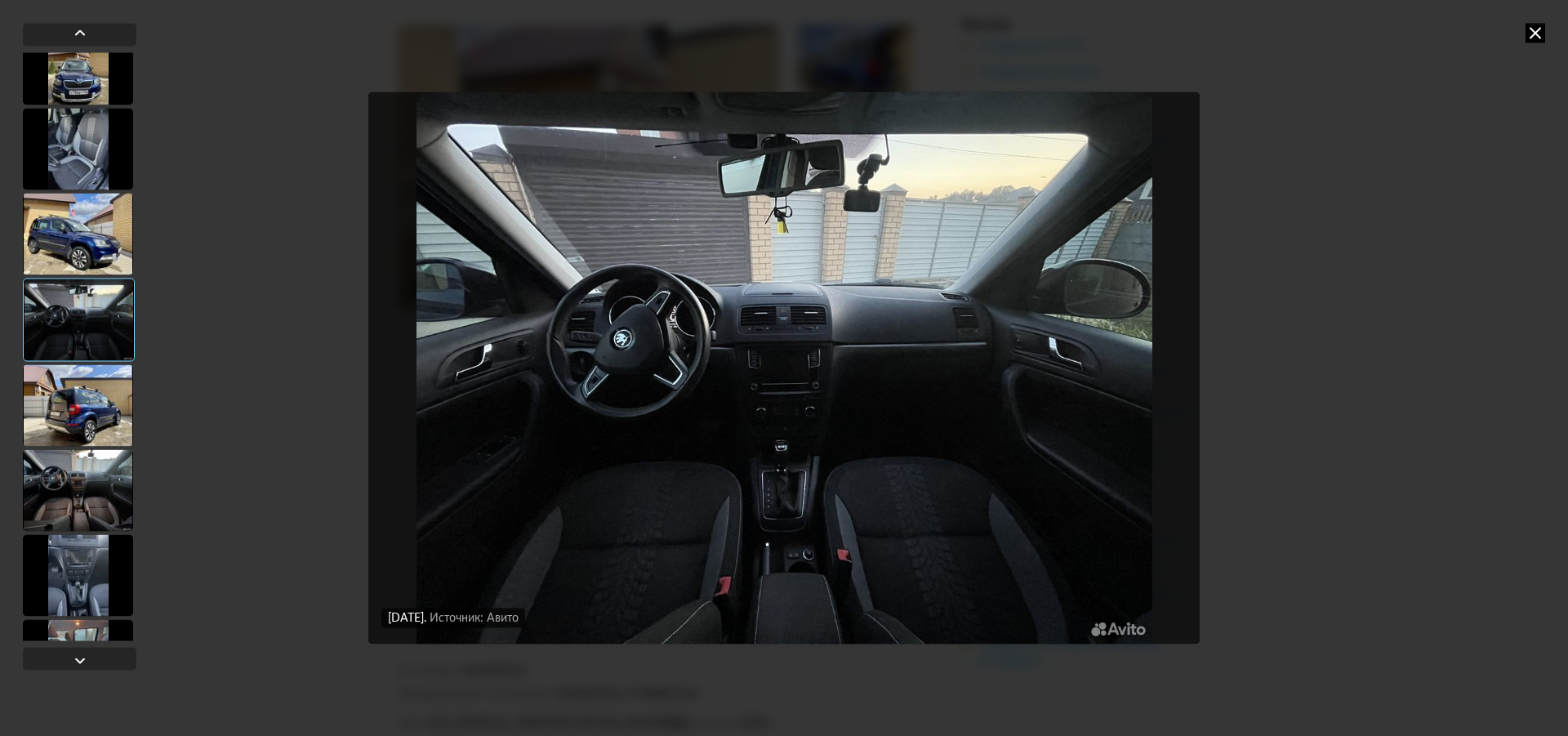
scroll to position [1470, 0]
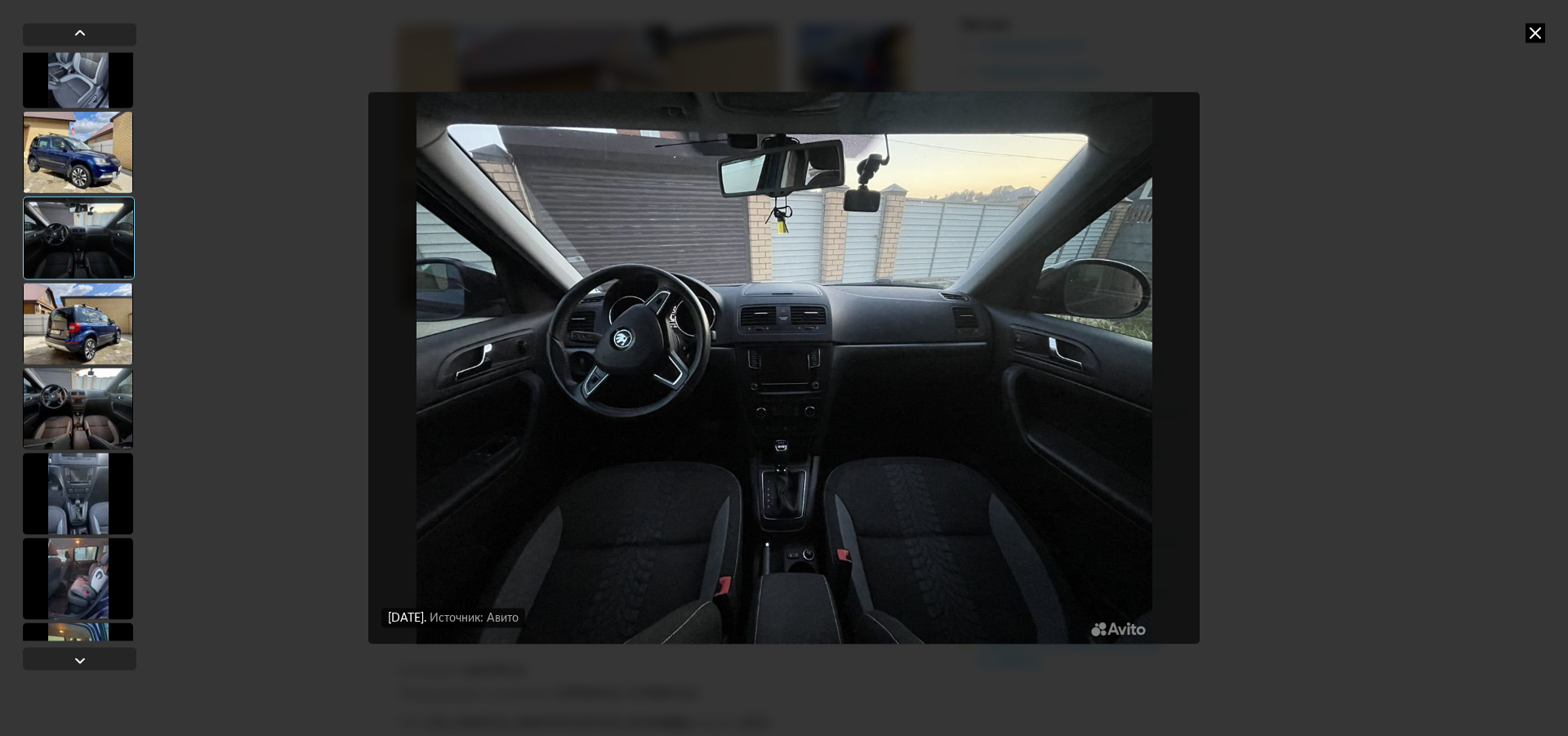
click at [73, 419] on div at bounding box center [78, 409] width 111 height 81
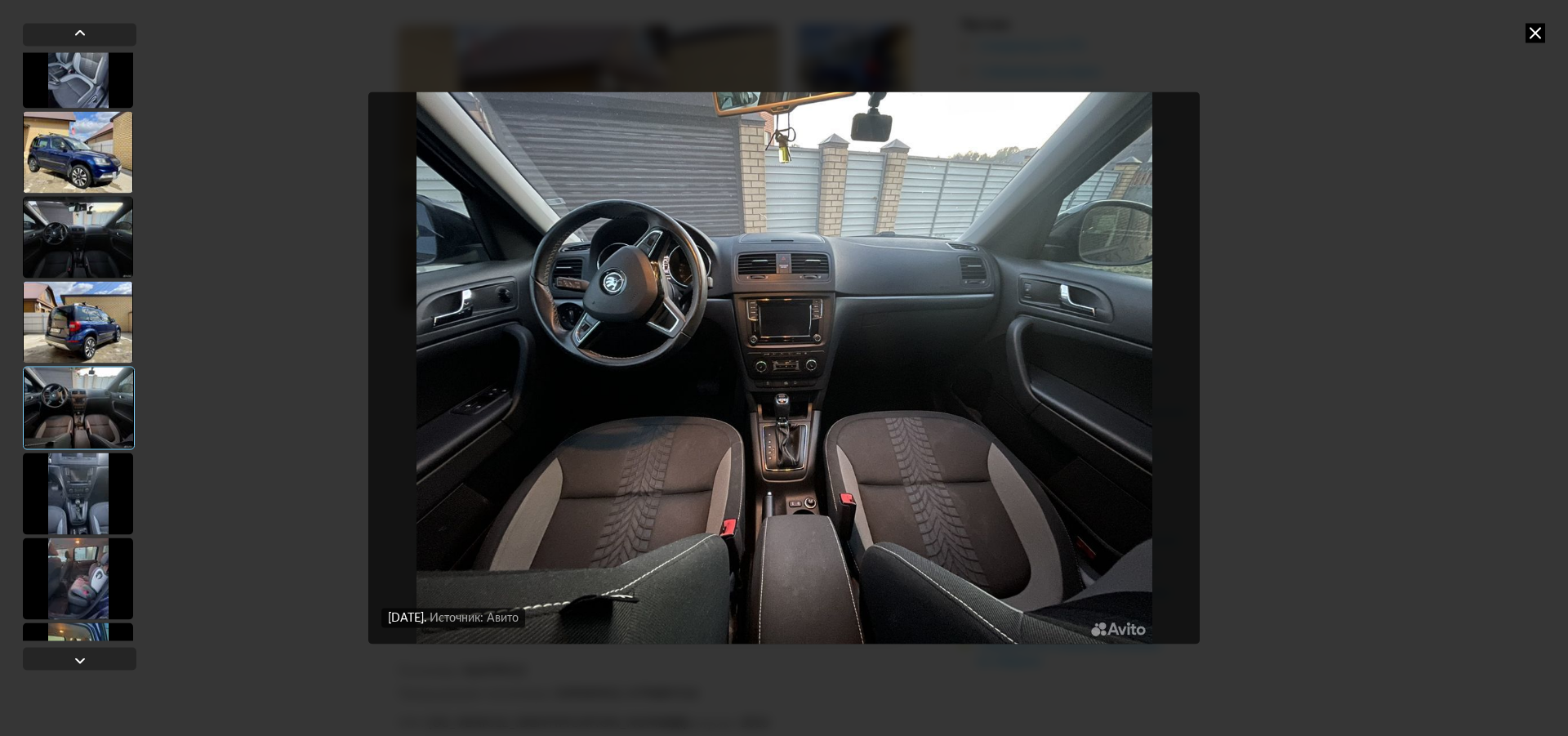
click at [71, 341] on div at bounding box center [78, 322] width 111 height 81
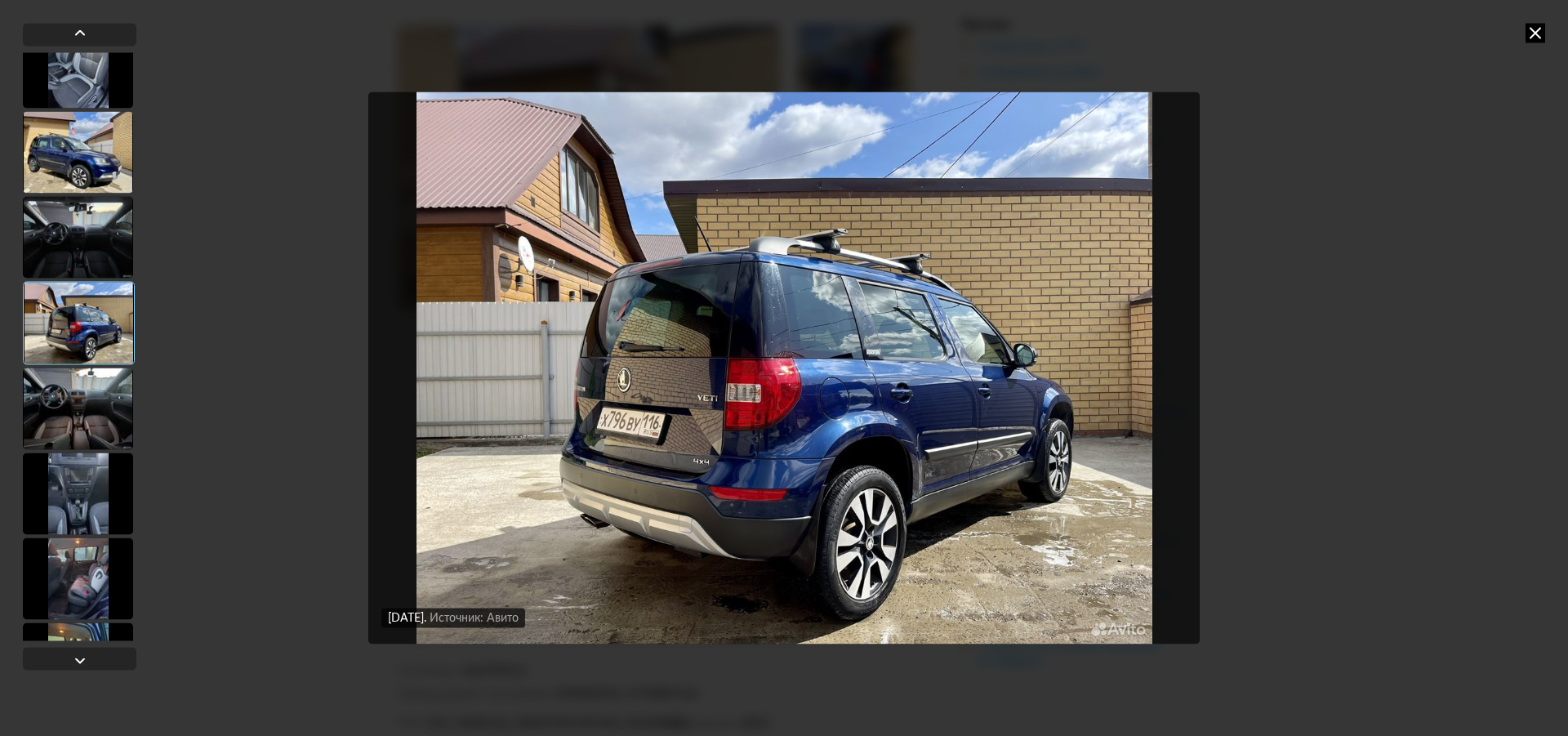
click at [86, 434] on div at bounding box center [78, 409] width 111 height 81
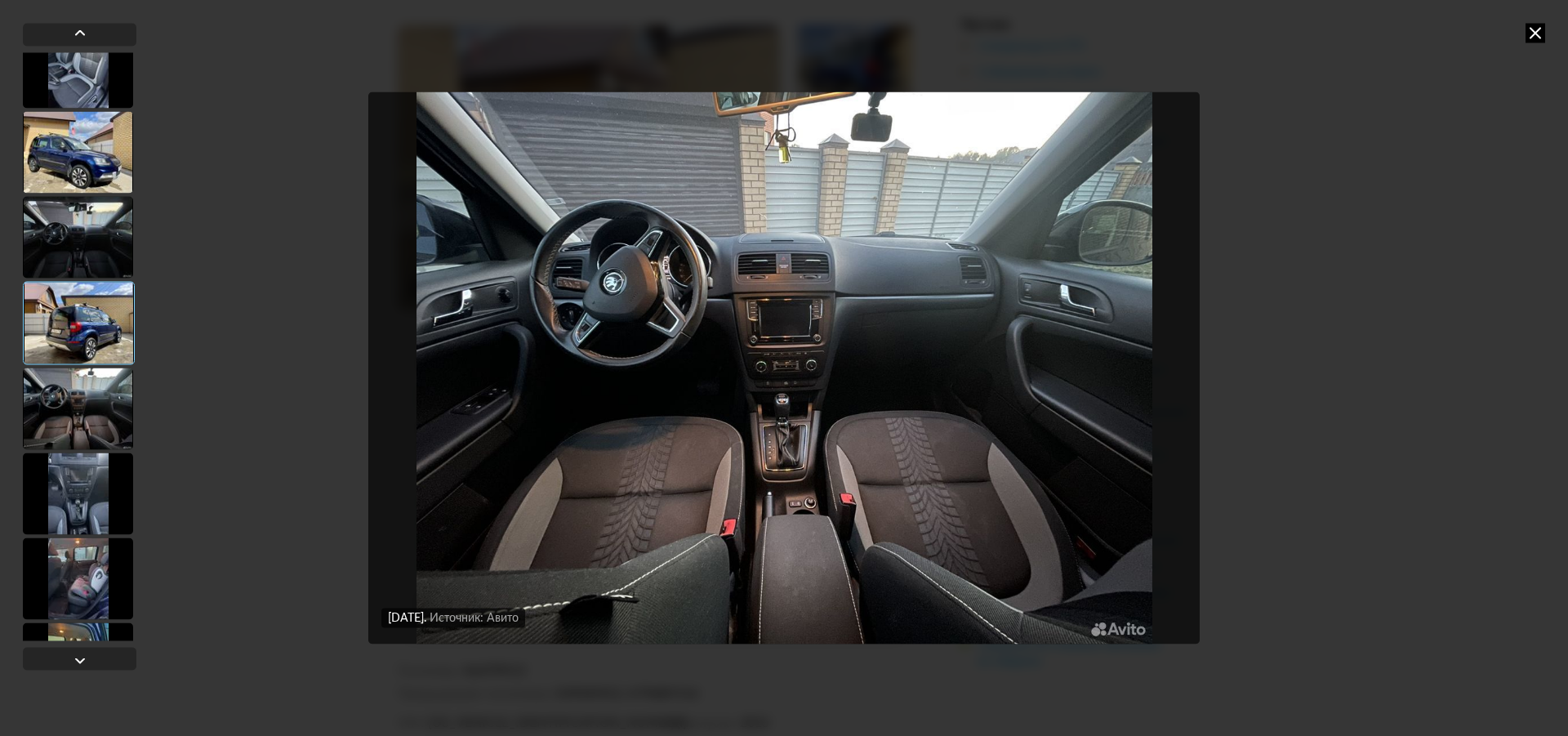
click at [88, 477] on div at bounding box center [78, 494] width 111 height 81
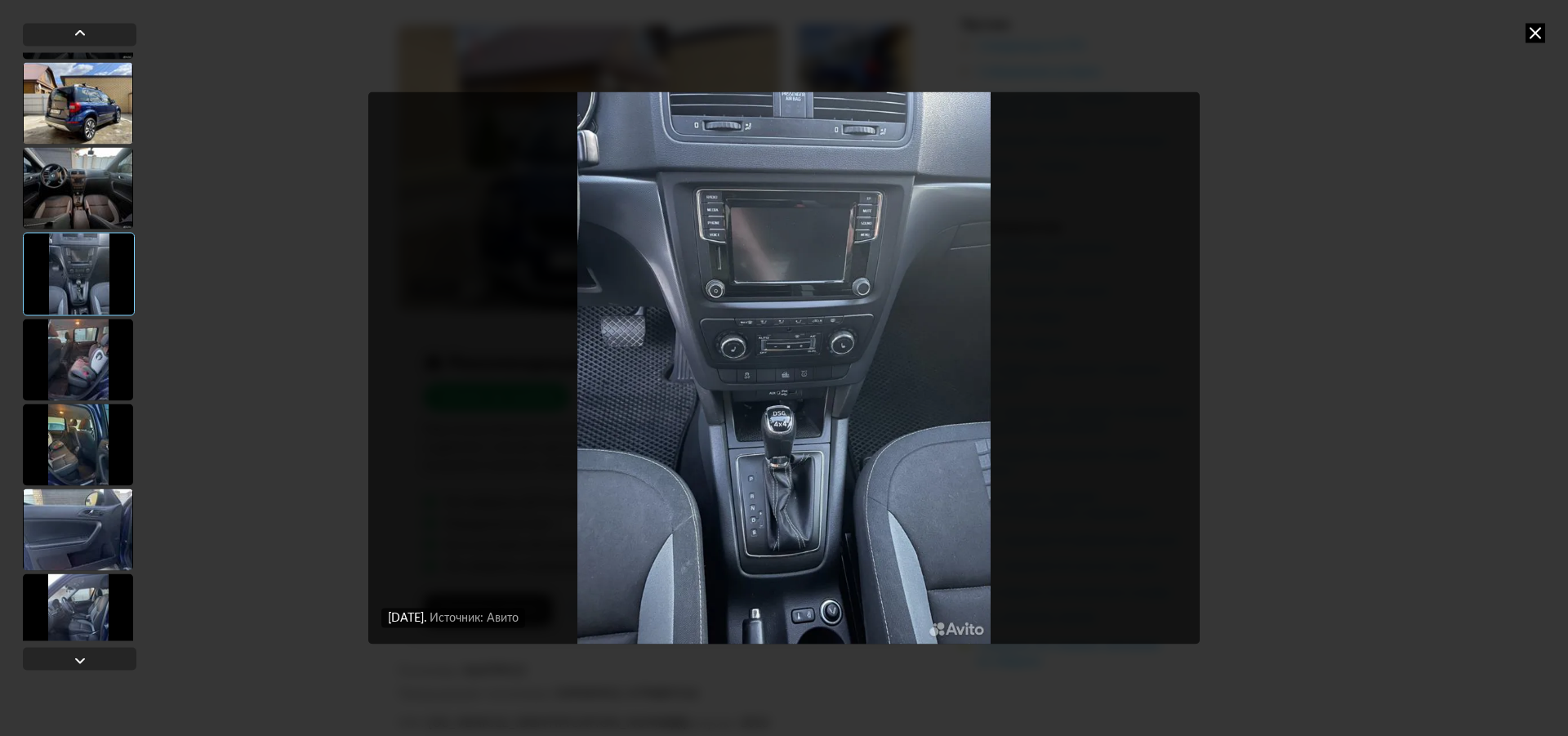
scroll to position [1715, 0]
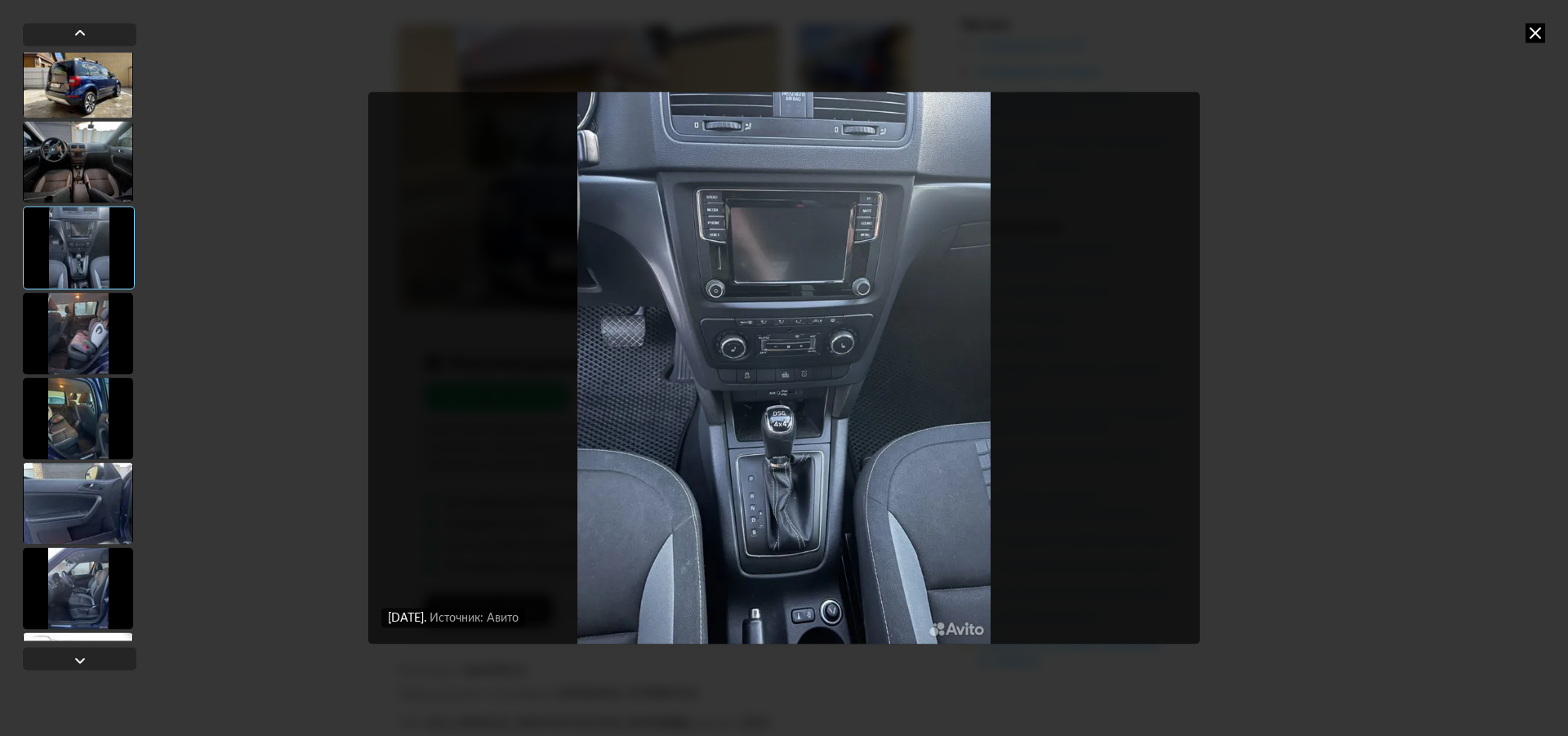
click at [82, 347] on div at bounding box center [78, 334] width 111 height 81
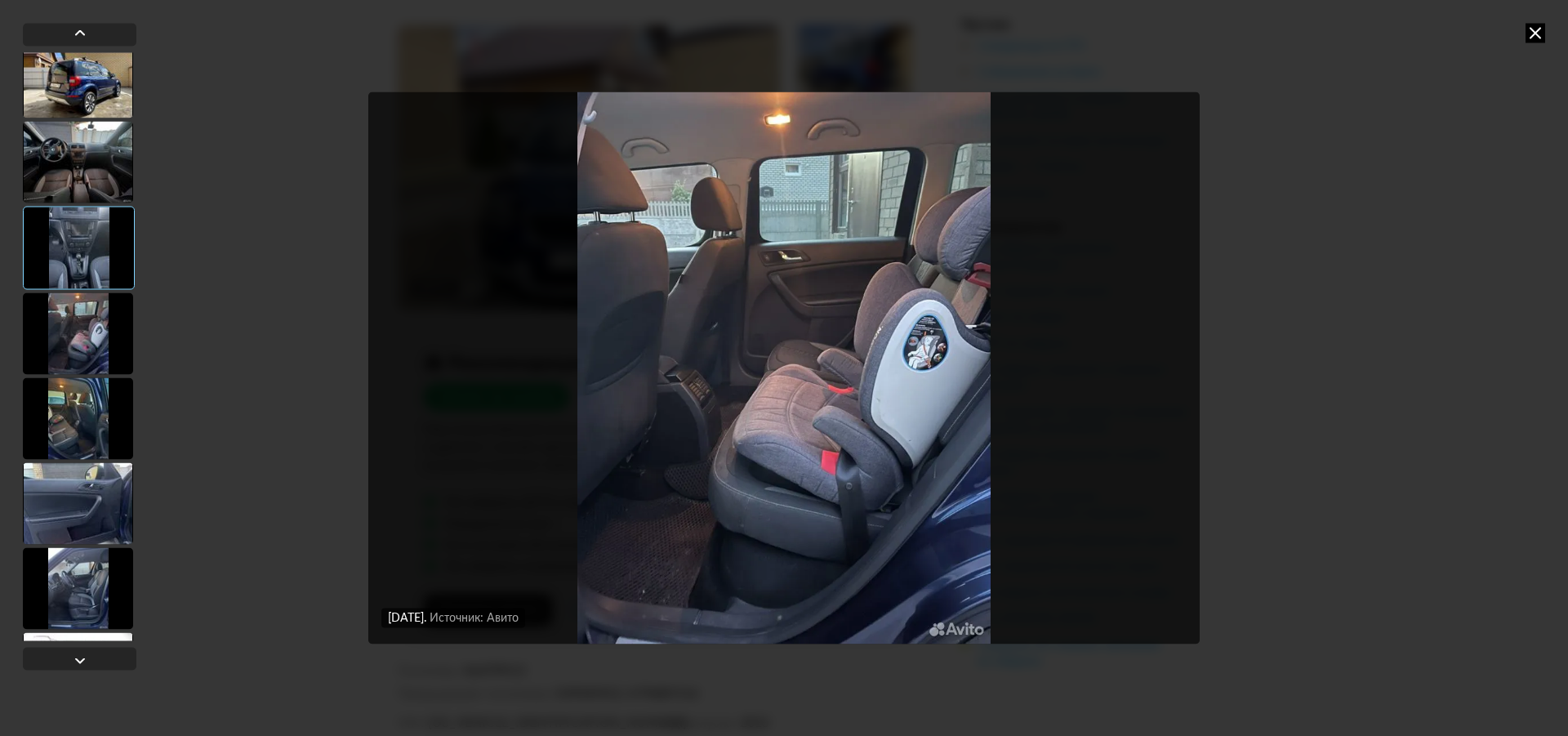
click at [78, 410] on div at bounding box center [78, 418] width 111 height 81
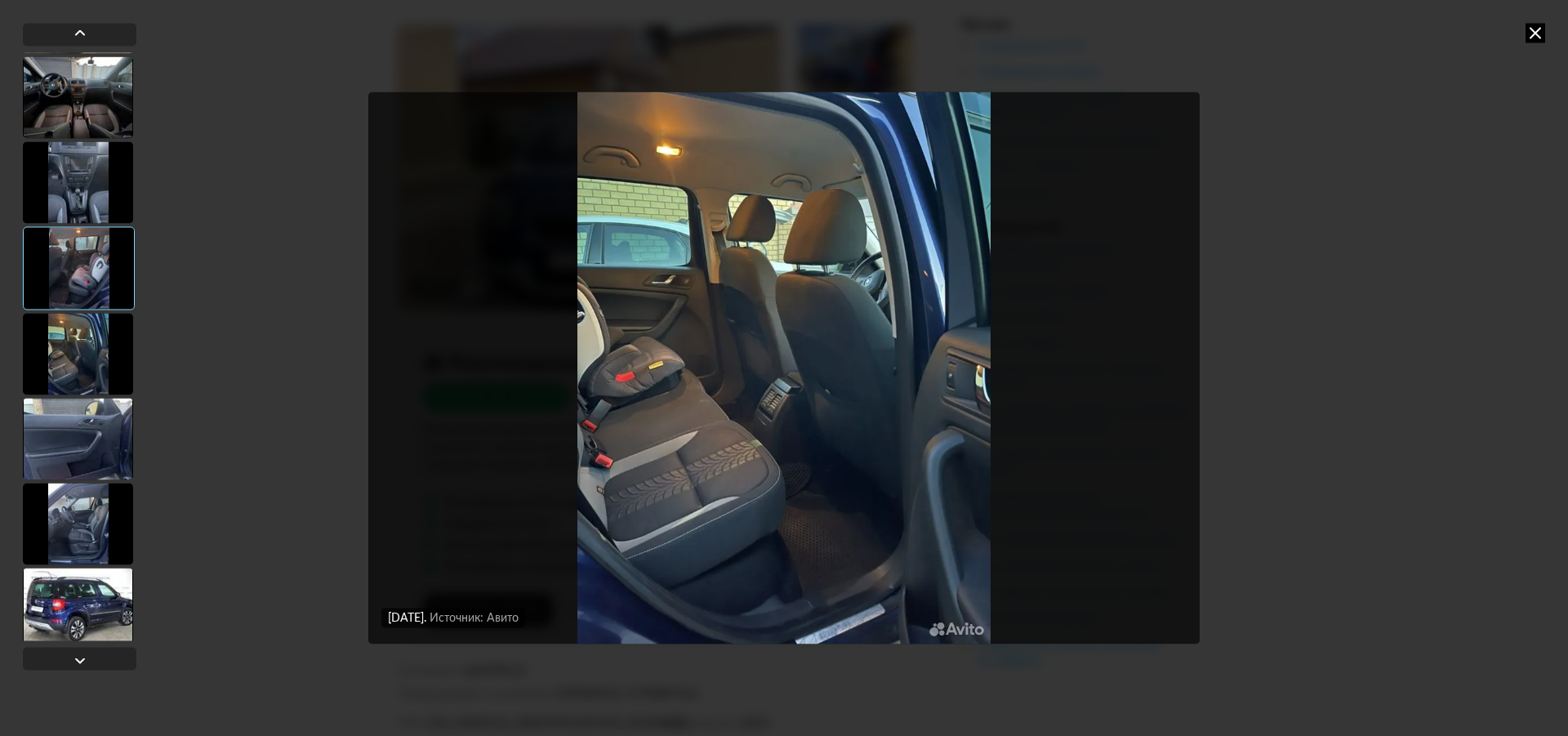
scroll to position [1879, 0]
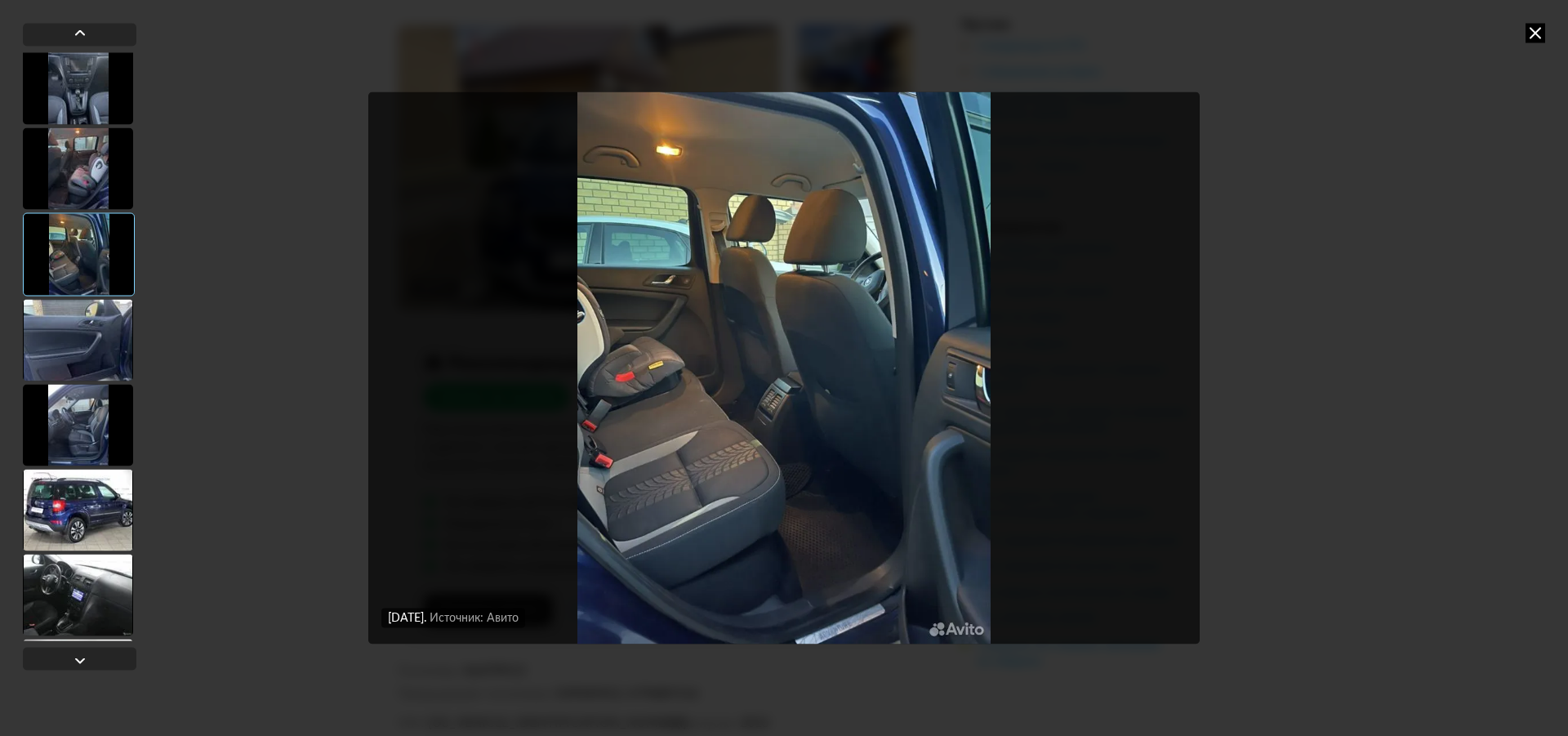
click at [90, 356] on div at bounding box center [78, 340] width 111 height 81
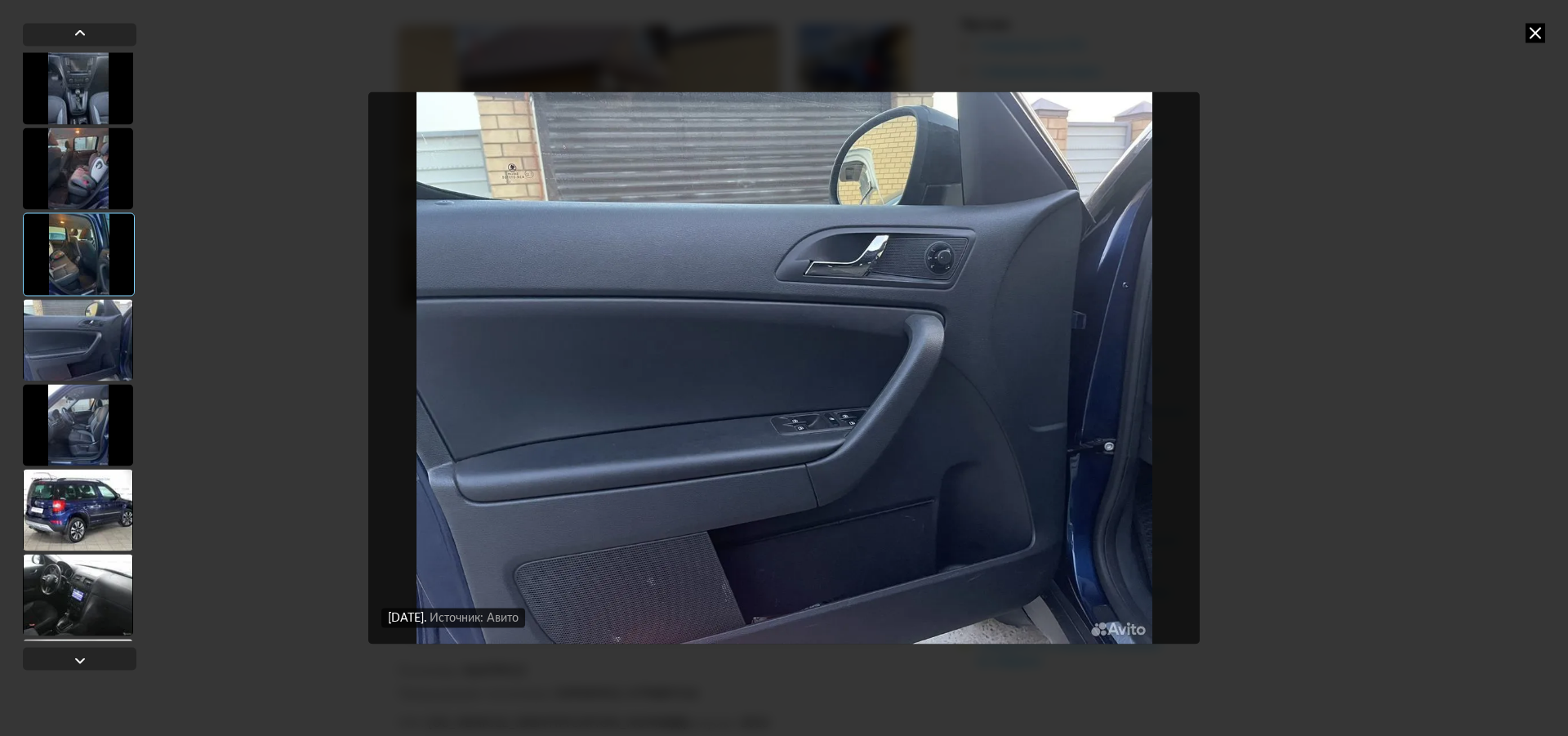
click at [80, 408] on div at bounding box center [78, 425] width 111 height 81
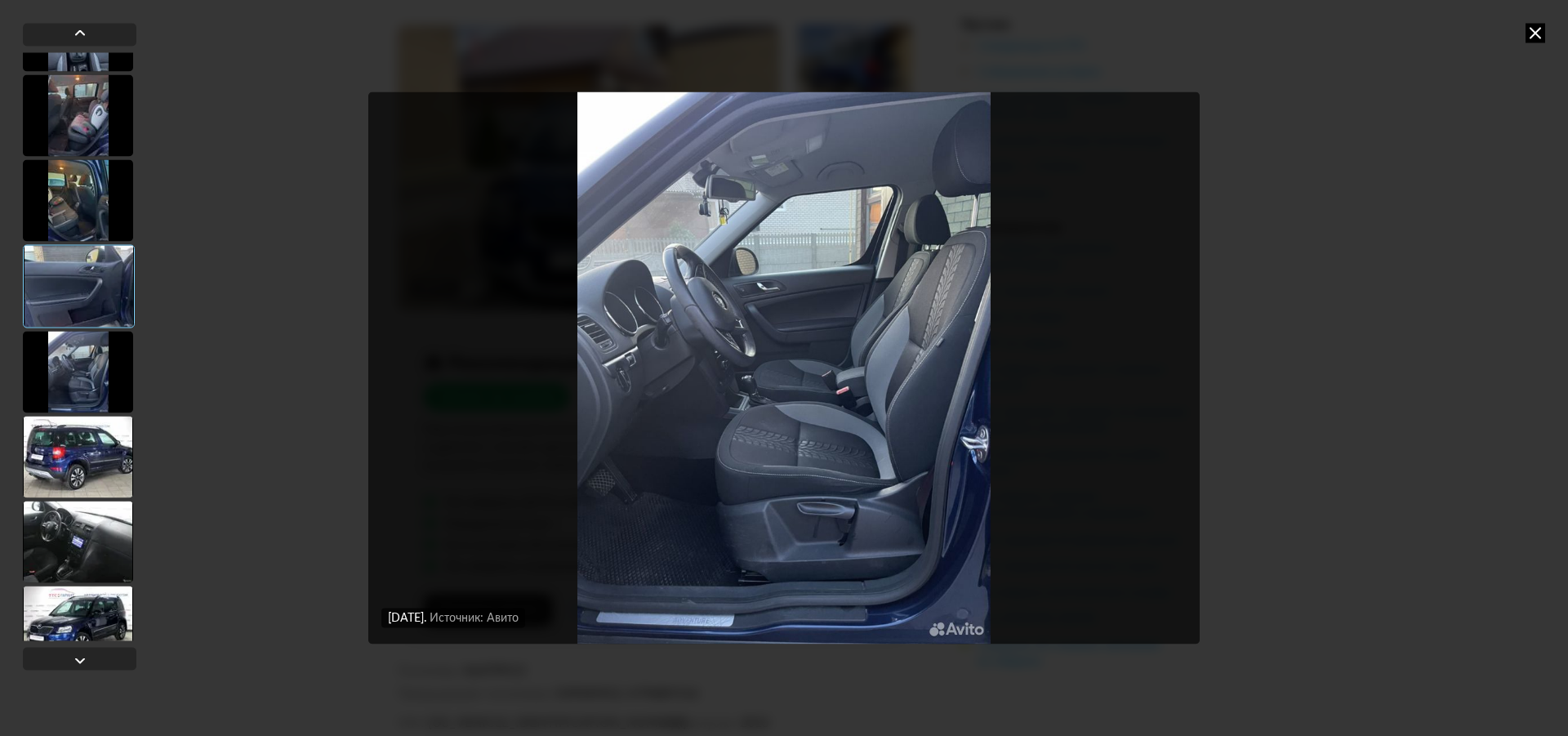
scroll to position [1960, 0]
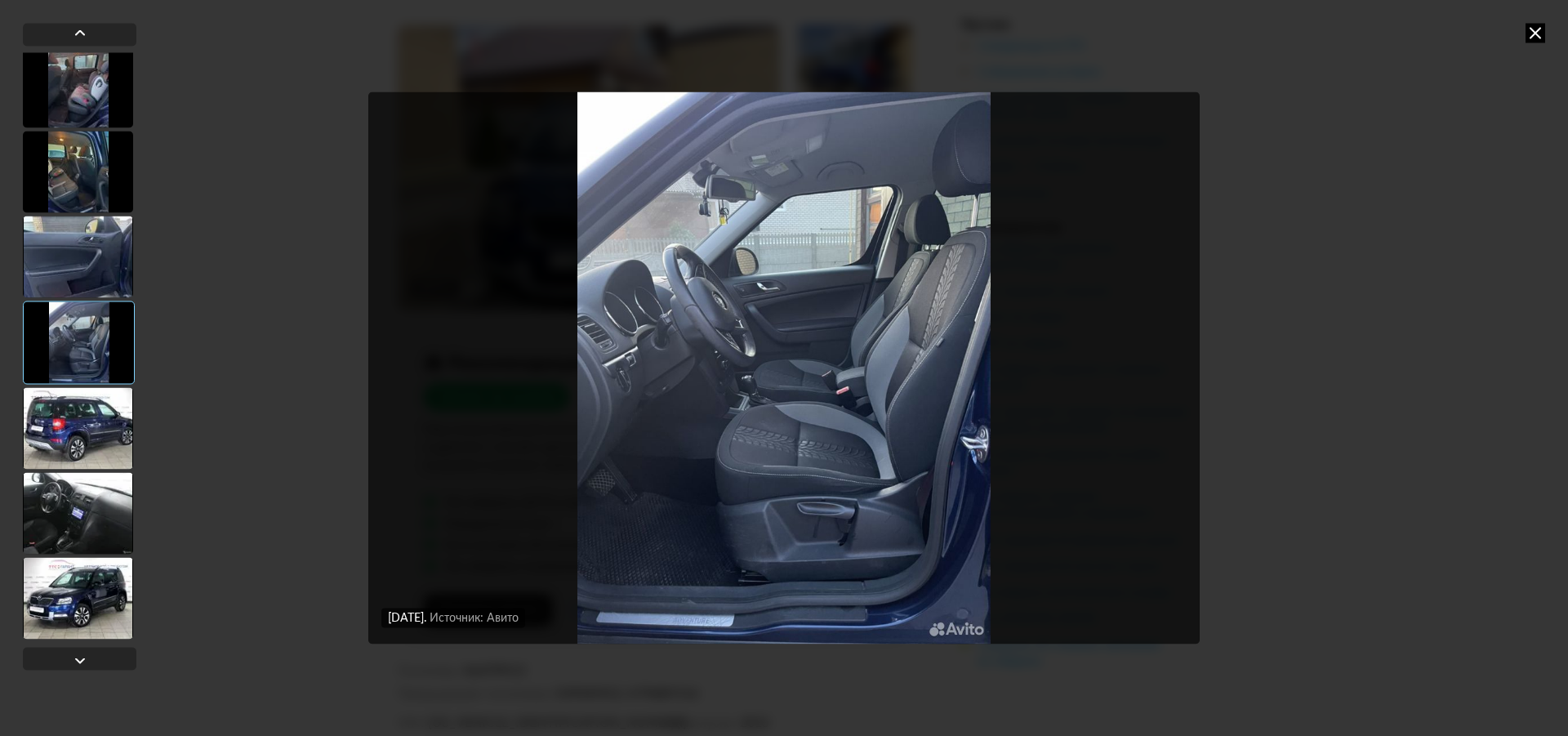
click at [92, 426] on div at bounding box center [78, 428] width 111 height 81
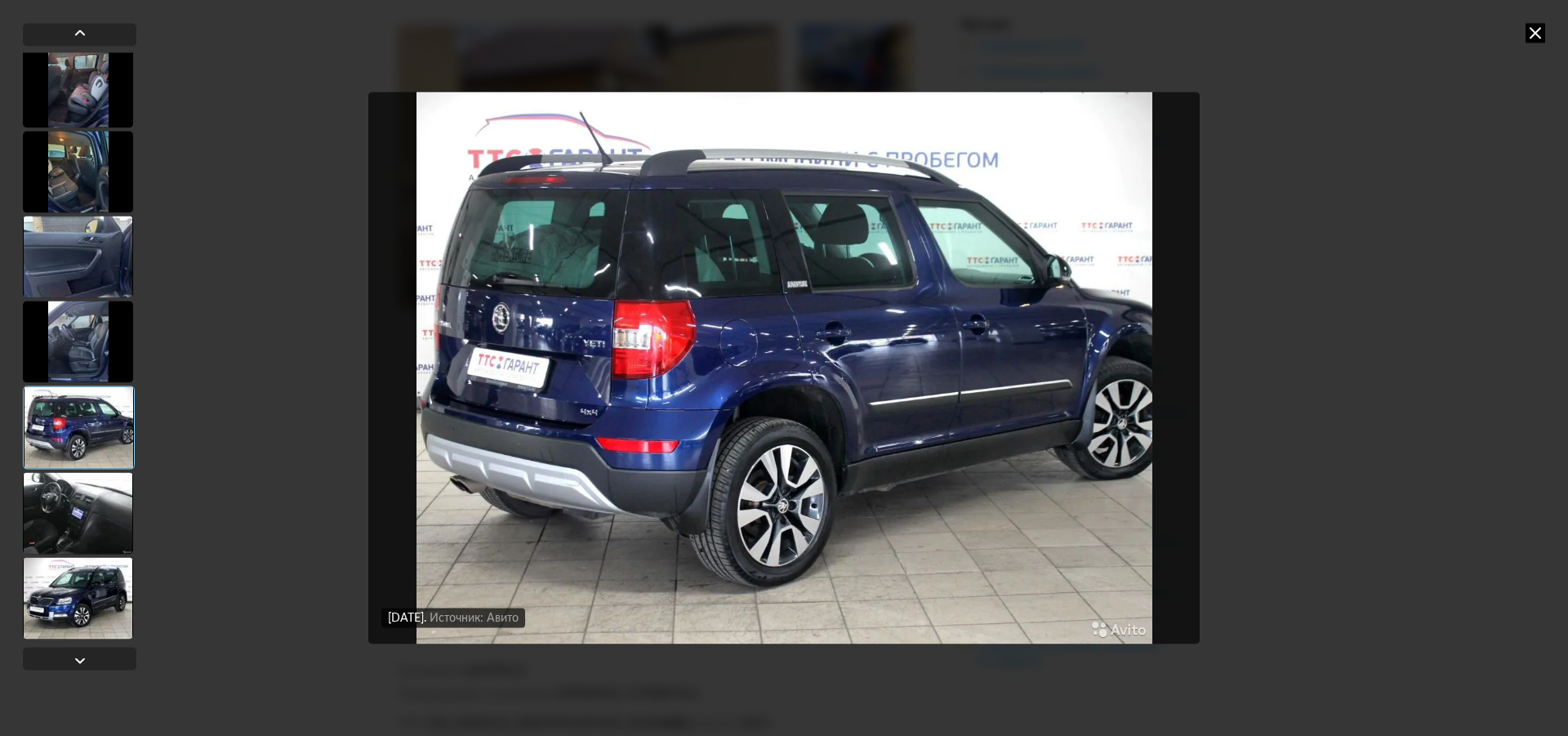
click at [73, 489] on div at bounding box center [78, 513] width 111 height 81
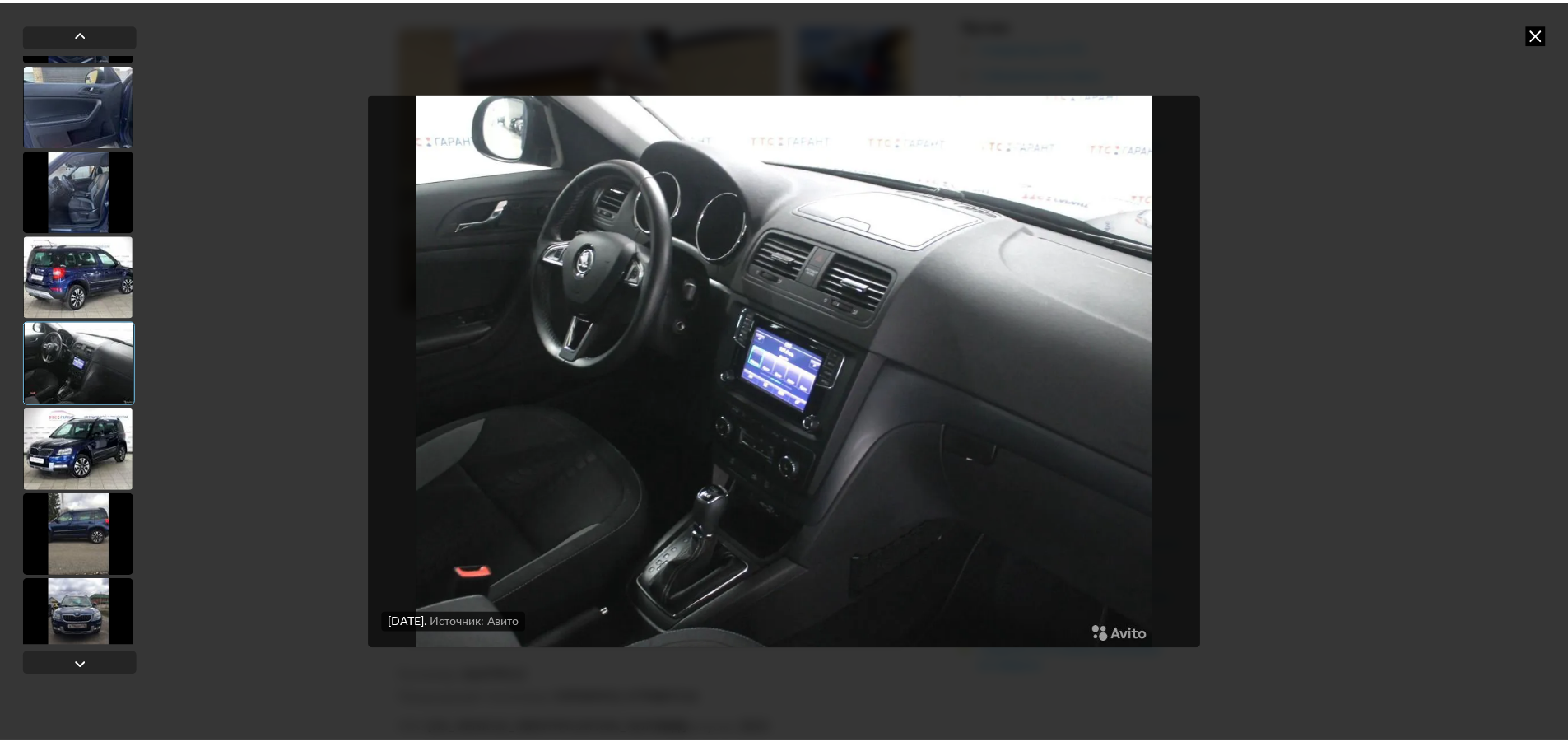
scroll to position [2141, 0]
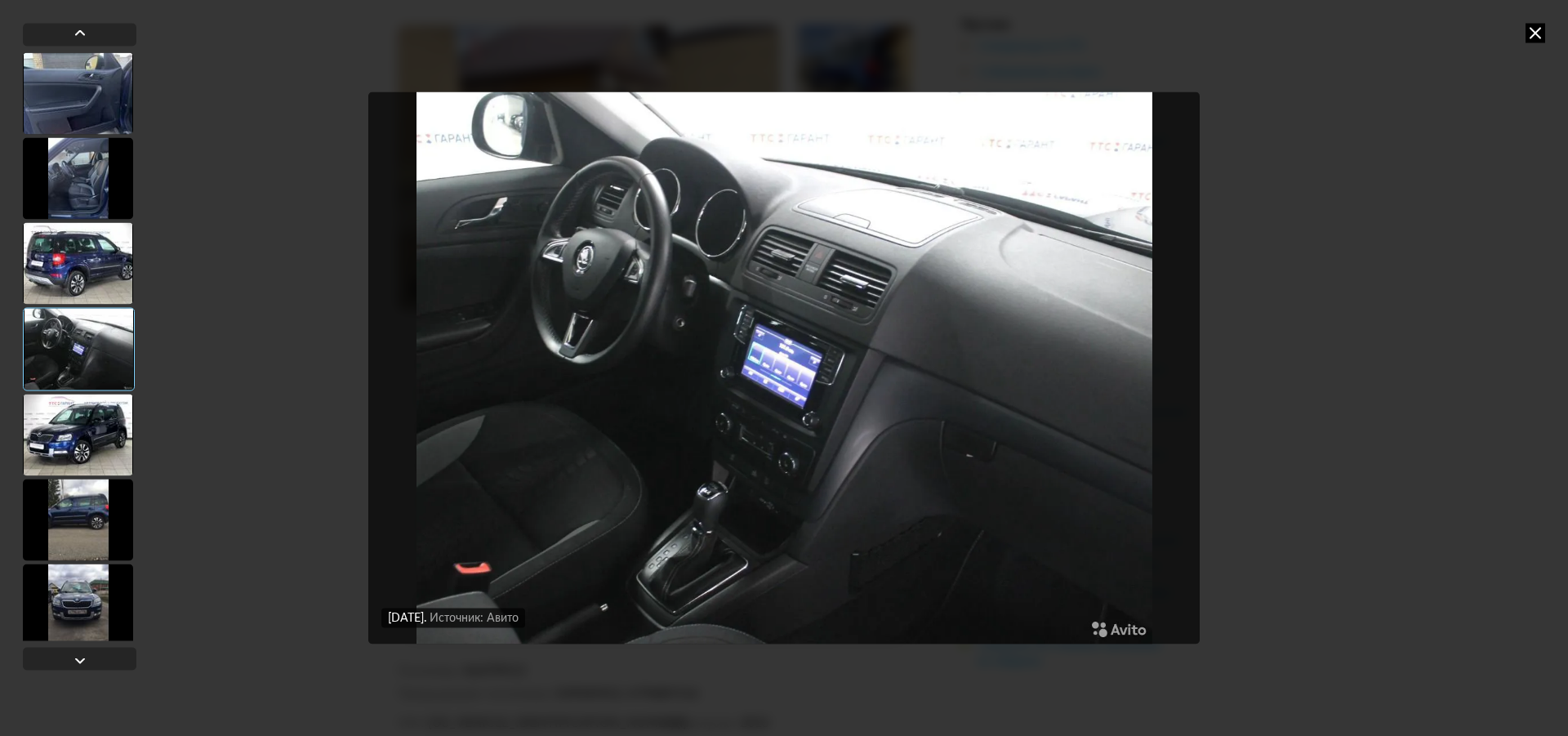
click at [65, 444] on div at bounding box center [78, 434] width 111 height 81
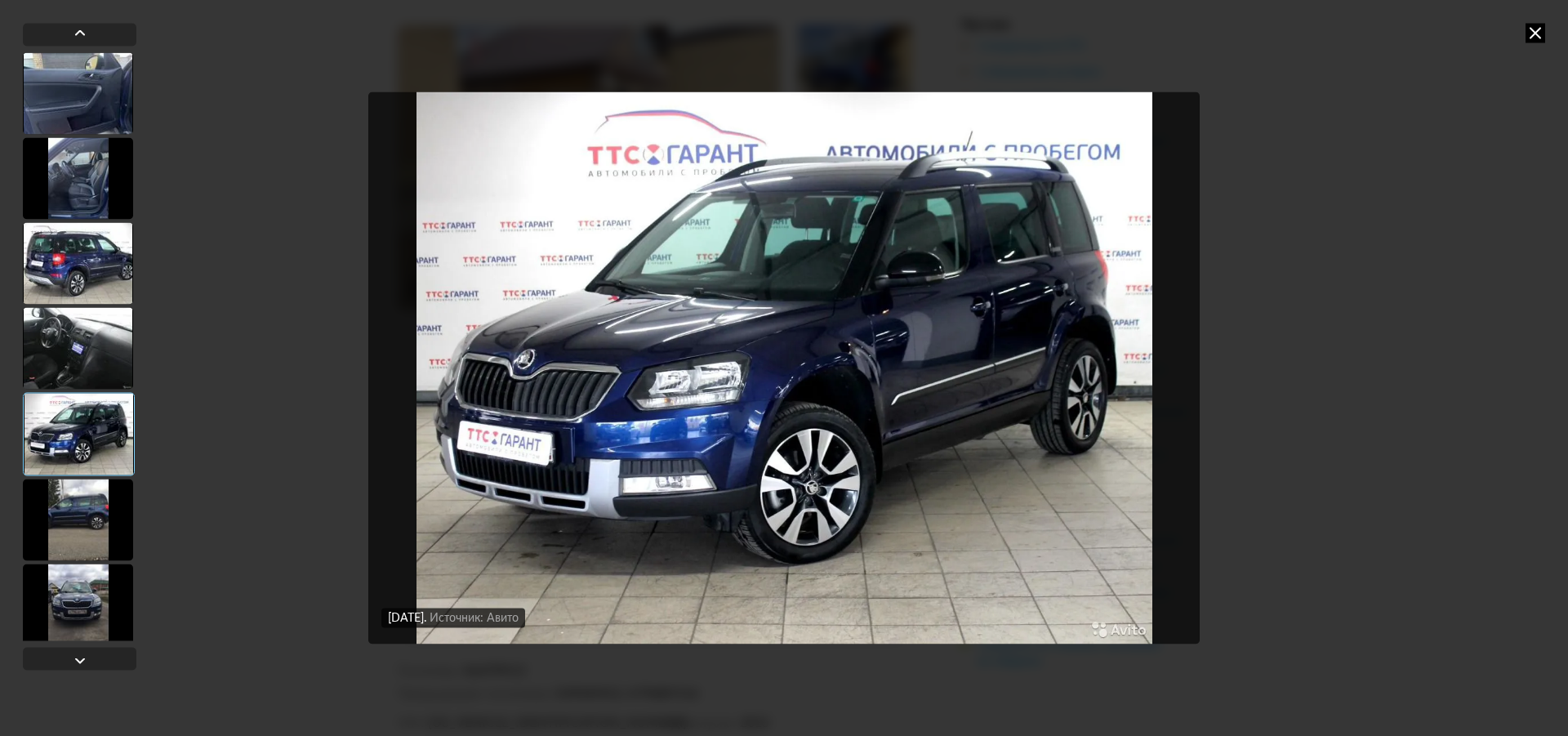
click at [1537, 27] on icon at bounding box center [1535, 33] width 19 height 19
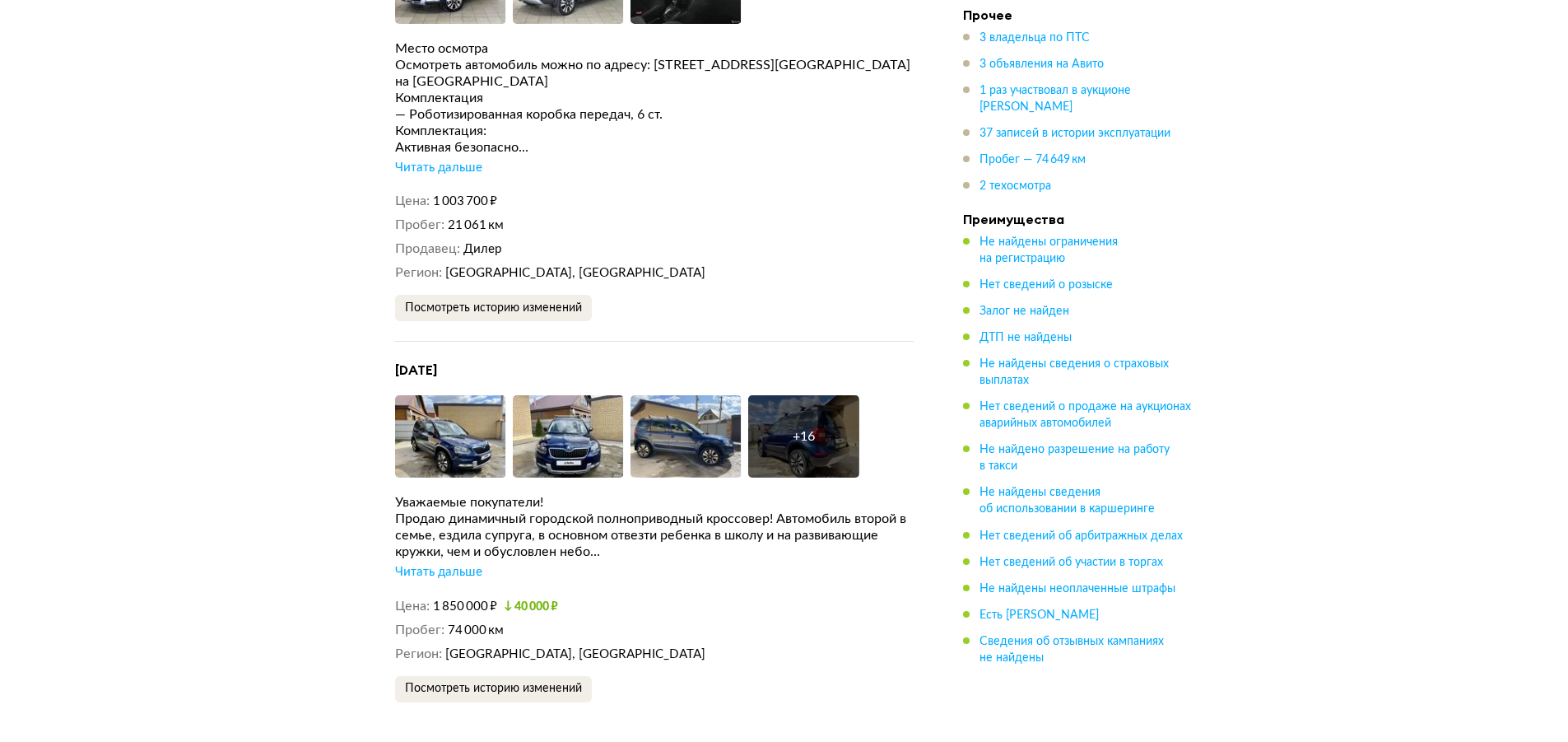
scroll to position [3541, 0]
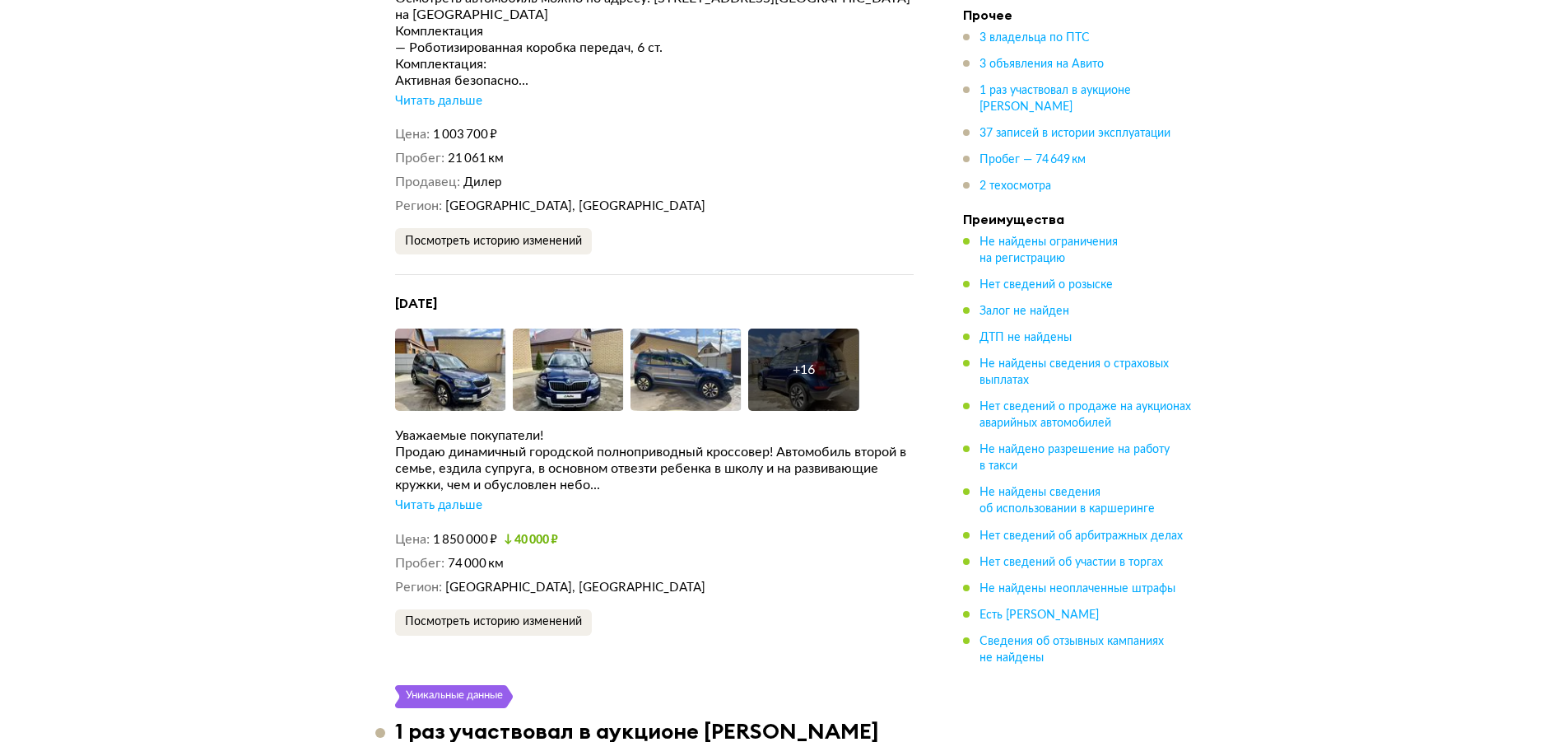
click at [455, 498] on div "Читать дальше" at bounding box center [439, 506] width 87 height 16
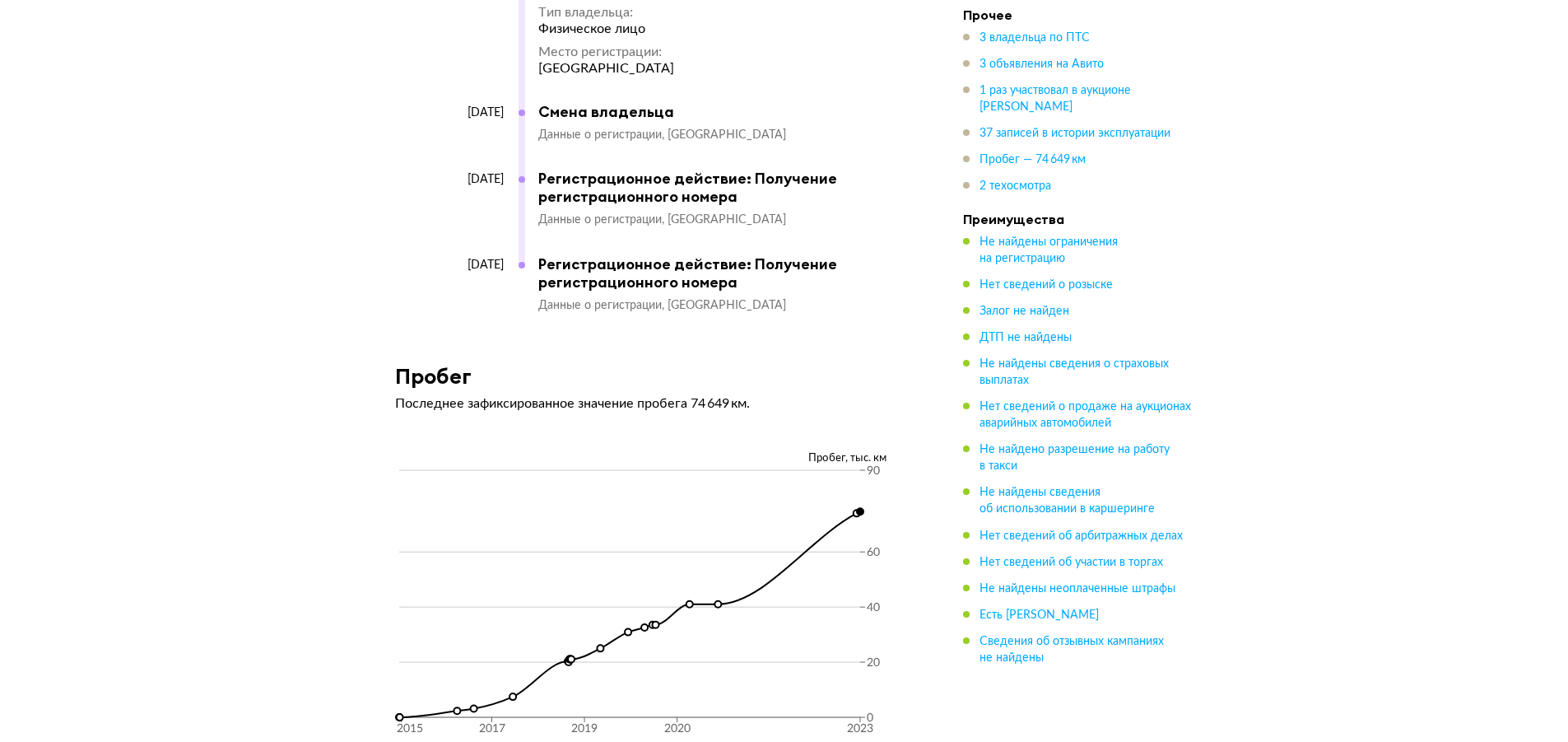
scroll to position [8976, 0]
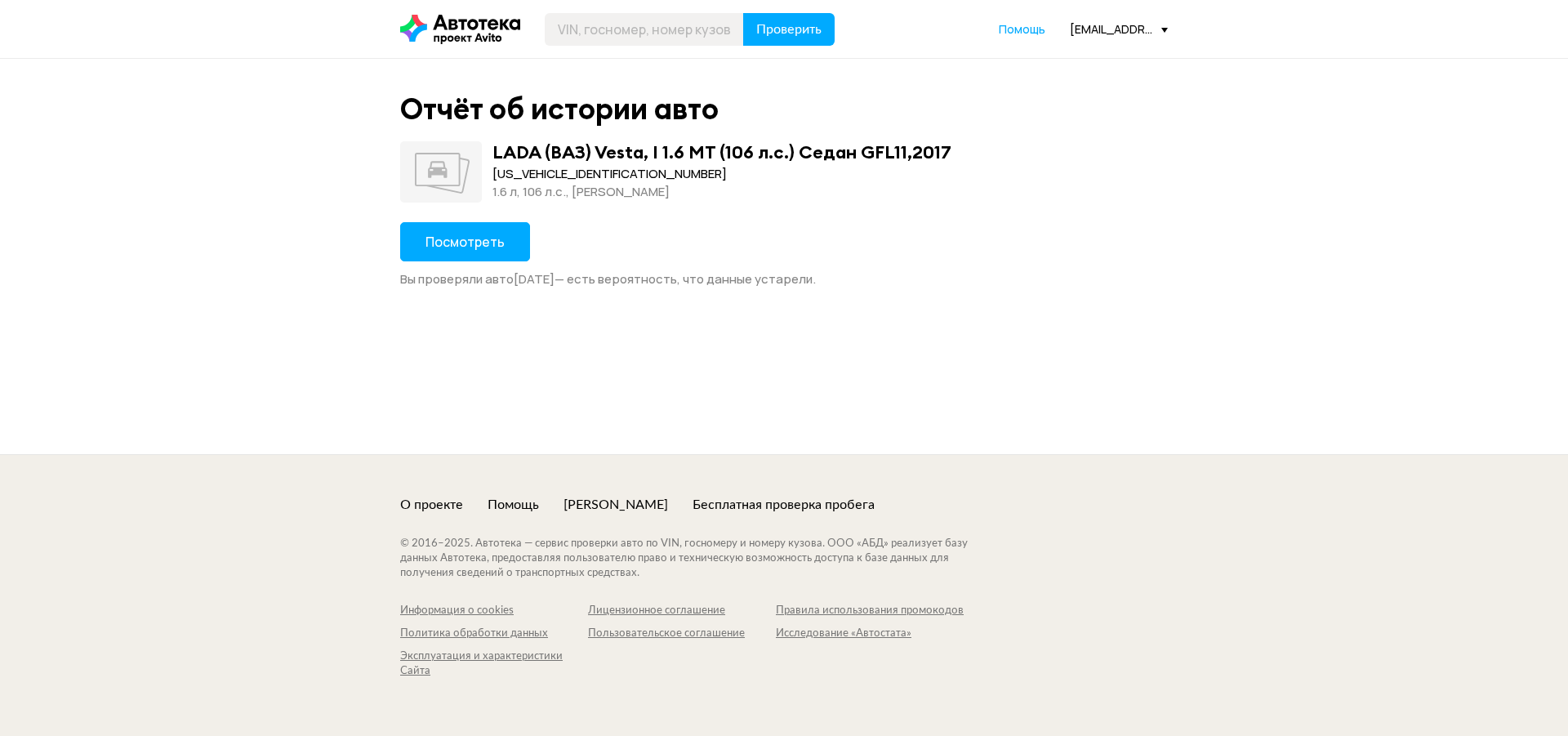
click at [461, 240] on span "Посмотреть" at bounding box center [465, 242] width 80 height 18
click at [463, 240] on span "Посмотреть" at bounding box center [465, 242] width 80 height 18
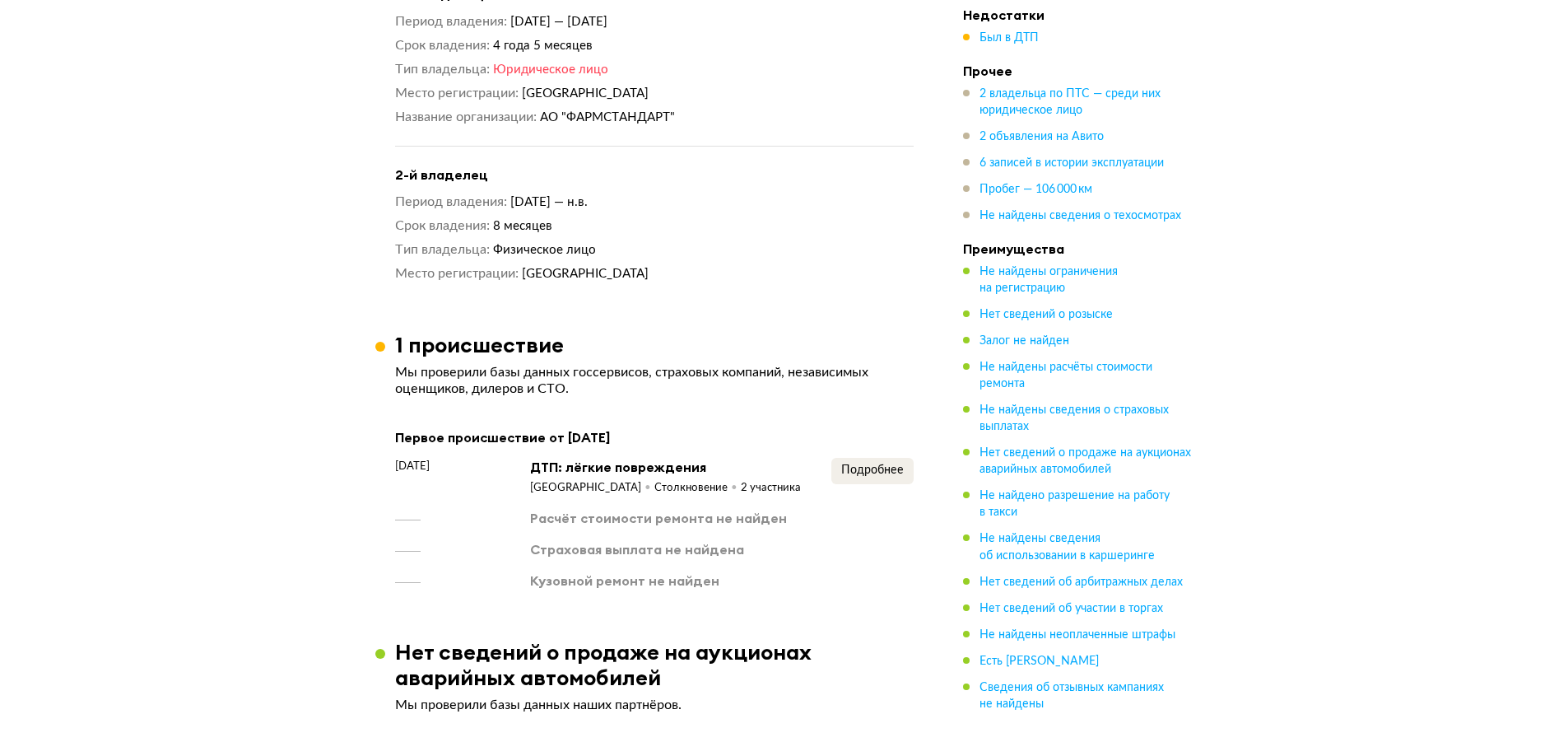
scroll to position [1564, 0]
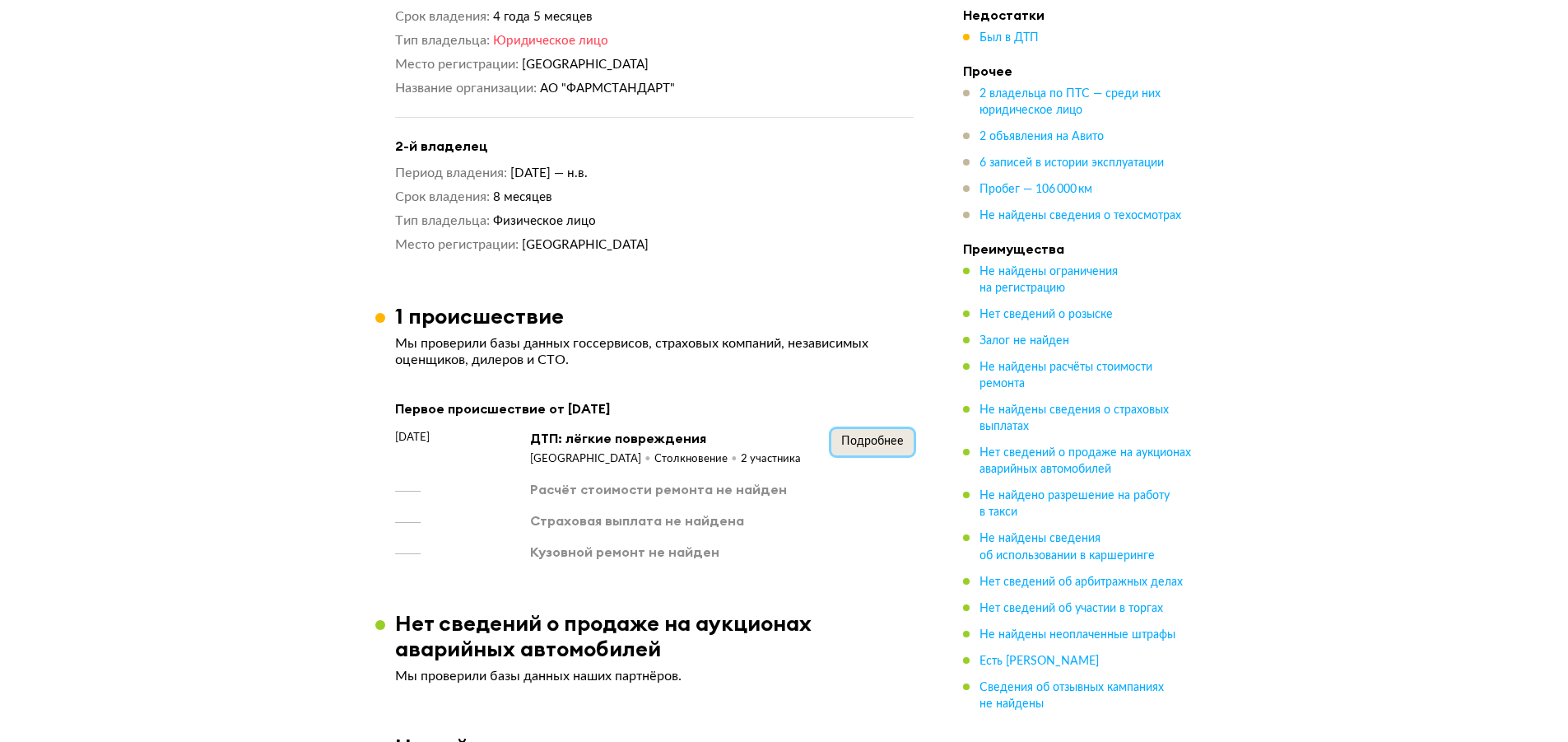
click at [844, 441] on button "Подробнее" at bounding box center [873, 442] width 82 height 27
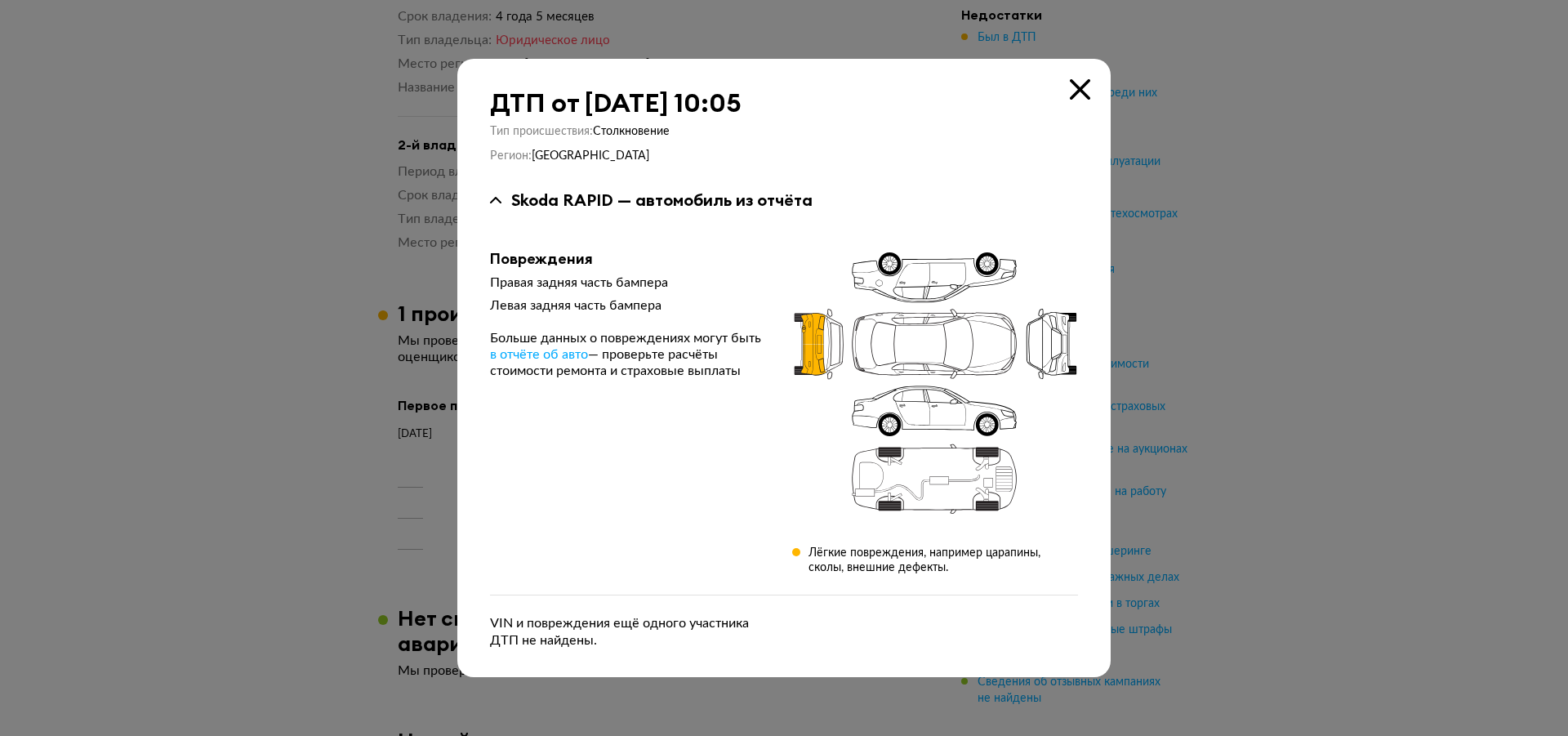
click at [1078, 82] on icon at bounding box center [1080, 89] width 20 height 20
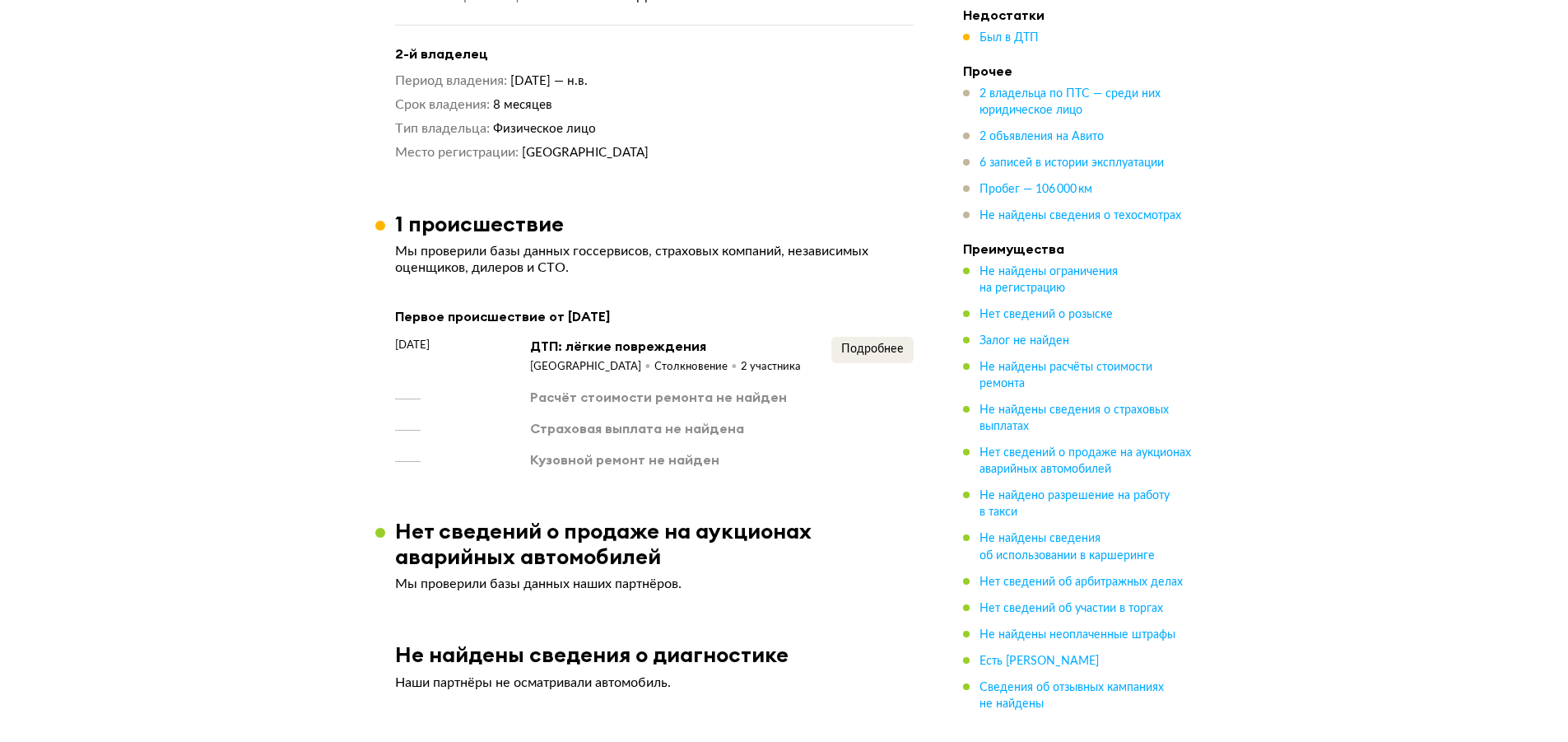
scroll to position [1647, 0]
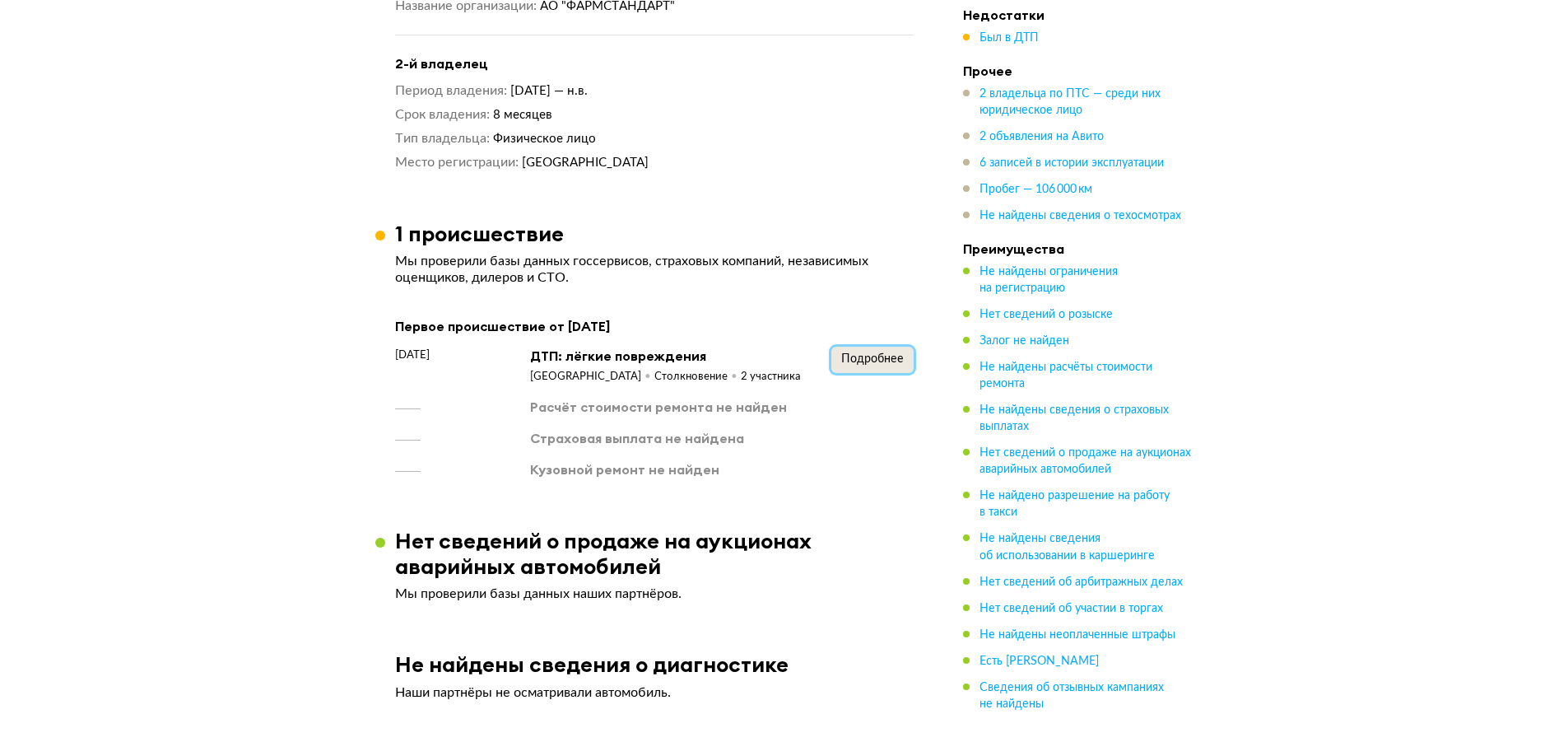
click at [856, 365] on span "Подробнее" at bounding box center [873, 359] width 62 height 12
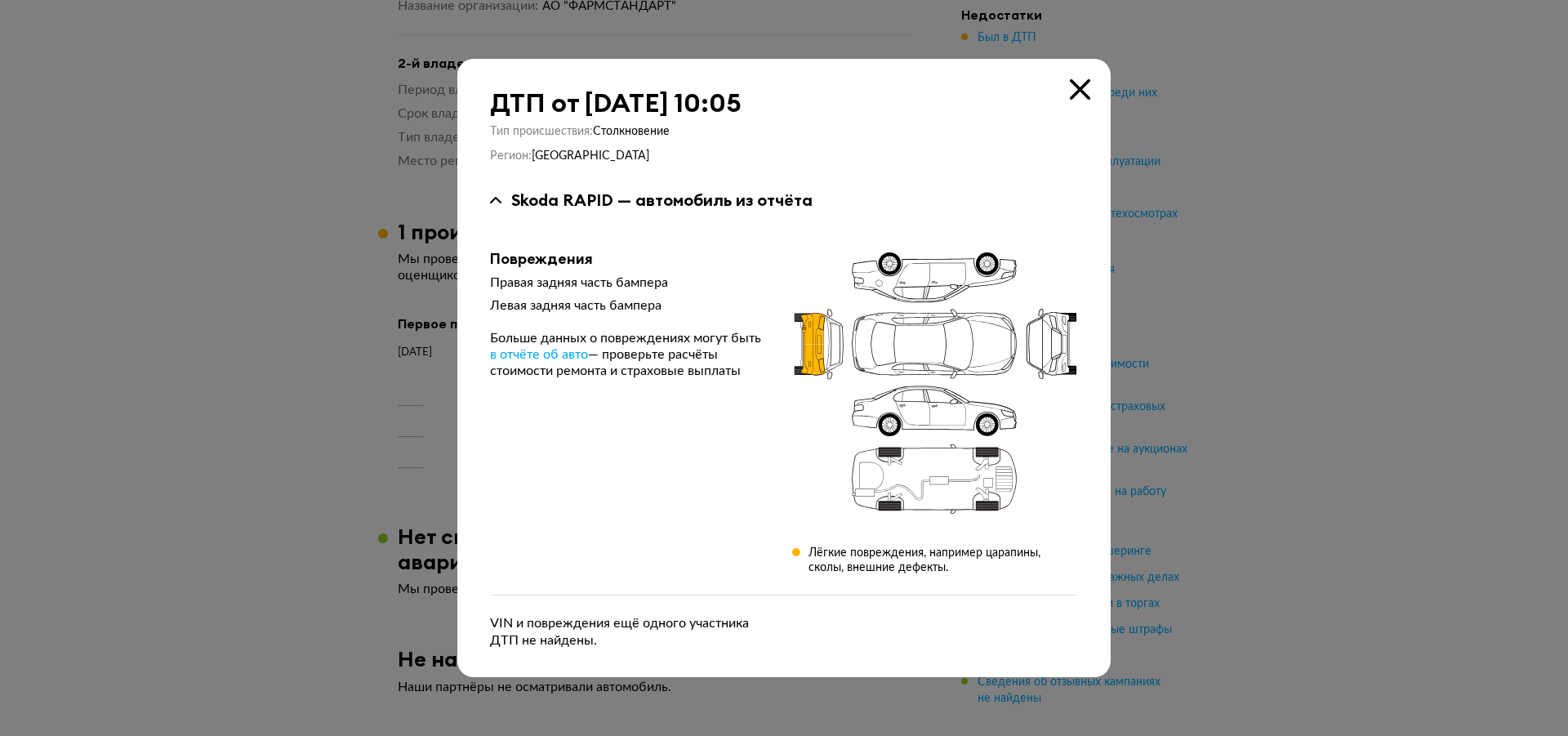
click at [1081, 81] on icon at bounding box center [1080, 89] width 20 height 20
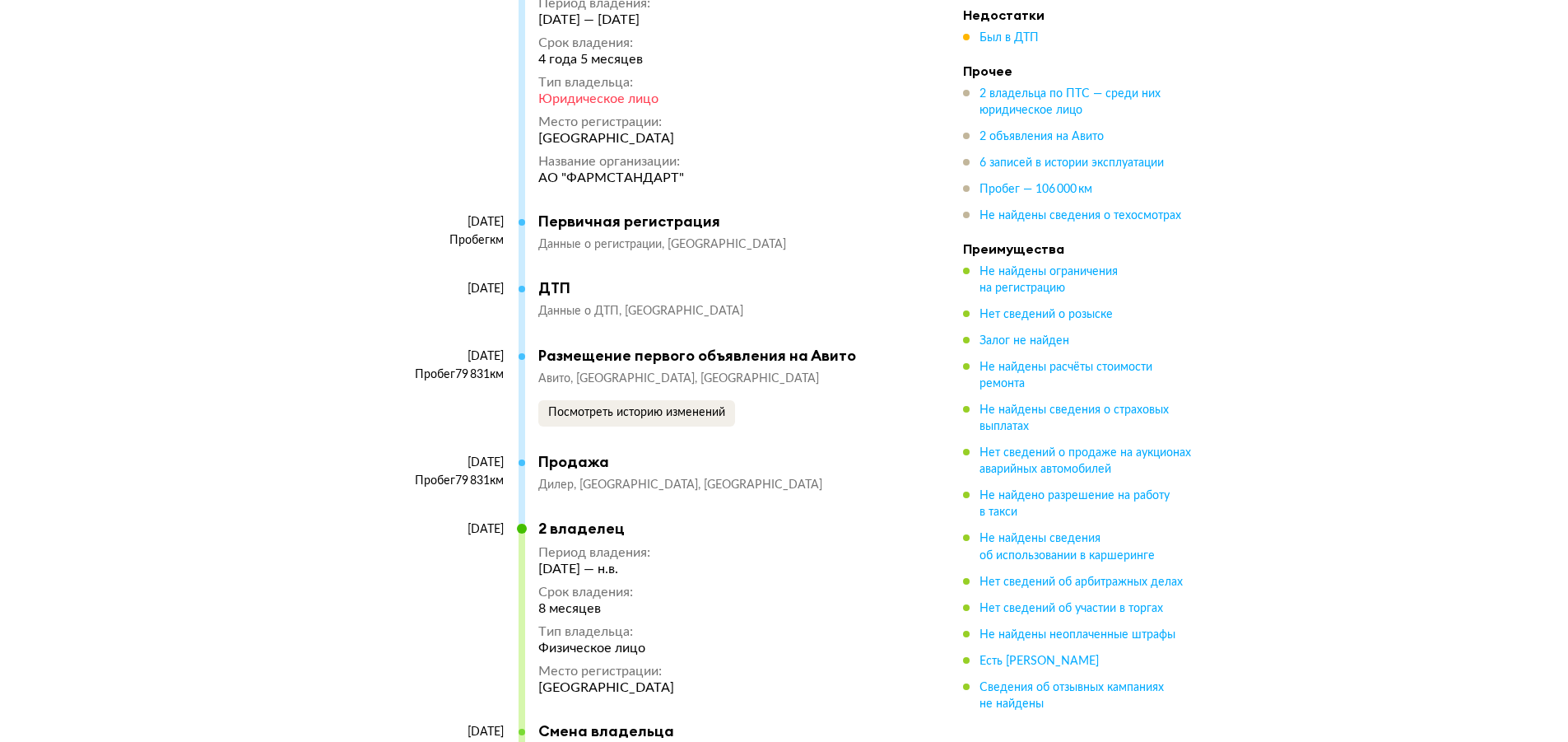
scroll to position [4200, 0]
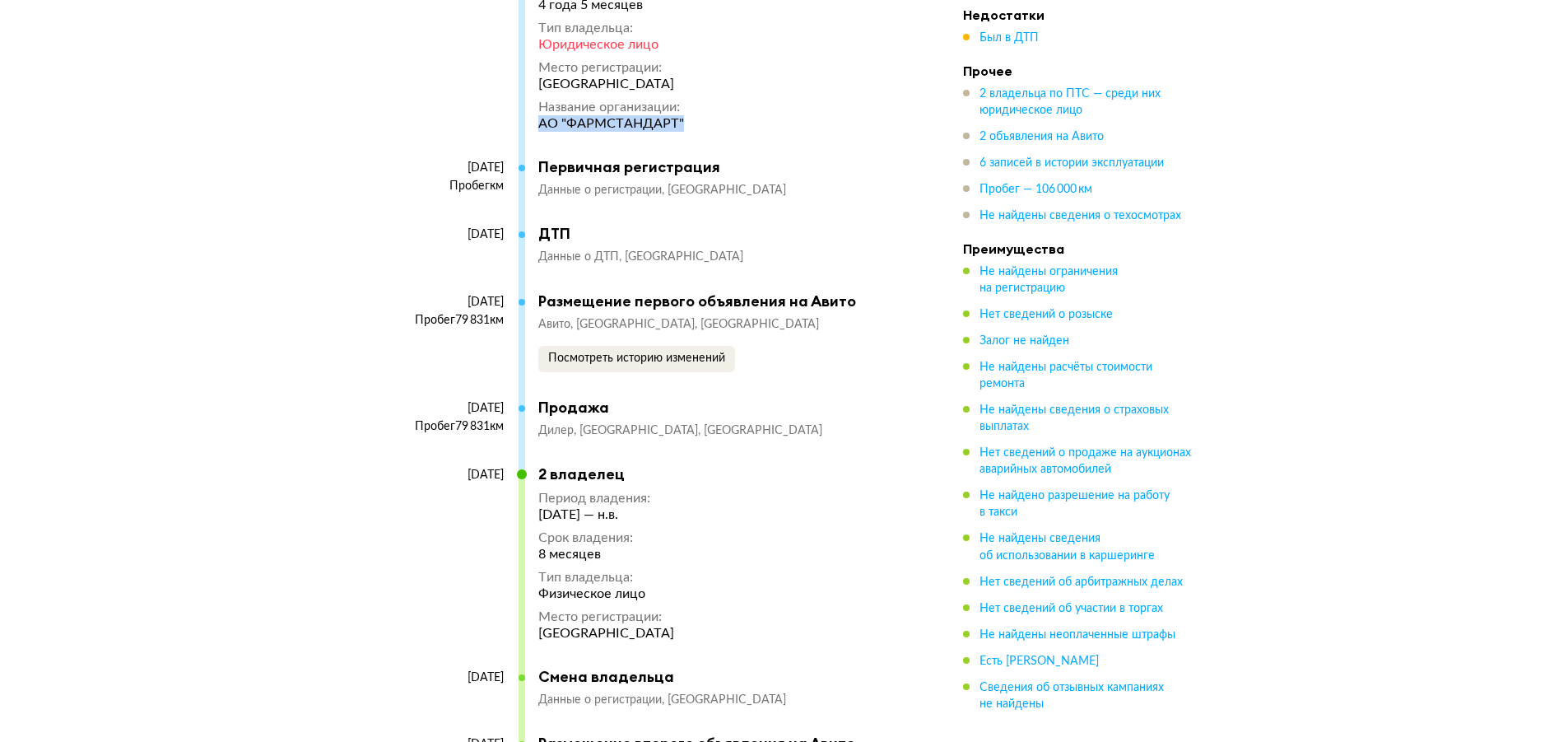
drag, startPoint x: 691, startPoint y: 140, endPoint x: 534, endPoint y: 144, distance: 157.1
click at [534, 144] on div "20 августа 2020 1 владелец Период владения : 20 августа 2020 — 27 декабря 2024 …" at bounding box center [645, 37] width 502 height 242
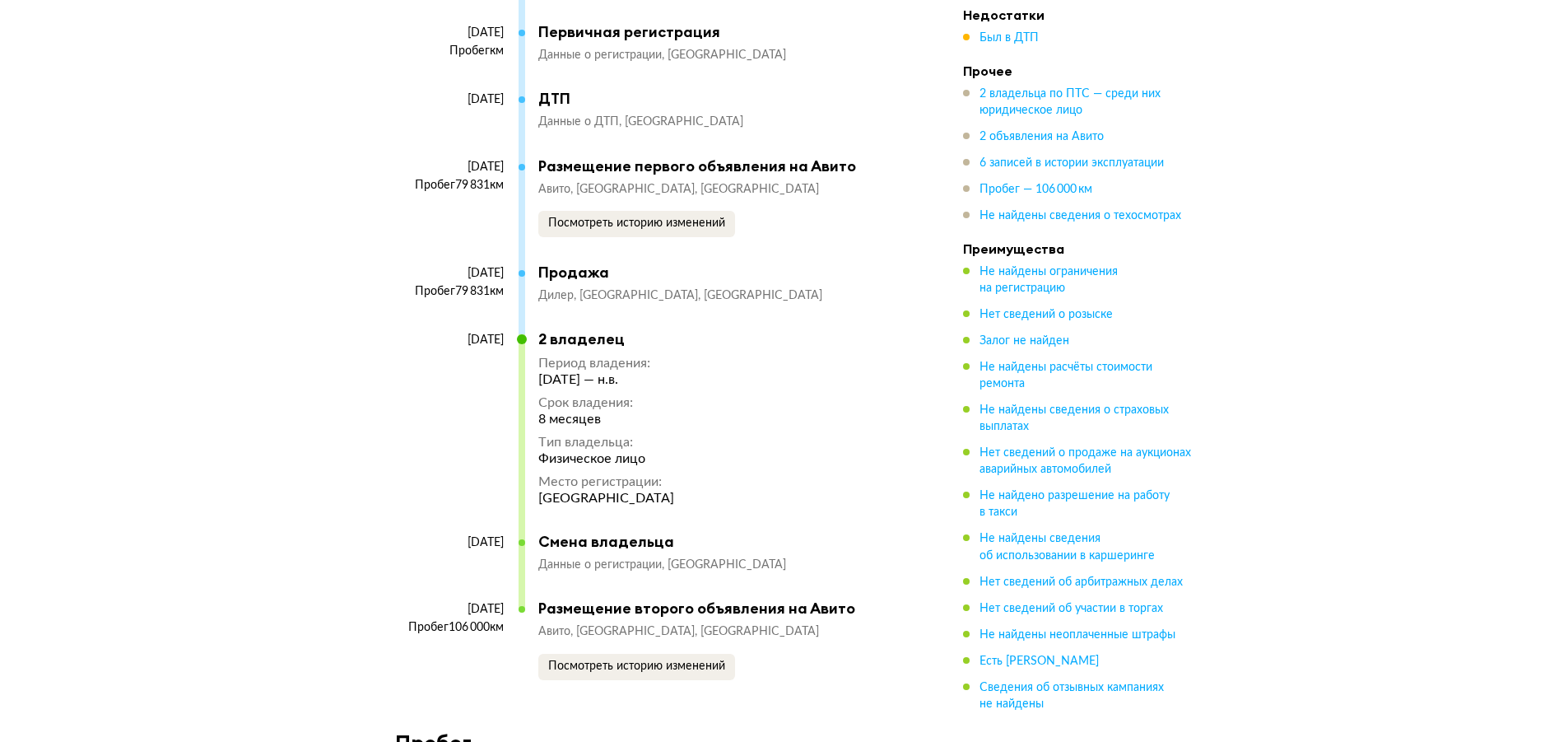
scroll to position [4365, 0]
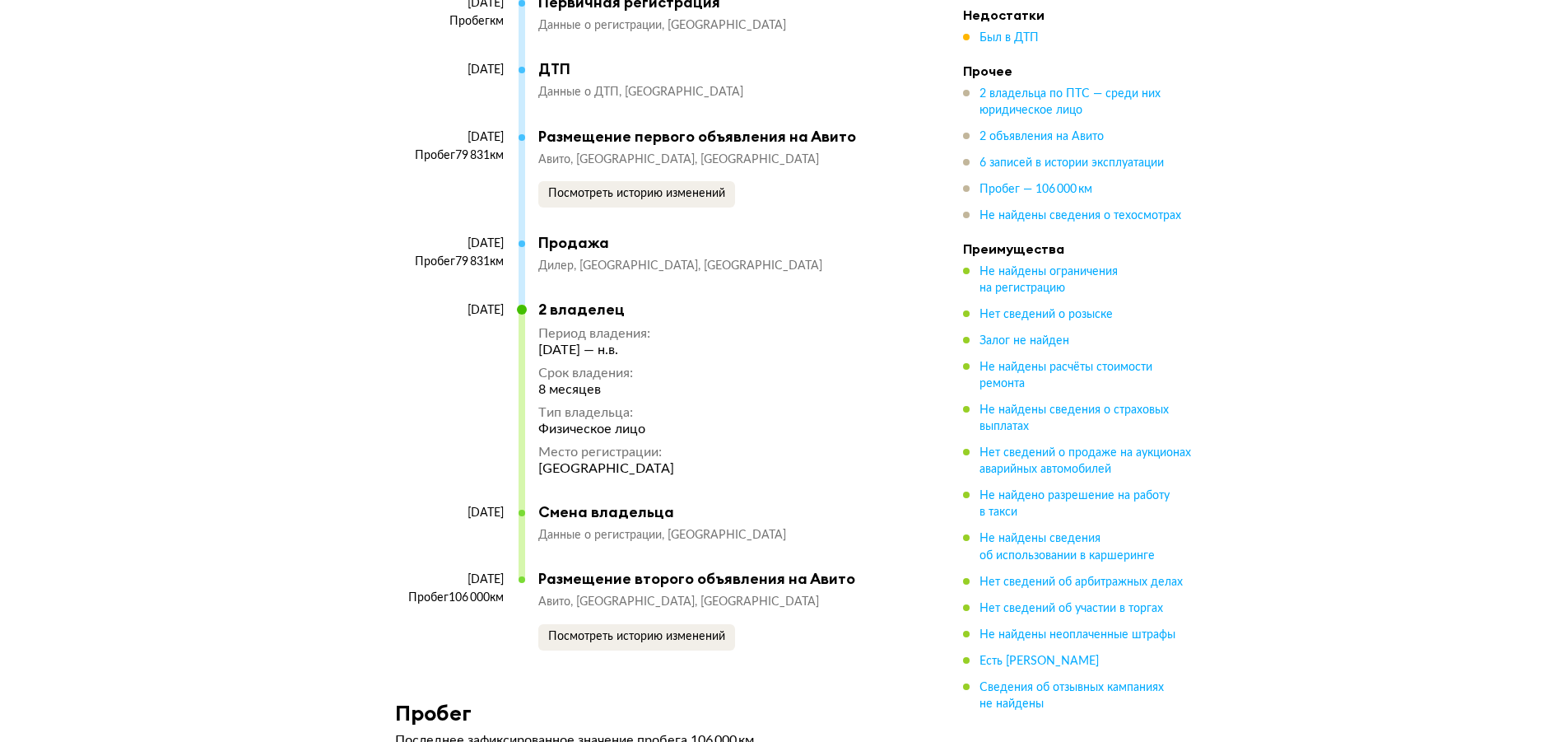
drag, startPoint x: 547, startPoint y: 375, endPoint x: 649, endPoint y: 381, distance: 102.2
click at [649, 359] on div "27 декабря 2024 — н.в." at bounding box center [606, 350] width 135 height 16
drag, startPoint x: 597, startPoint y: 416, endPoint x: 472, endPoint y: 416, distance: 125.0
click at [472, 416] on div "27 декабря 2024 2 владелец Период владения : 27 декабря 2024 — н.в. Срок владен…" at bounding box center [645, 401] width 502 height 202
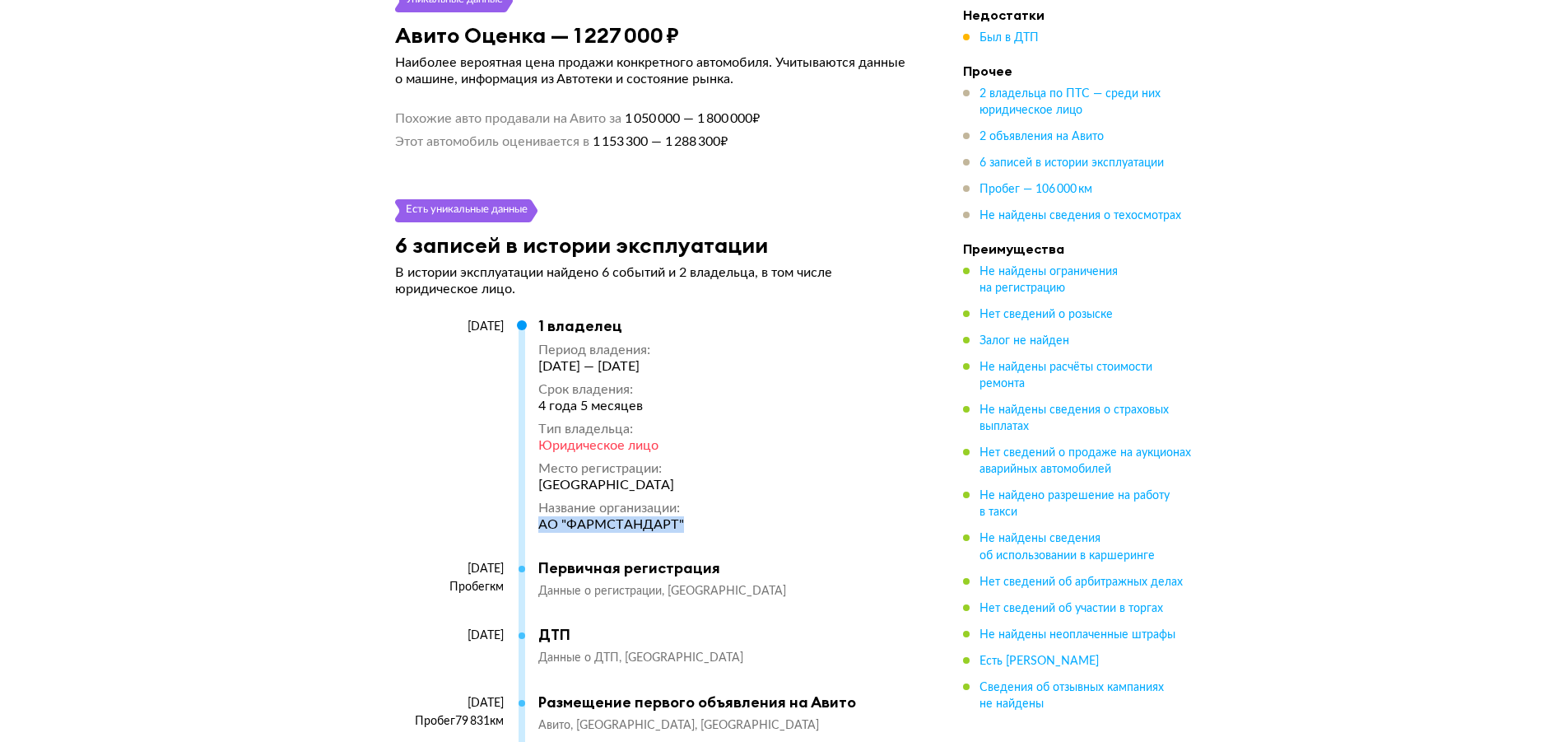
scroll to position [3871, 0]
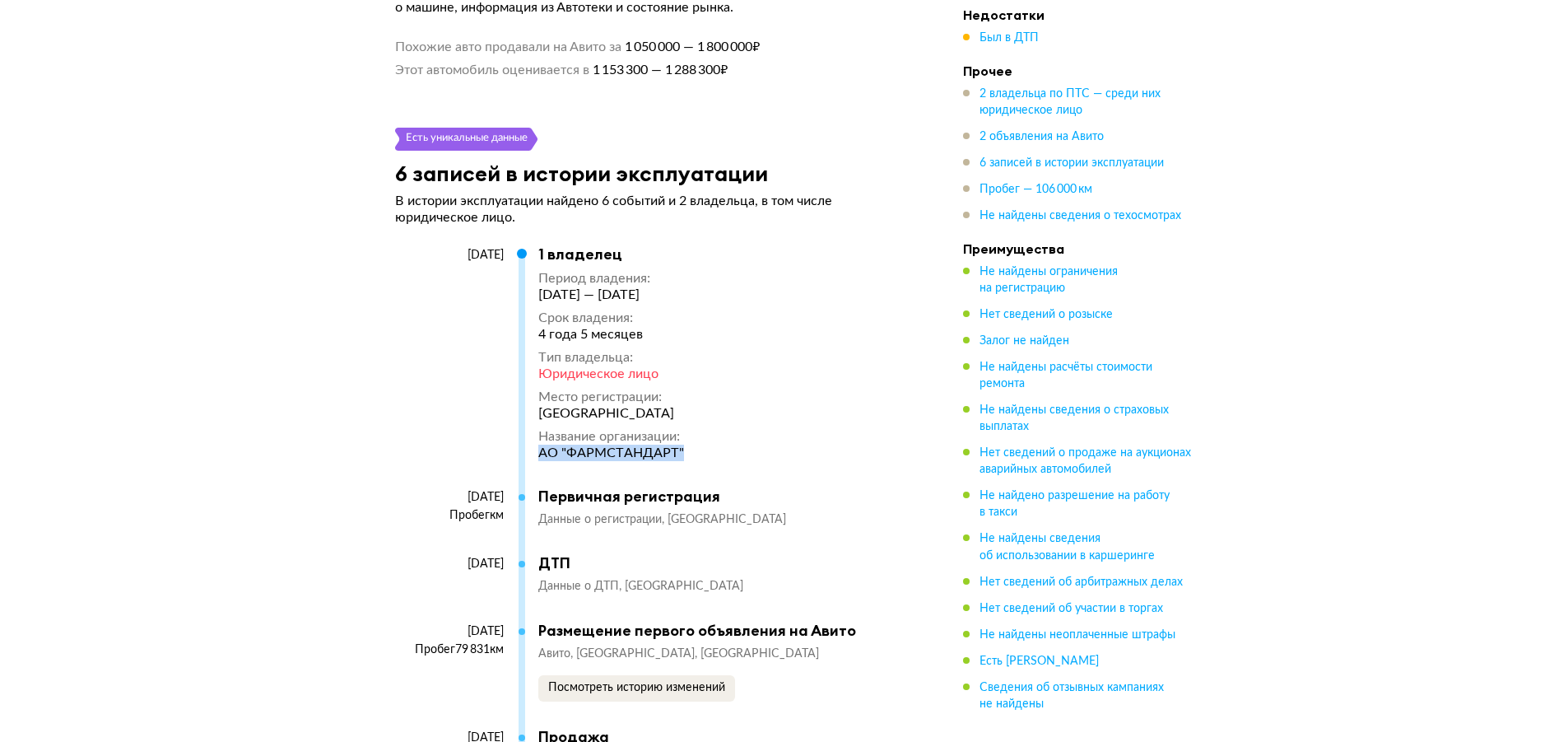
drag, startPoint x: 698, startPoint y: 471, endPoint x: 505, endPoint y: 482, distance: 193.3
click at [505, 482] on div "20 августа 2020 1 владелец Период владения : 20 августа 2020 — 27 декабря 2024 …" at bounding box center [645, 366] width 502 height 242
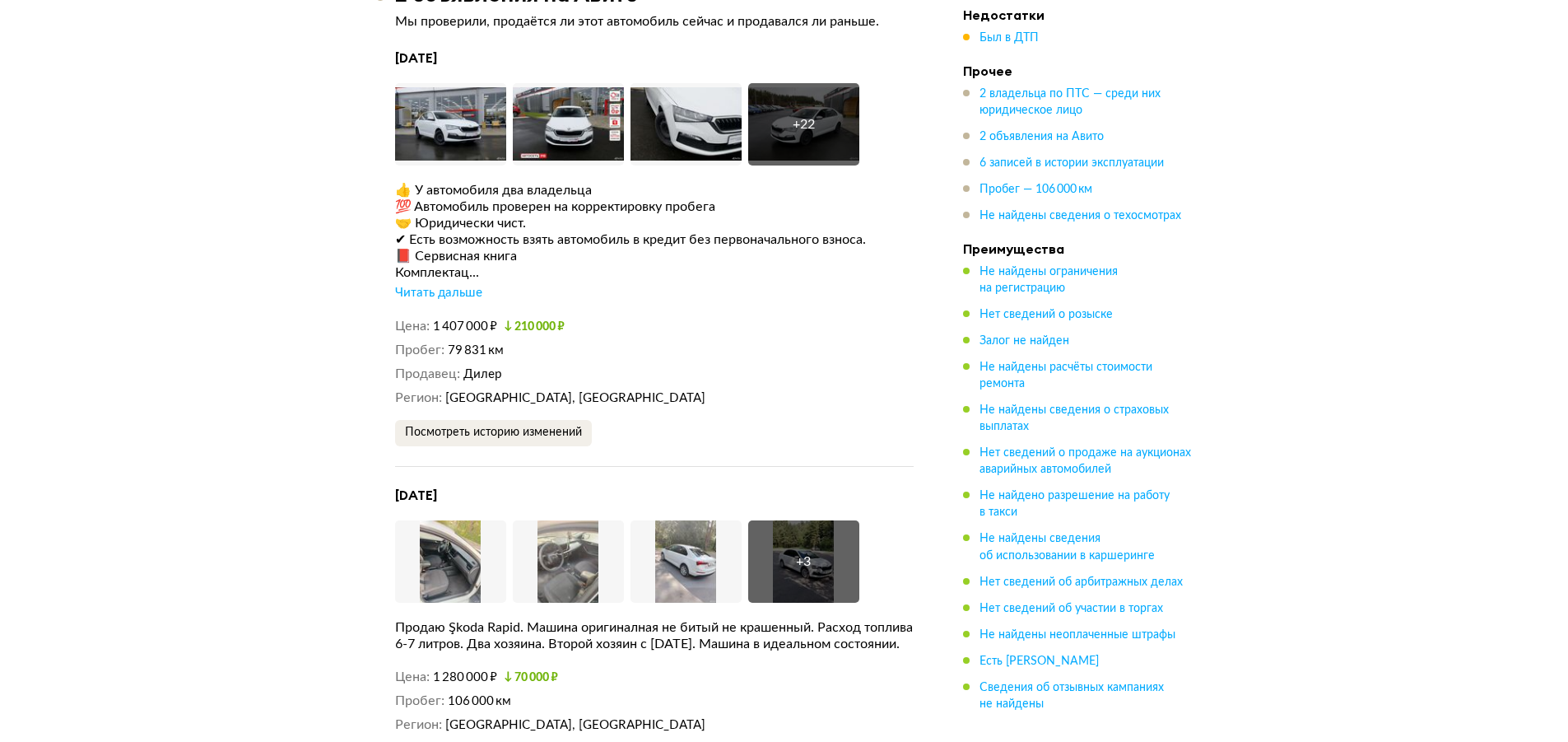
scroll to position [2964, 0]
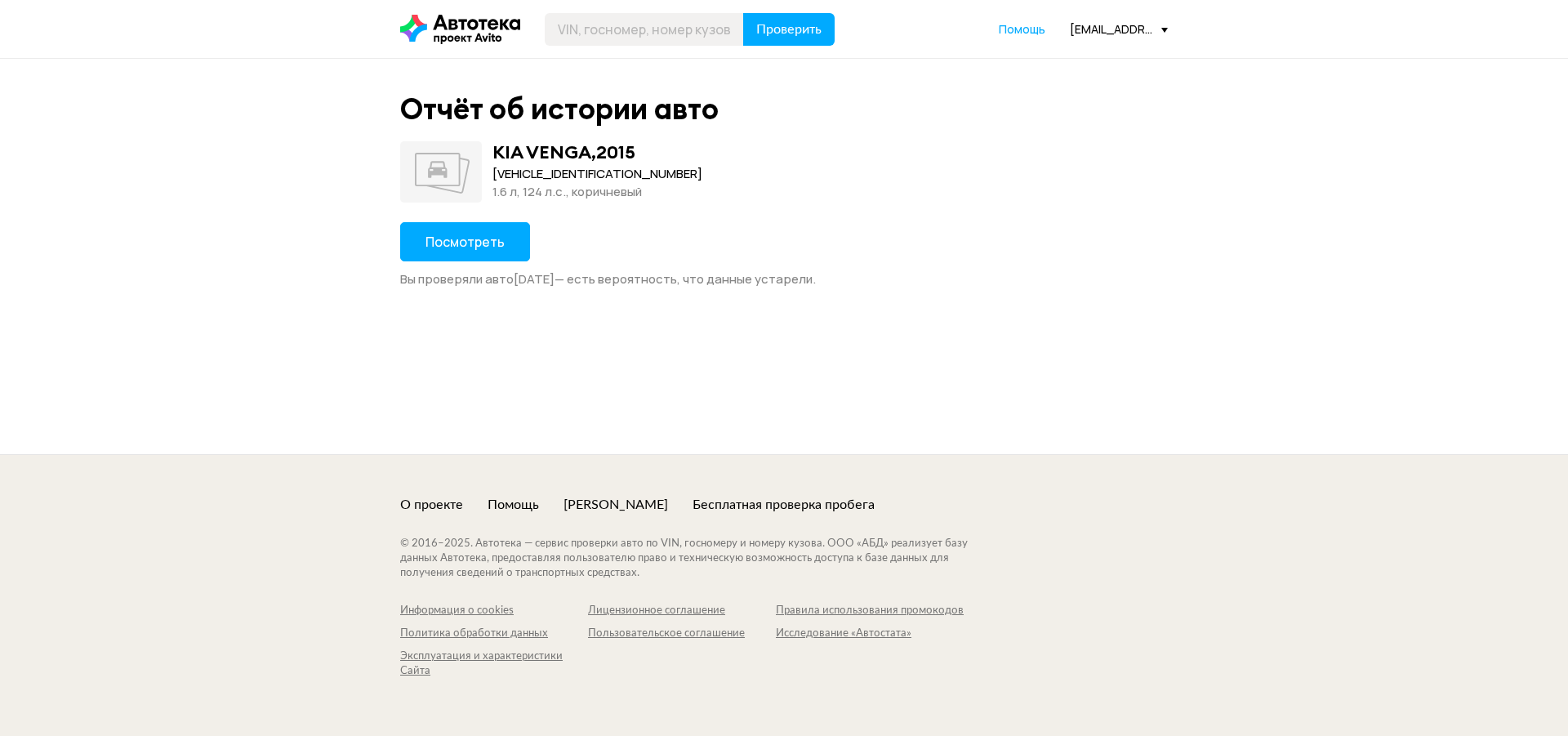
click at [455, 236] on span "Посмотреть" at bounding box center [465, 242] width 80 height 18
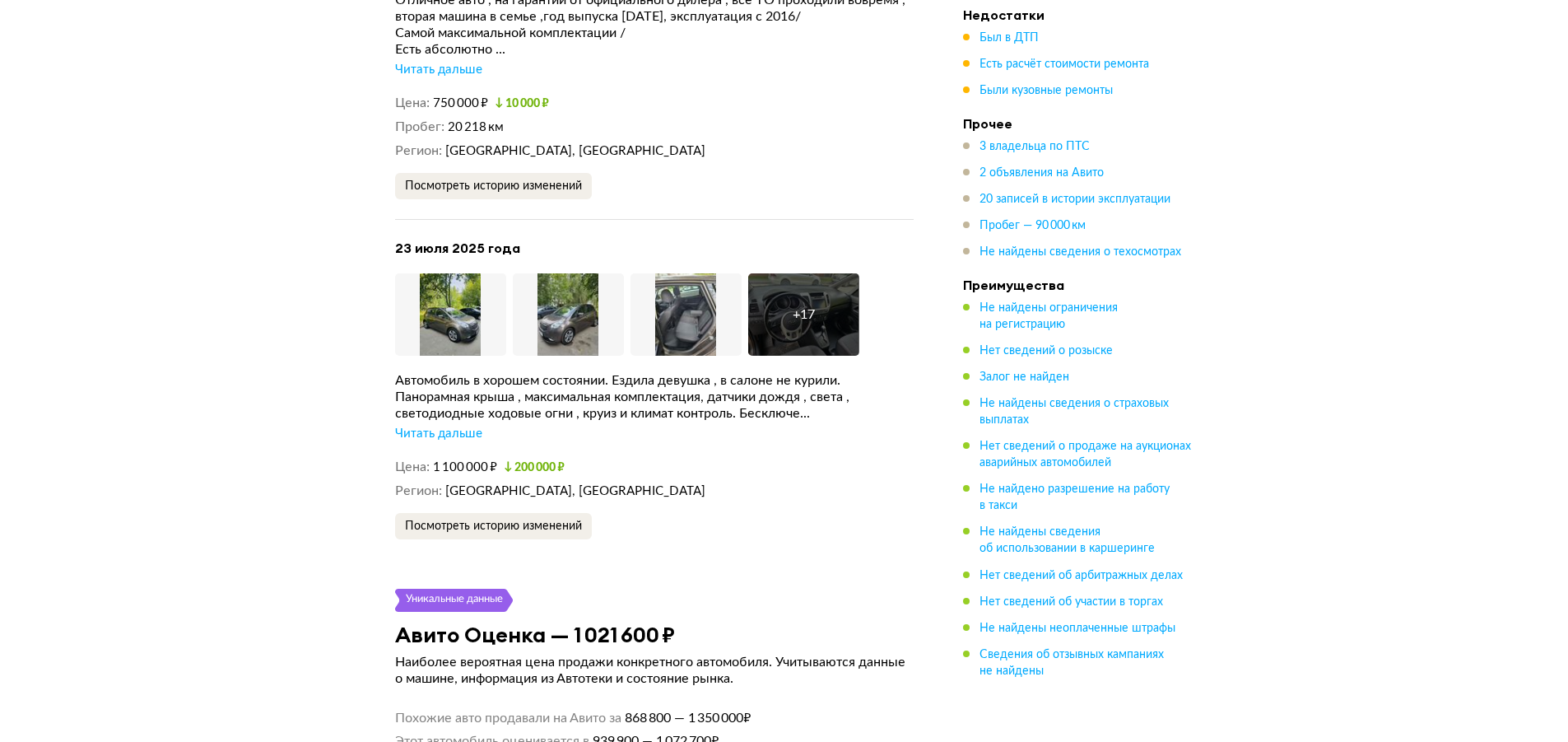
scroll to position [3541, 0]
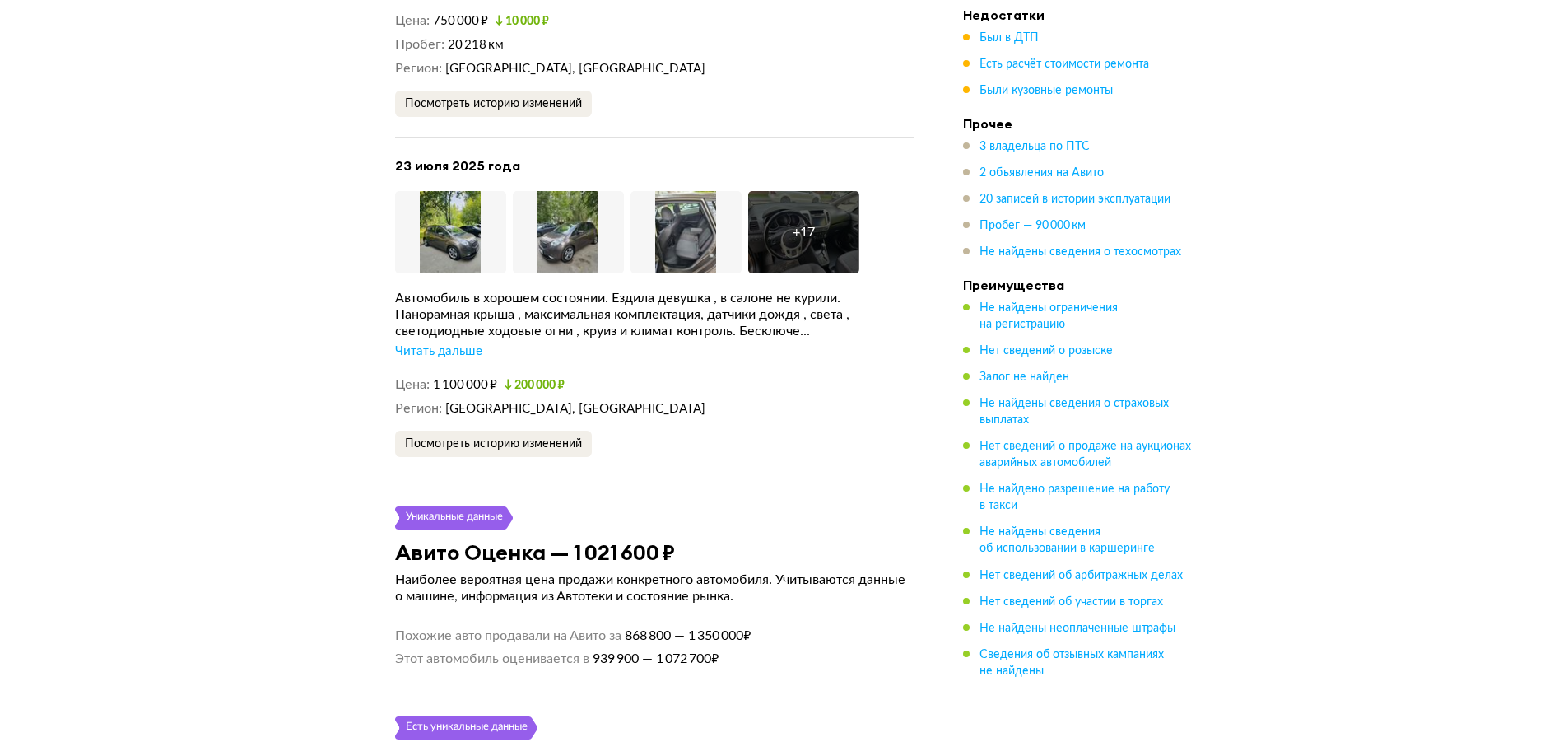
click at [467, 343] on div "Читать дальше" at bounding box center [439, 351] width 87 height 16
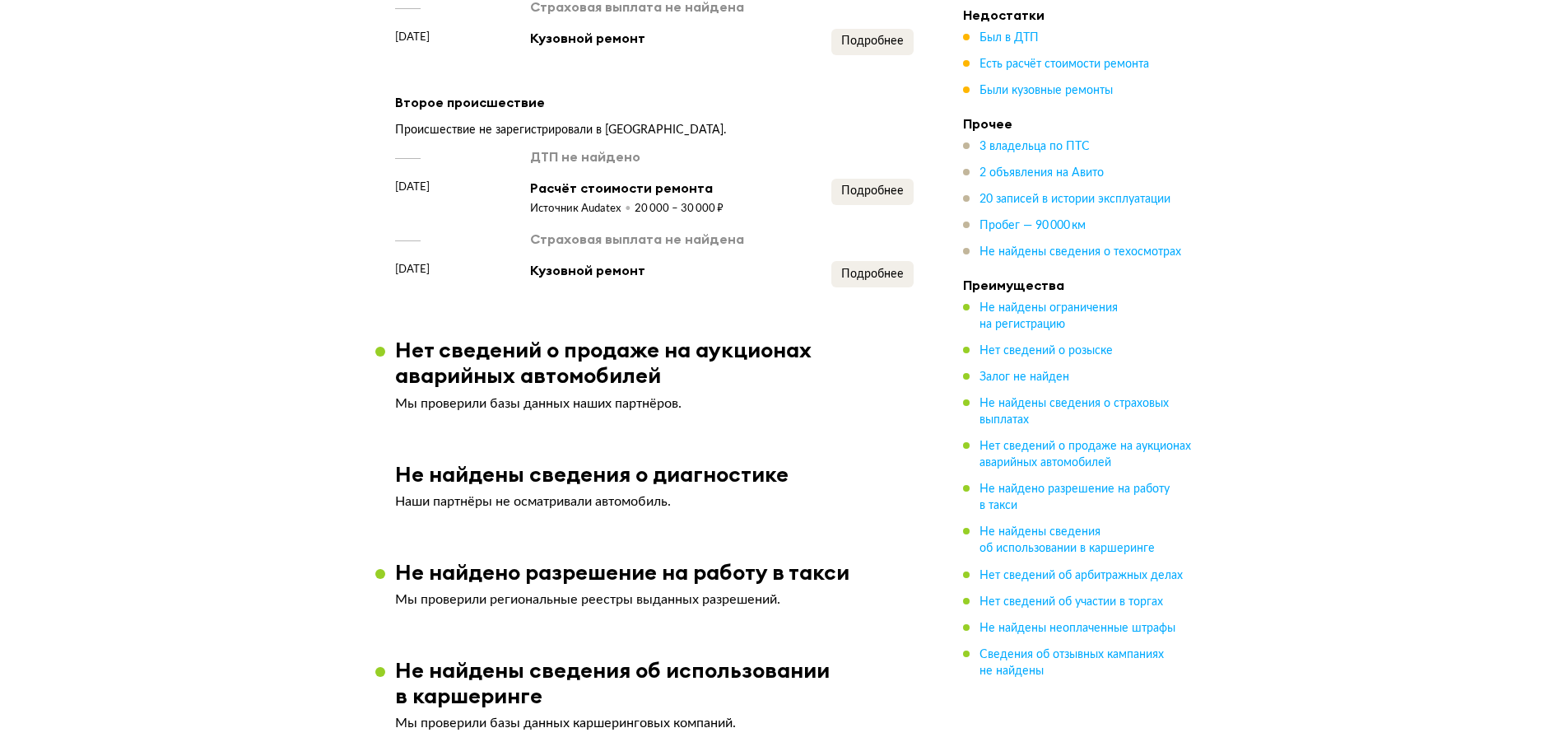
scroll to position [1482, 0]
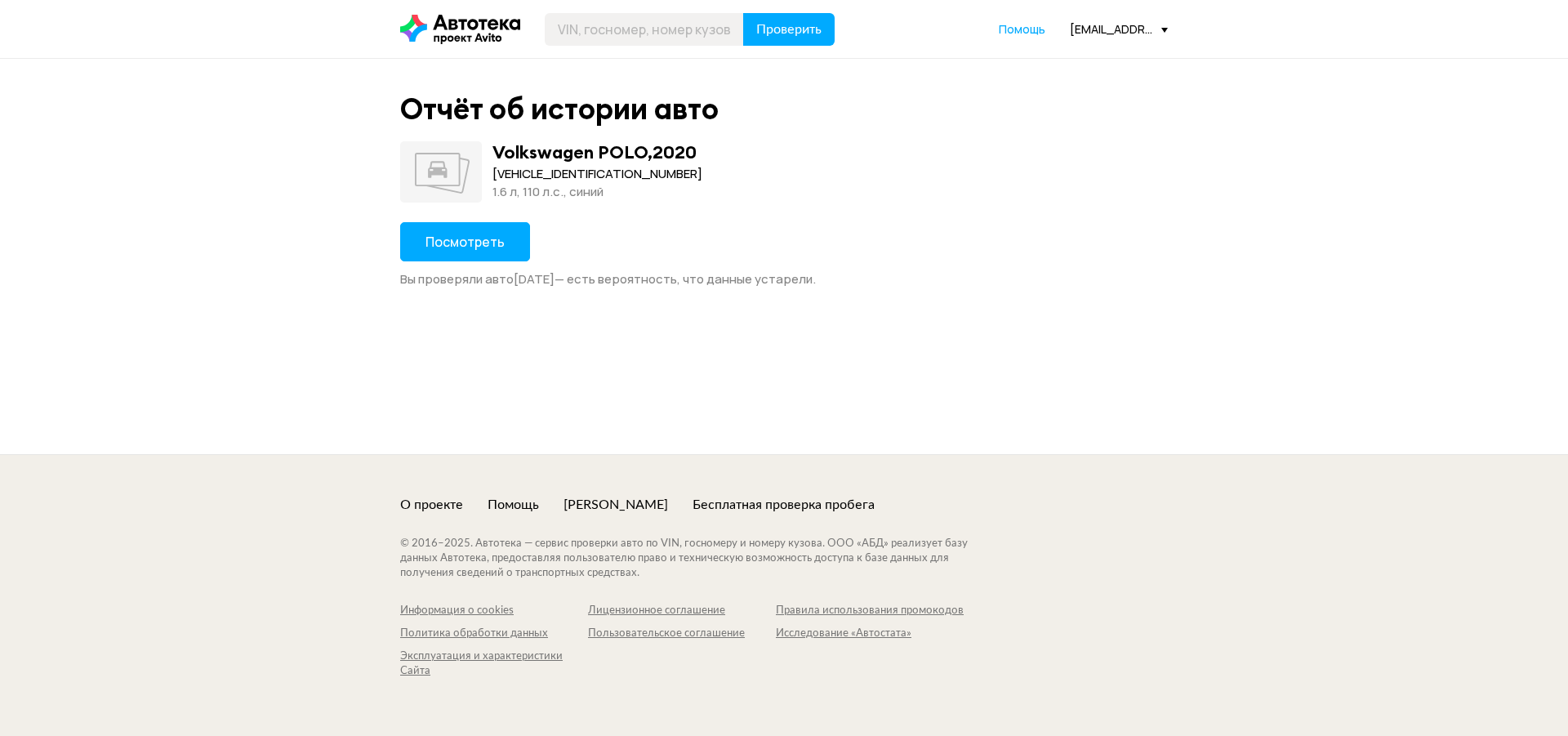
click at [469, 246] on span "Посмотреть" at bounding box center [465, 242] width 80 height 18
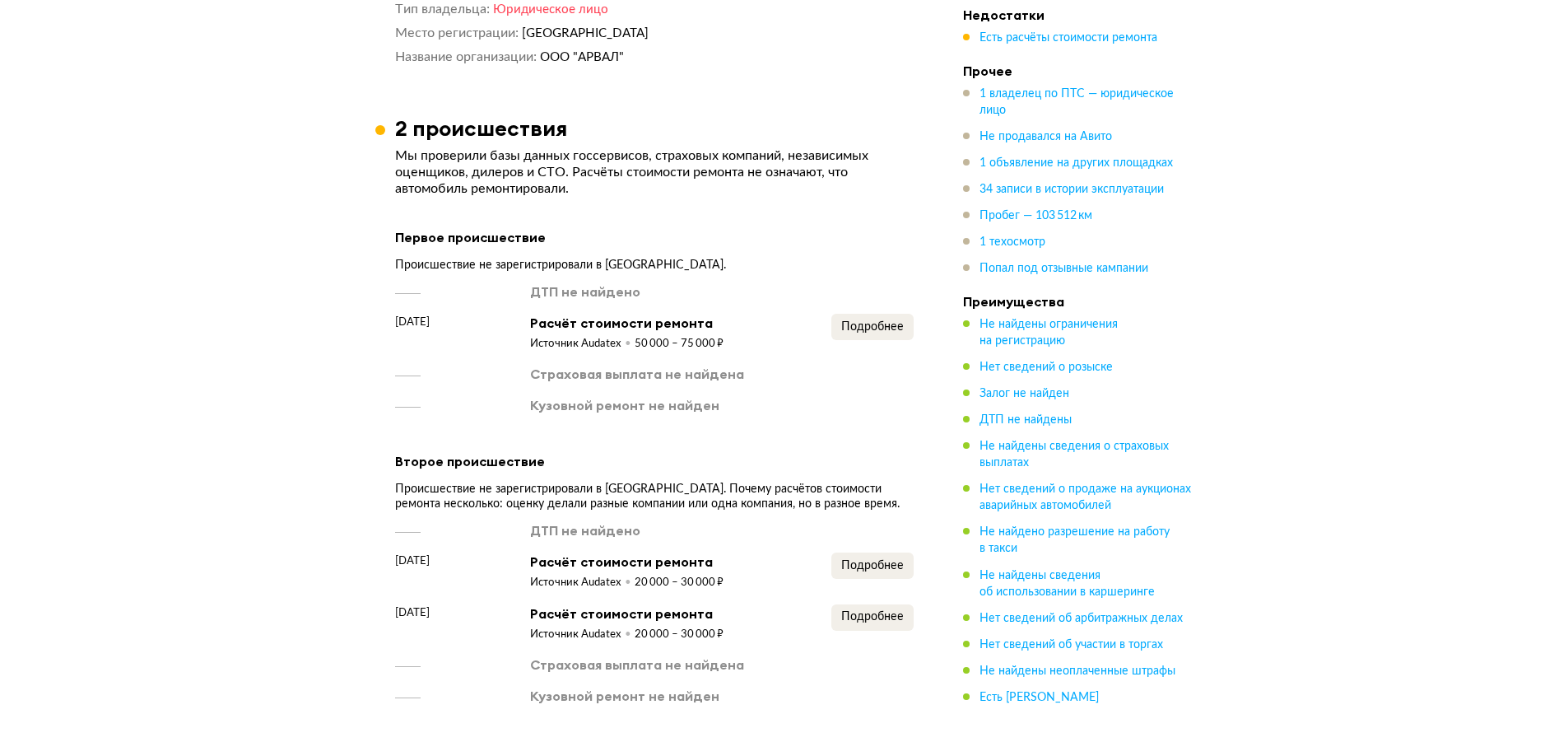
scroll to position [1235, 0]
click at [860, 332] on span "Подробнее" at bounding box center [873, 326] width 62 height 12
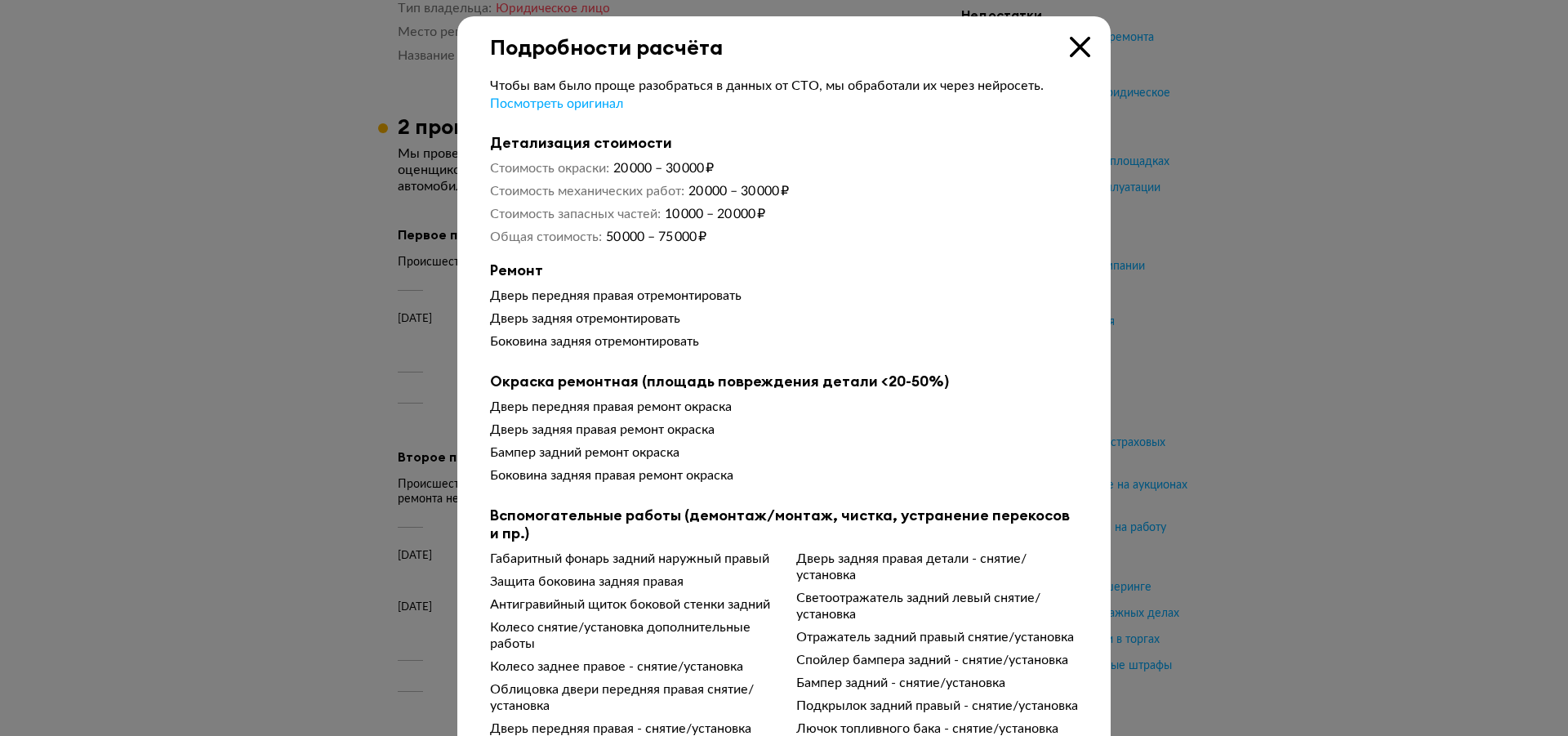
click at [1080, 50] on icon at bounding box center [1080, 47] width 20 height 20
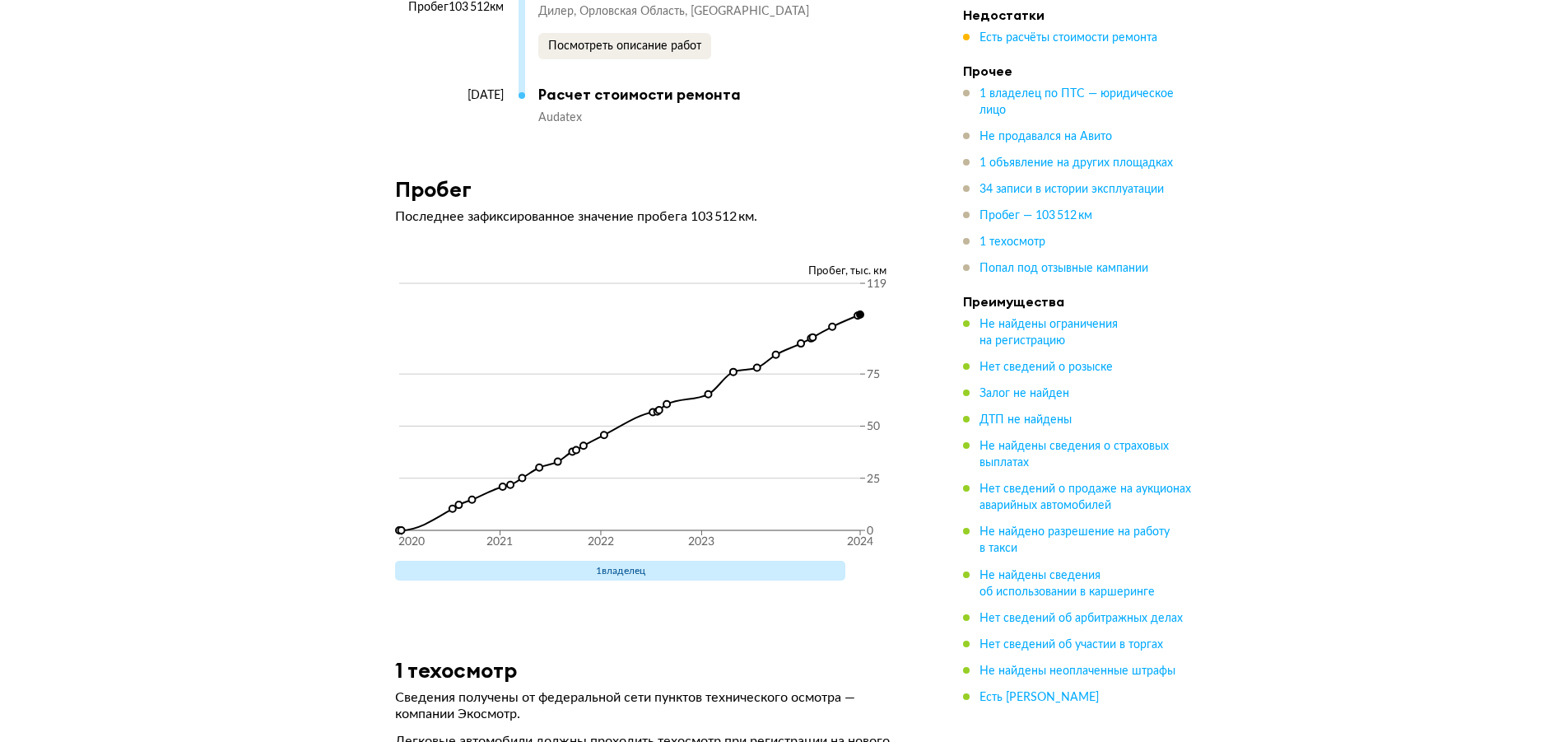
scroll to position [6670, 0]
